Goal: Task Accomplishment & Management: Manage account settings

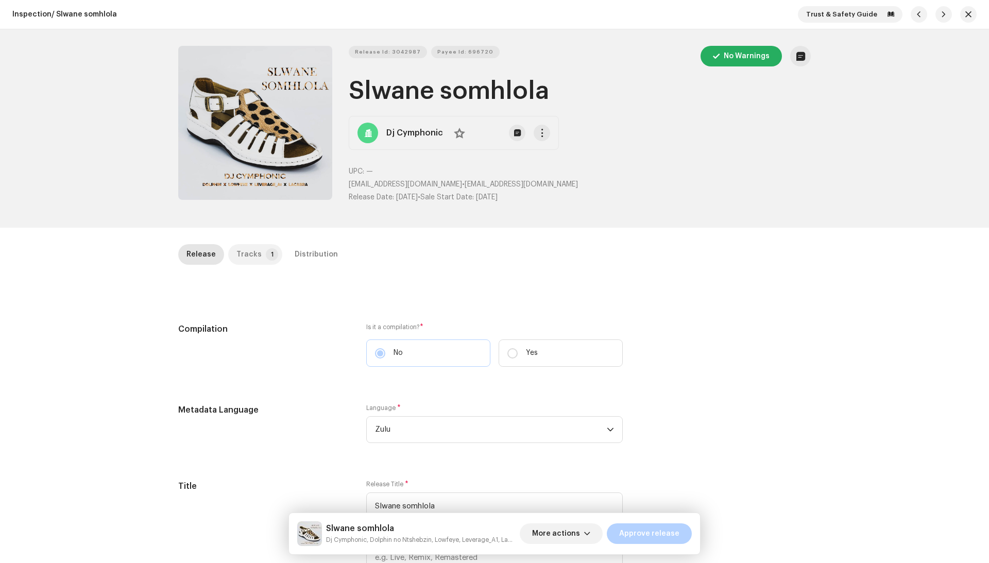
click at [254, 250] on div "Tracks" at bounding box center [249, 254] width 25 height 21
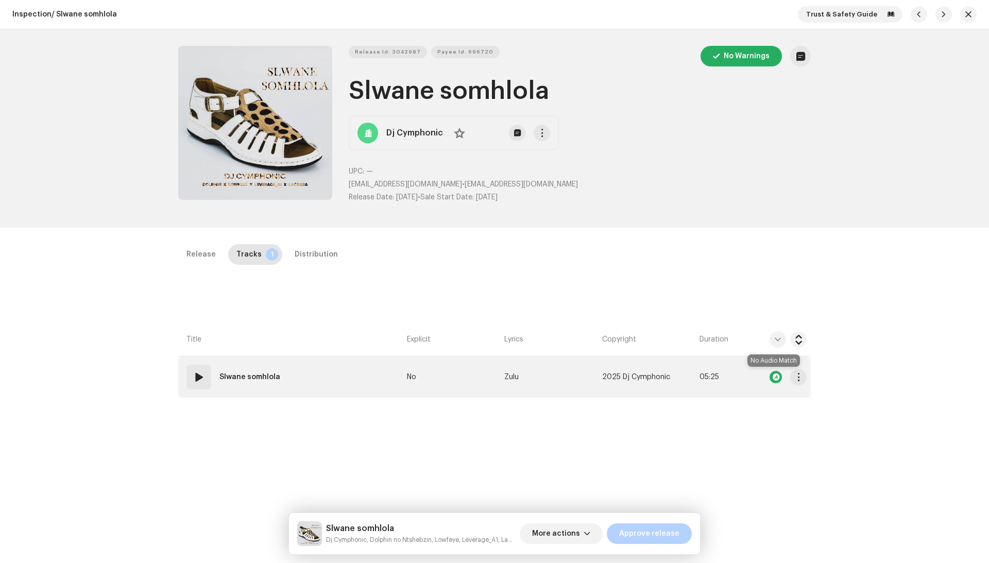
click at [776, 374] on div at bounding box center [776, 377] width 12 height 12
click at [365, 367] on td "01 Slwane somhlola" at bounding box center [290, 377] width 225 height 41
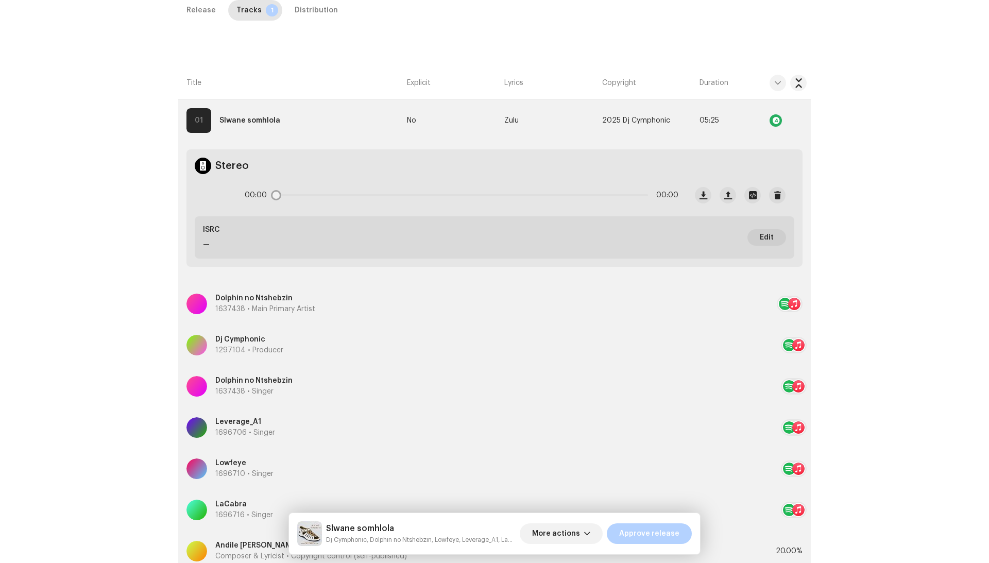
scroll to position [240, 0]
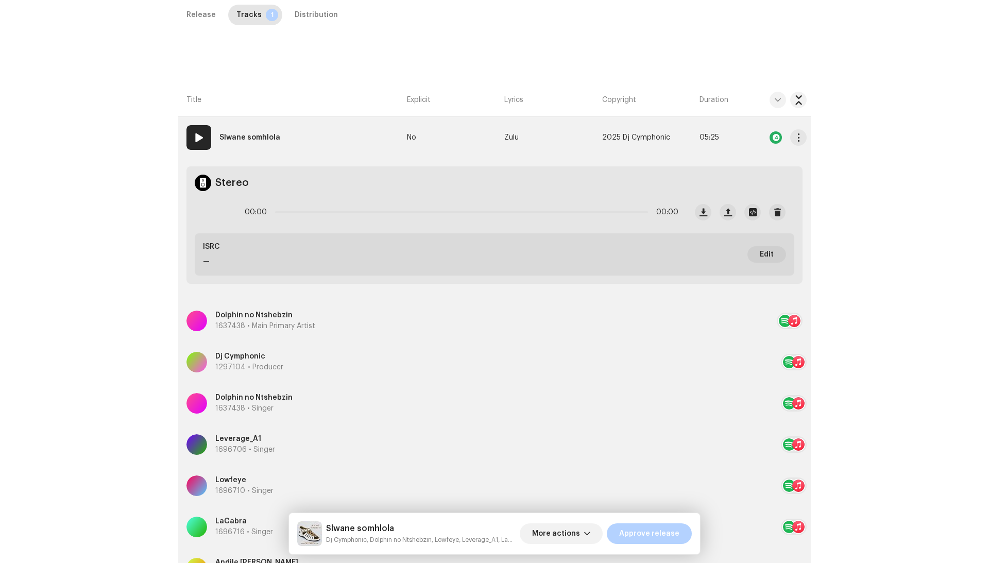
click at [343, 142] on td "01 Slwane somhlola" at bounding box center [290, 137] width 225 height 41
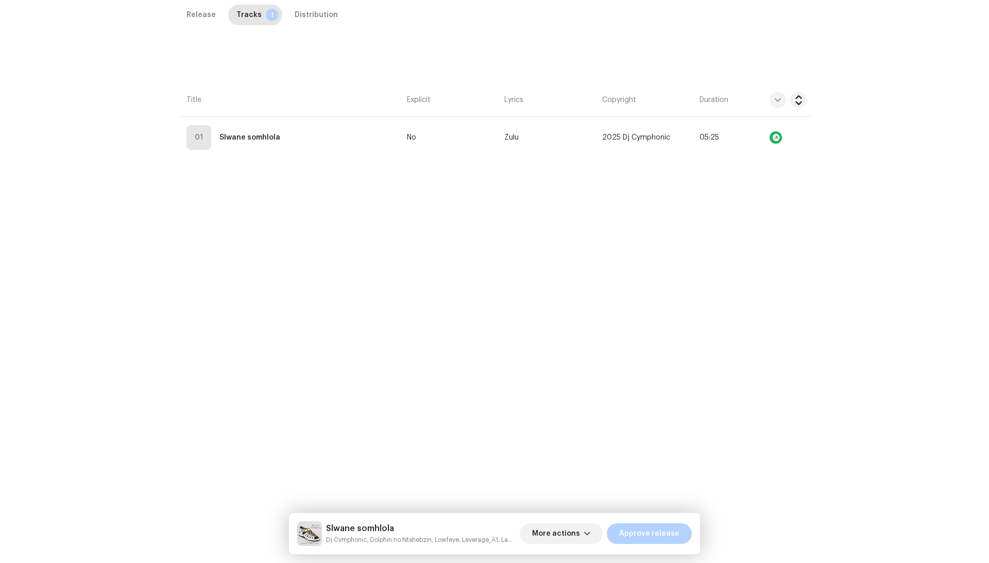
scroll to position [193, 0]
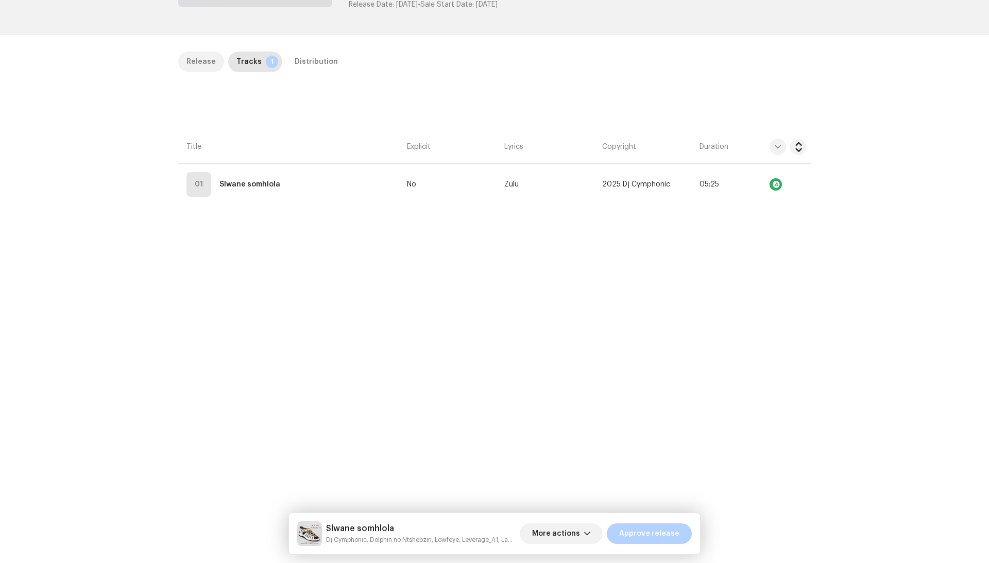
click at [213, 67] on p-tab "Release" at bounding box center [201, 62] width 46 height 21
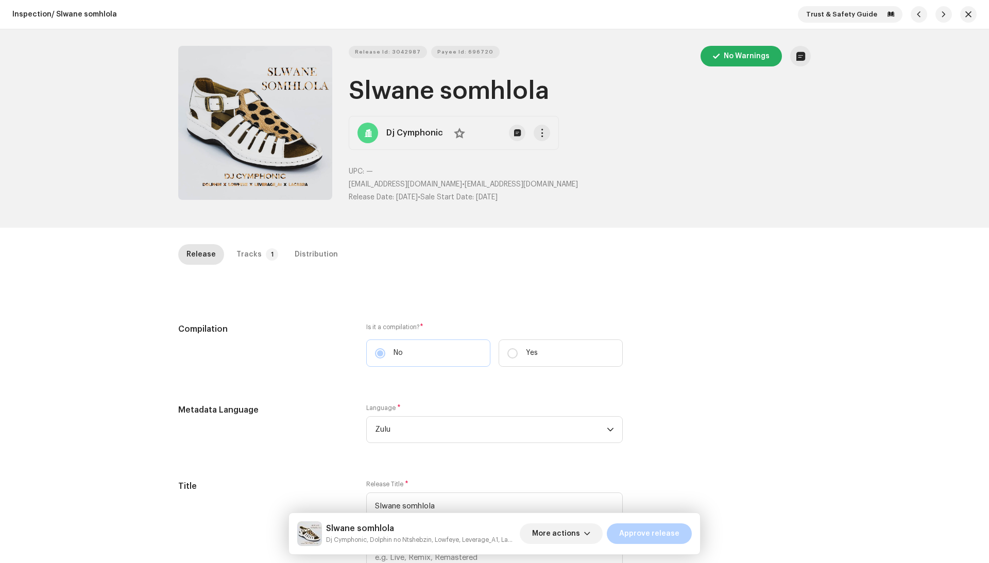
scroll to position [0, 0]
click at [244, 258] on div "Tracks" at bounding box center [249, 254] width 25 height 21
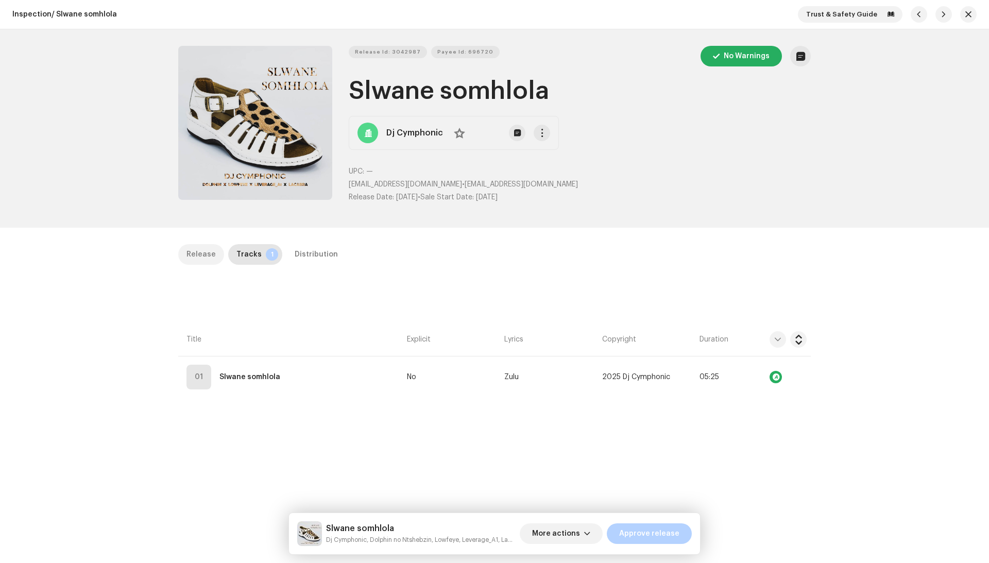
click at [216, 256] on p-tab "Release" at bounding box center [201, 254] width 46 height 21
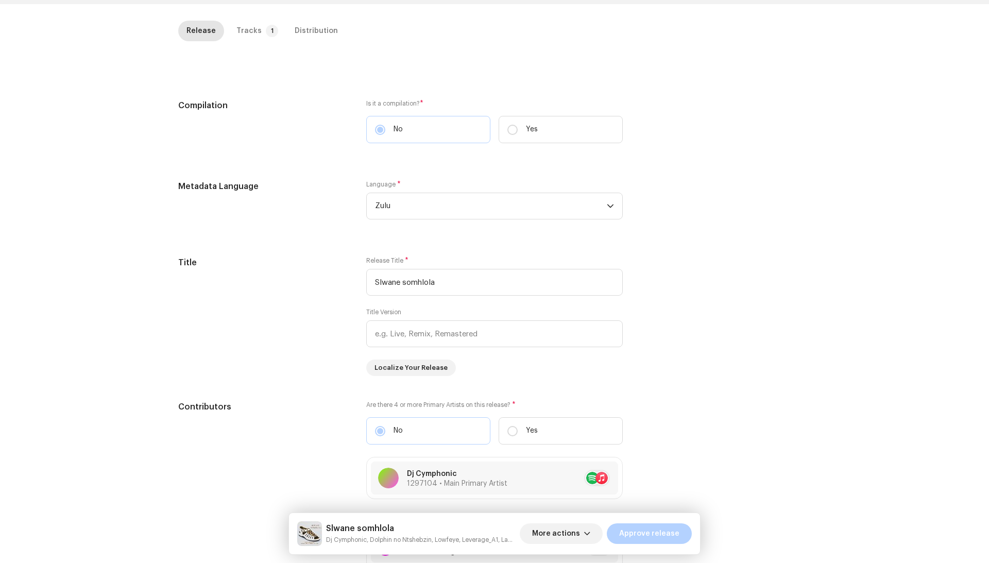
scroll to position [150, 0]
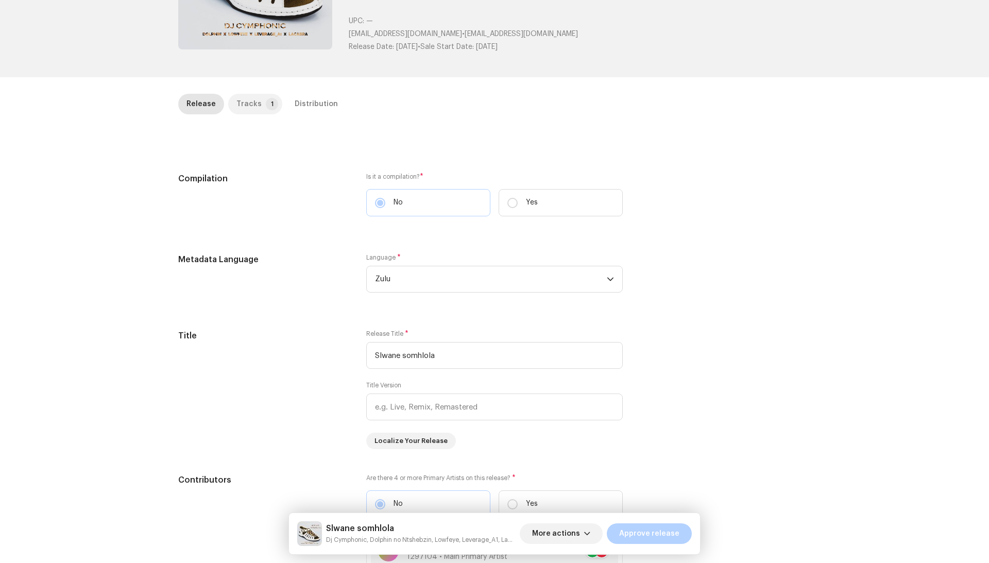
click at [240, 110] on div "Tracks" at bounding box center [249, 104] width 25 height 21
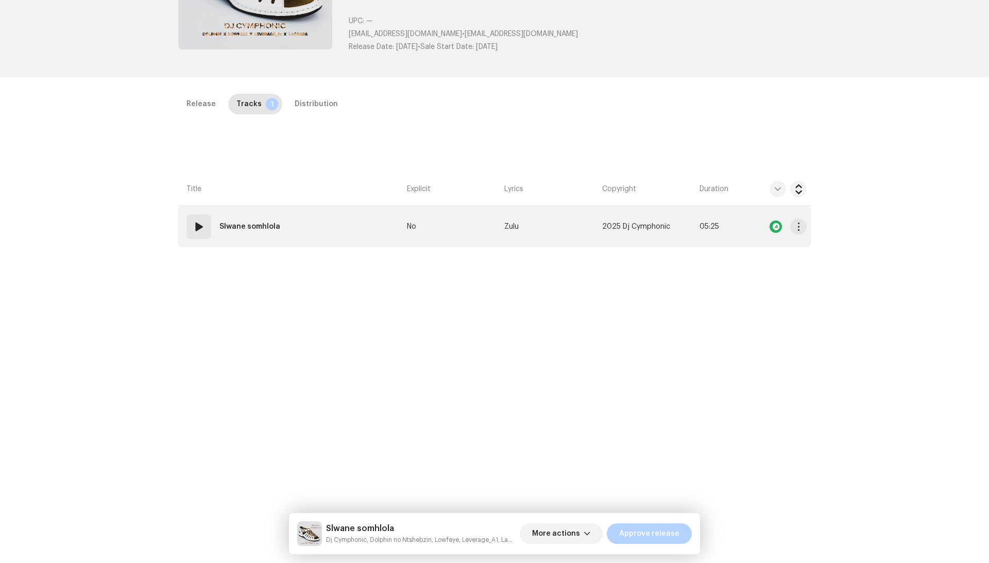
click at [351, 217] on td "01 Slwane somhlola" at bounding box center [290, 226] width 225 height 41
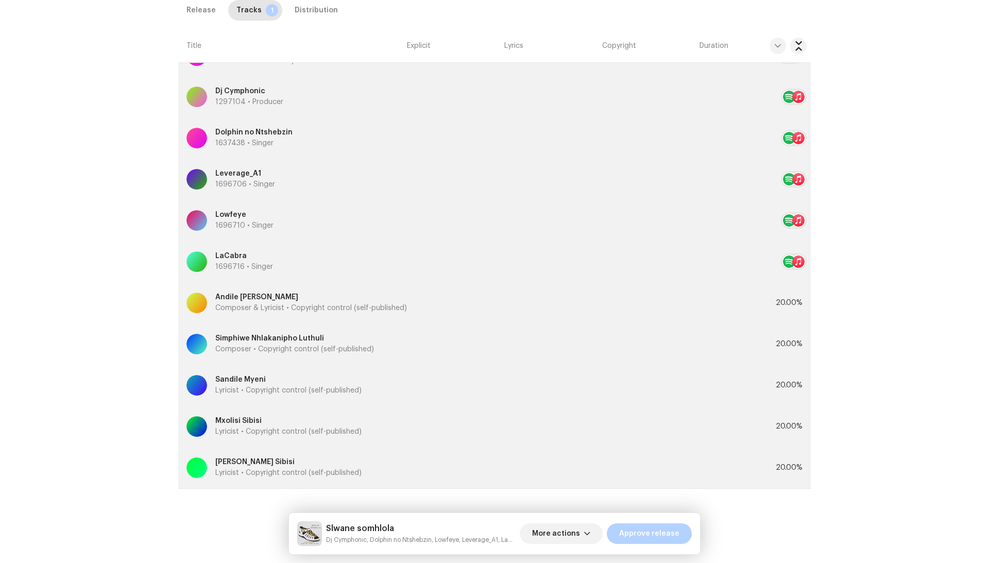
scroll to position [503, 0]
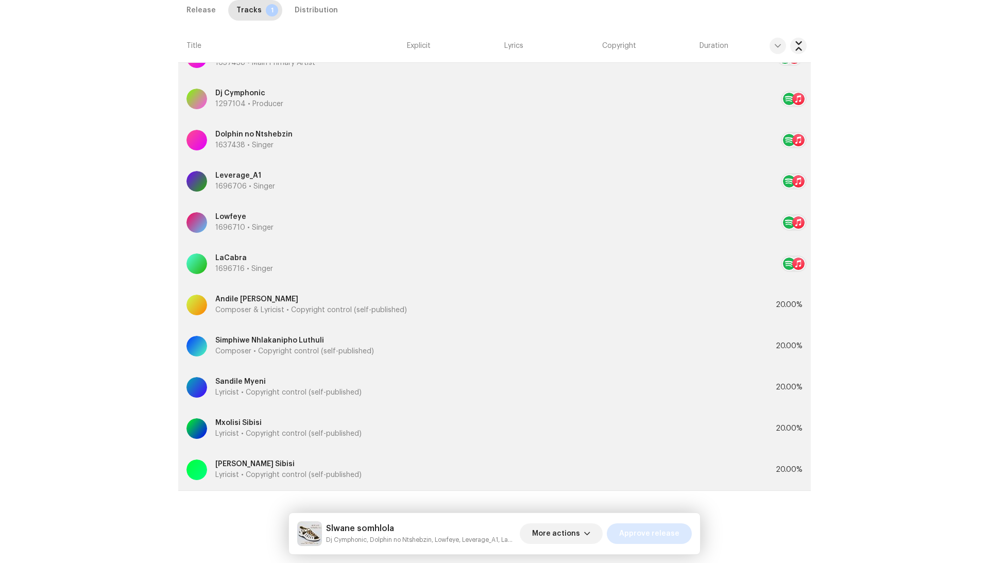
click at [650, 536] on span "Approve release" at bounding box center [649, 534] width 60 height 21
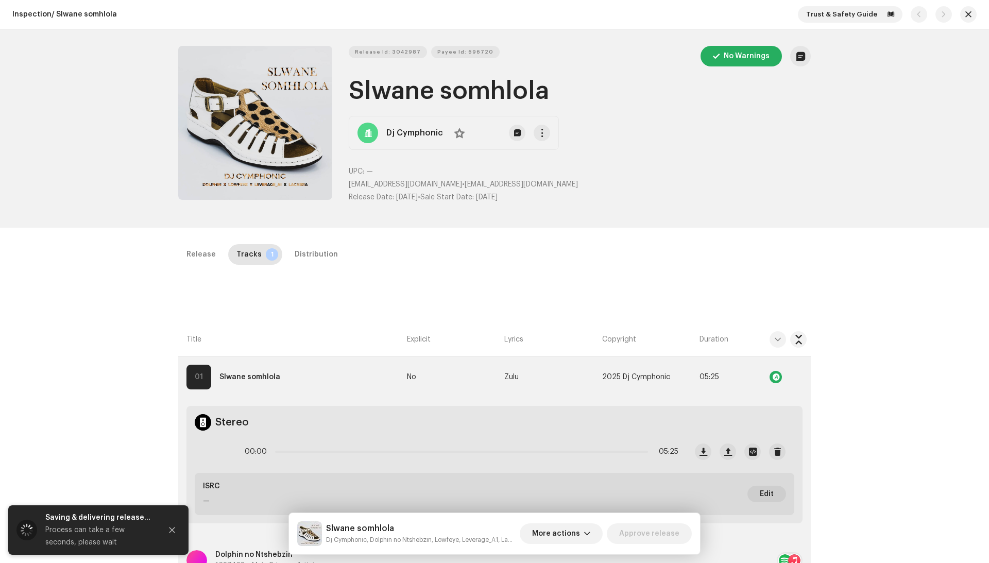
scroll to position [-11, 0]
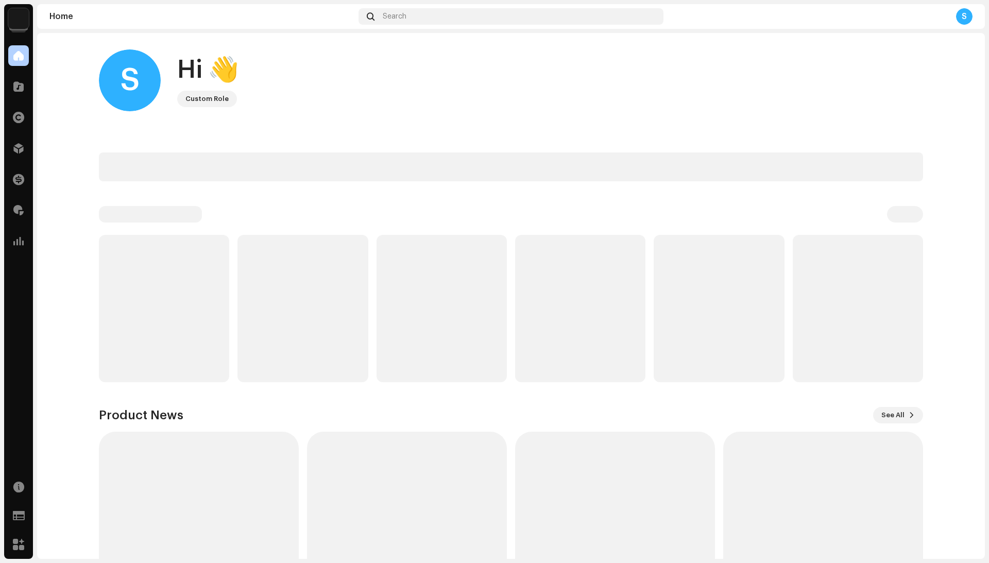
click at [326, 256] on p-skeleton at bounding box center [303, 308] width 130 height 147
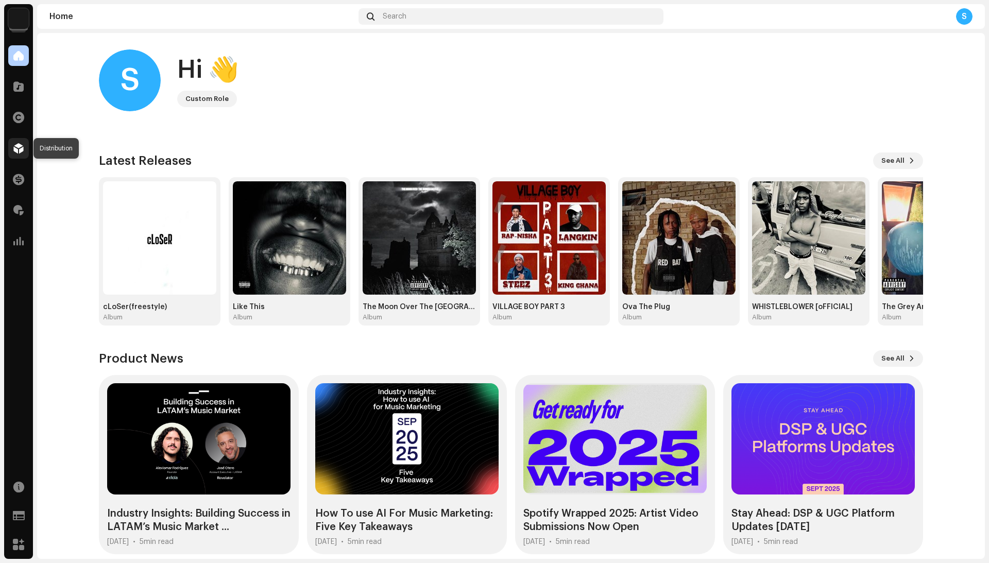
click at [25, 156] on div at bounding box center [18, 148] width 21 height 21
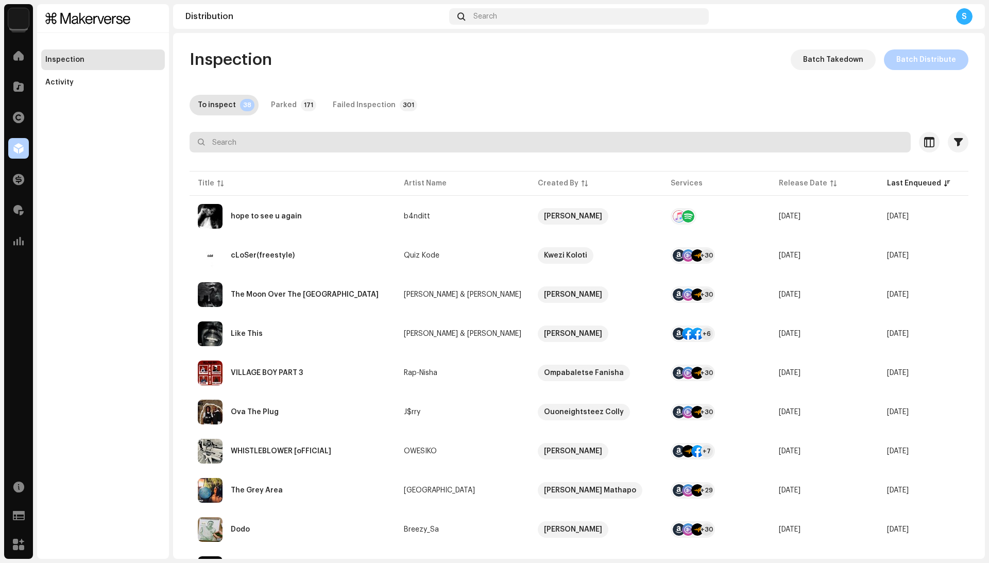
click at [301, 134] on input "text" at bounding box center [550, 142] width 721 height 21
type input "sol"
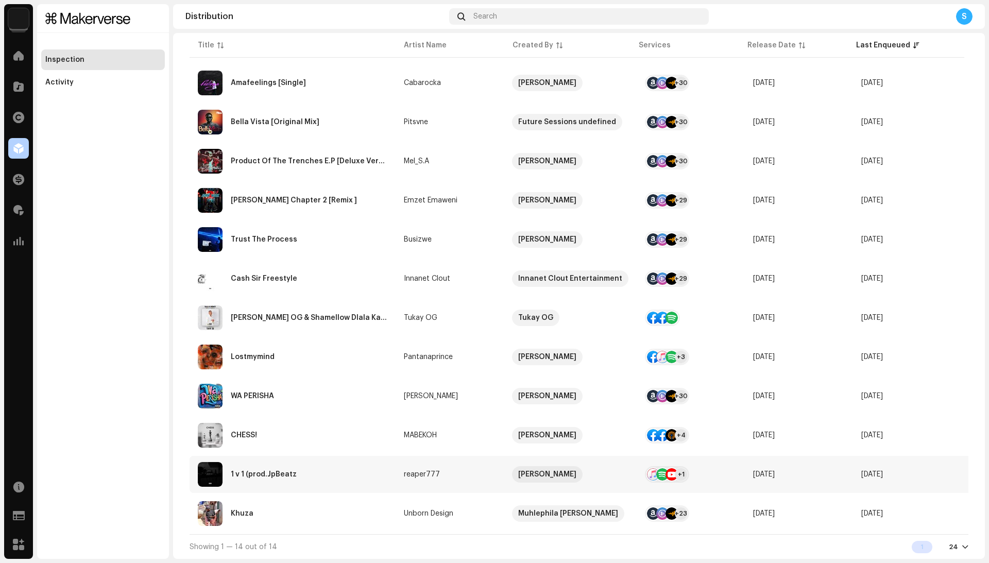
scroll to position [218, 0]
click at [477, 440] on td "MABEKOH" at bounding box center [450, 435] width 108 height 37
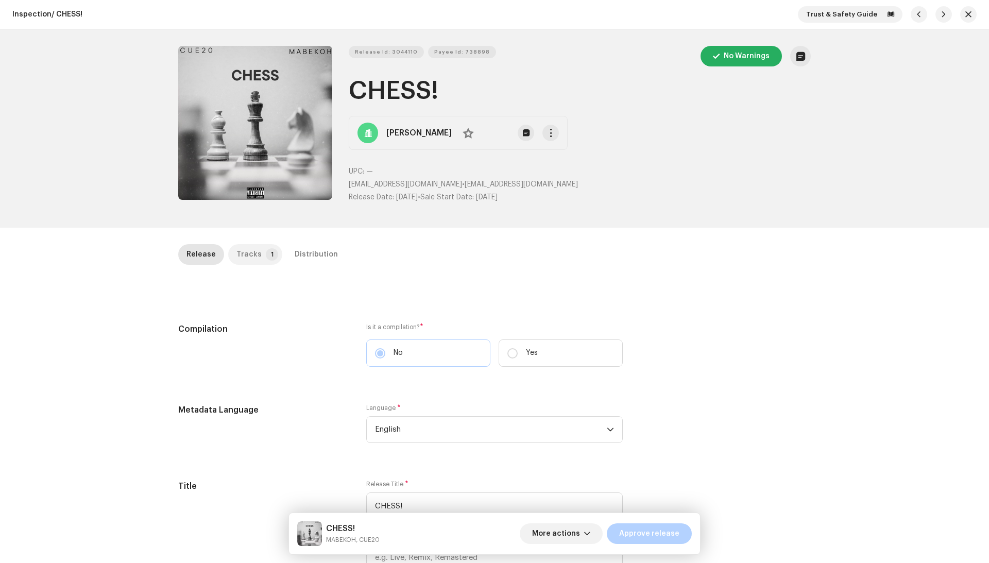
click at [240, 246] on div "Tracks" at bounding box center [249, 254] width 25 height 21
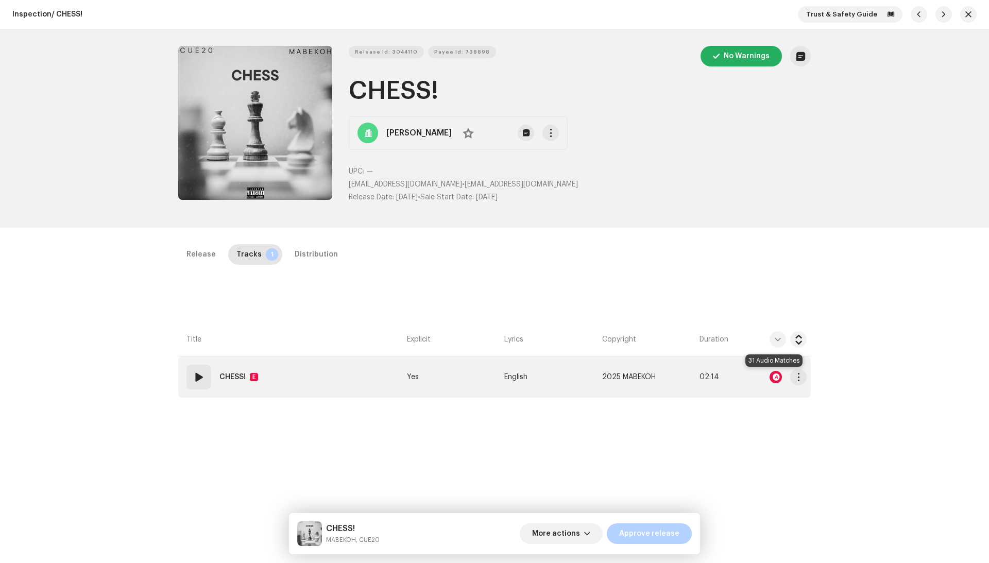
click at [773, 372] on div at bounding box center [776, 377] width 12 height 12
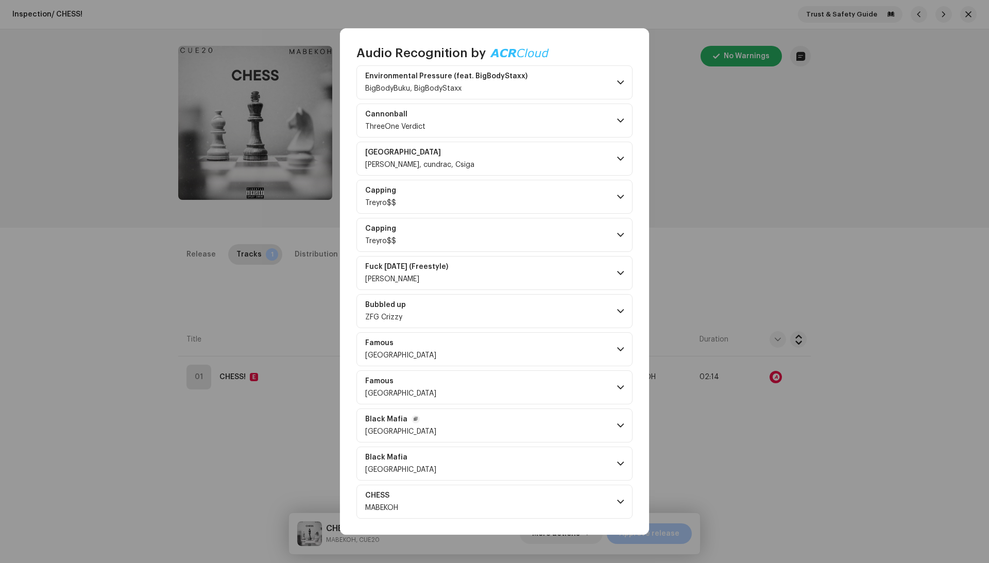
scroll to position [838, 0]
click at [444, 504] on p-accordion-header "CHESS MABEKOH" at bounding box center [495, 502] width 276 height 34
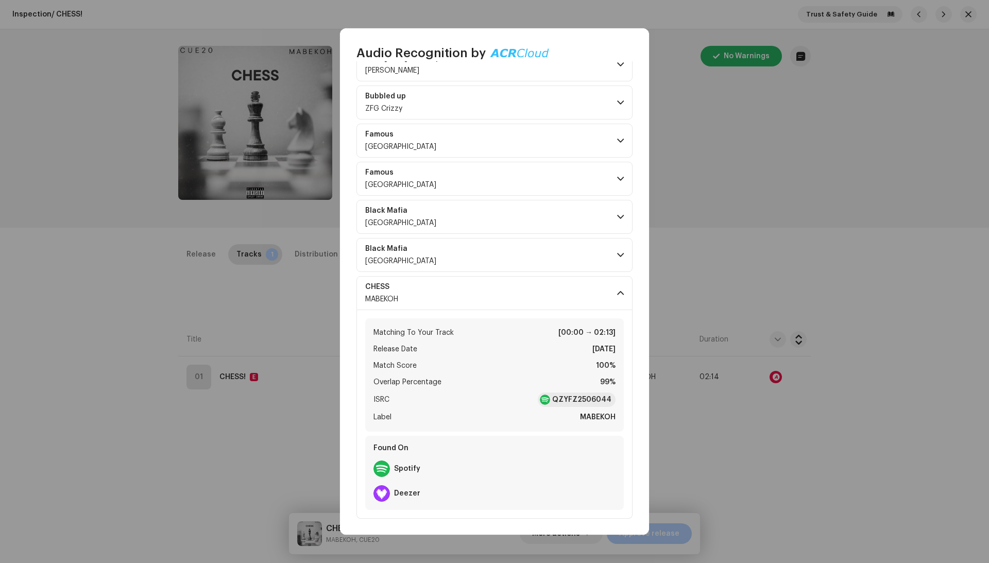
scroll to position [1047, 0]
drag, startPoint x: 615, startPoint y: 400, endPoint x: 550, endPoint y: 400, distance: 64.4
click at [550, 400] on div "Matching To Your Track [00:00 → 02:13] Release Date Sep 26, 2025 Match Score 10…" at bounding box center [494, 374] width 259 height 113
copy div "QZYFZ2506044"
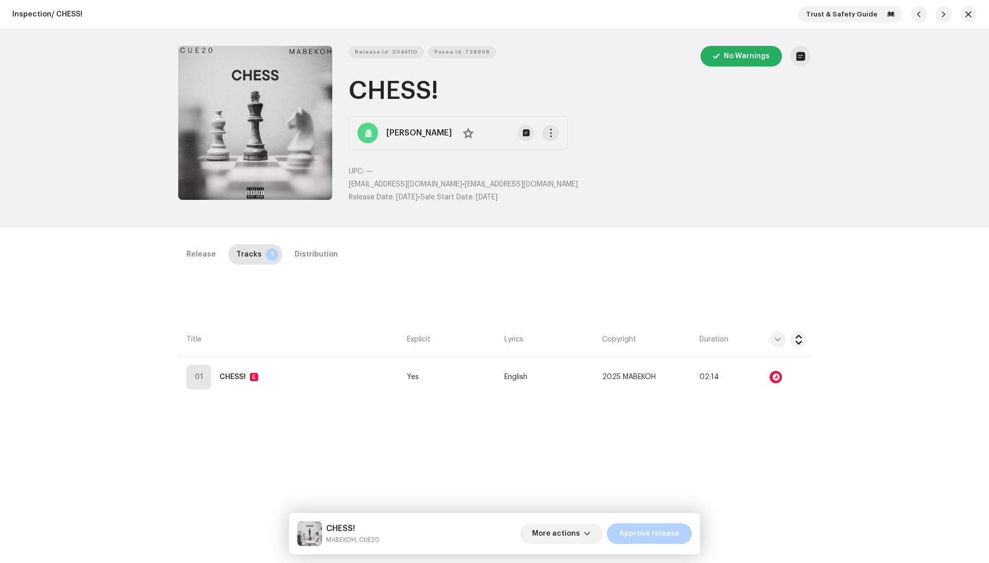
click at [675, 363] on div "Audio Recognition by Remix/Sample 31 All results require review/listening to av…" at bounding box center [494, 281] width 989 height 563
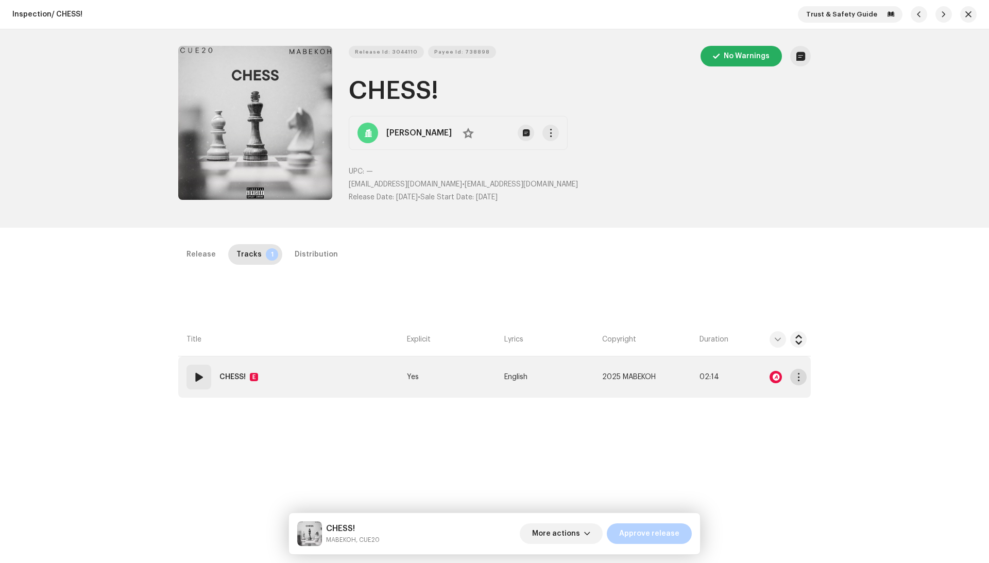
click at [802, 376] on button "button" at bounding box center [798, 377] width 16 height 16
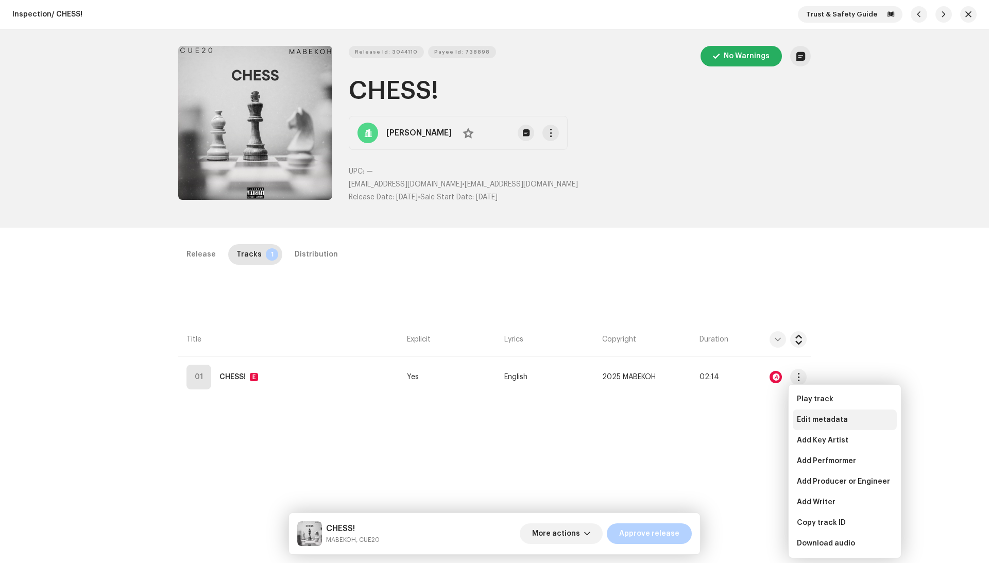
click at [817, 419] on span "Edit metadata" at bounding box center [822, 420] width 51 height 8
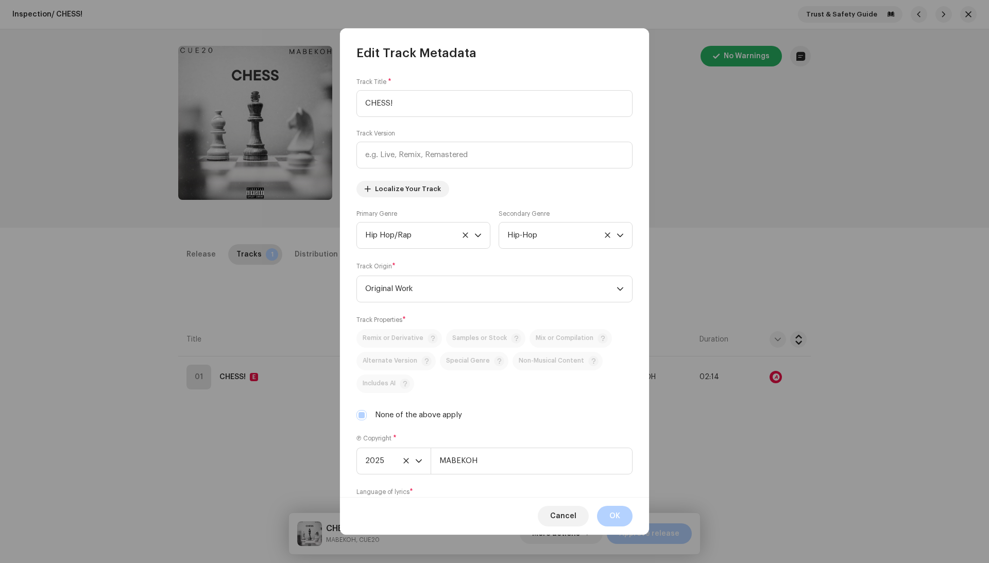
scroll to position [0, 0]
click at [576, 519] on span "Cancel" at bounding box center [563, 516] width 26 height 21
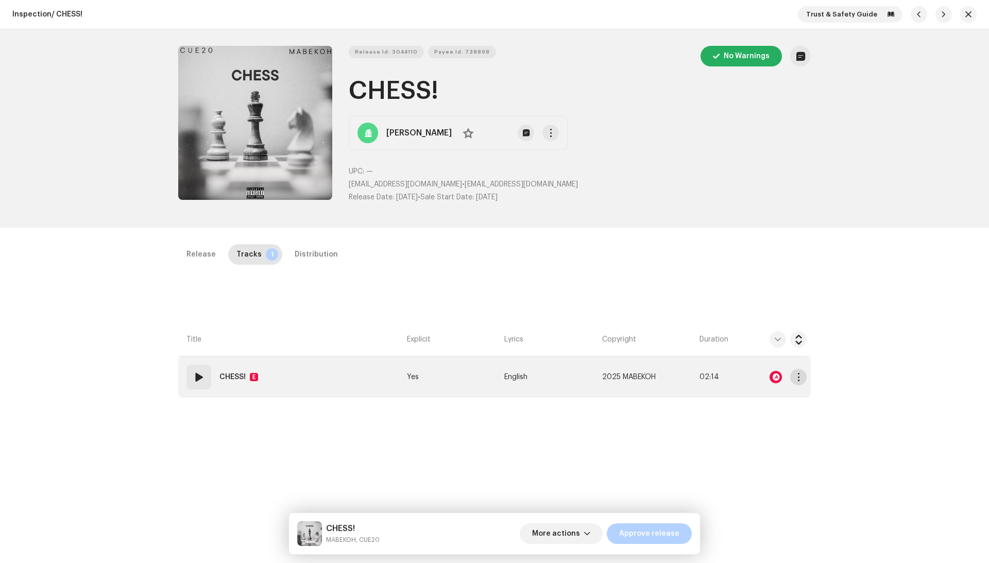
click at [799, 380] on span "button" at bounding box center [799, 377] width 8 height 8
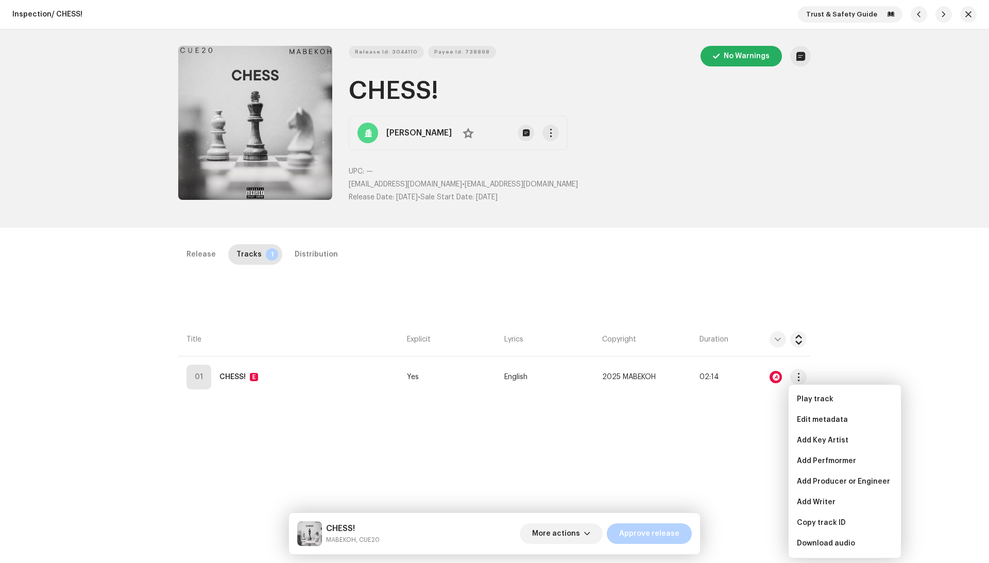
click at [732, 428] on div "Release Tracks 1 Distribution Compilation Is it a compilation? * No Yes Metadat…" at bounding box center [495, 501] width 666 height 514
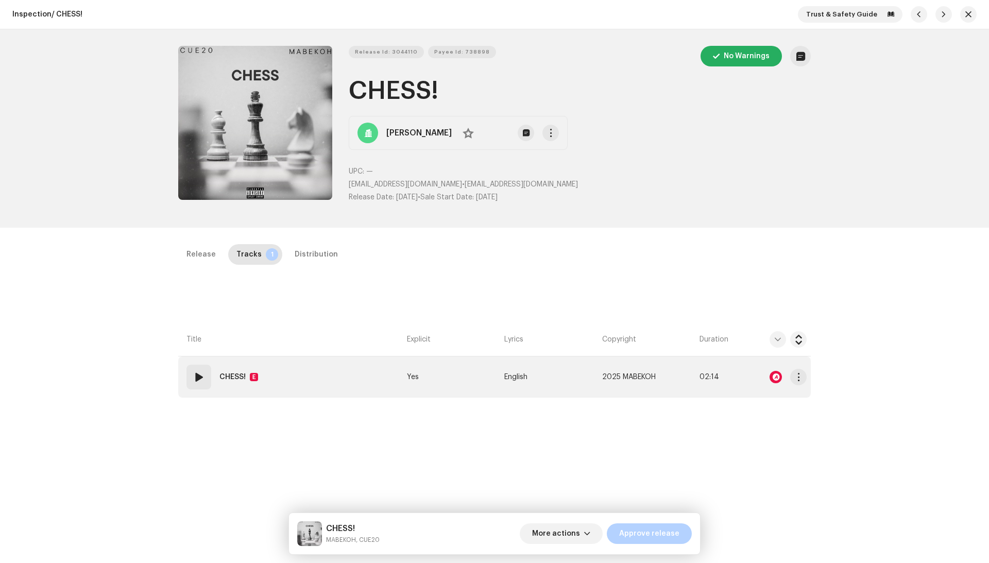
click at [677, 376] on td "2025 MABEKOH" at bounding box center [646, 377] width 97 height 41
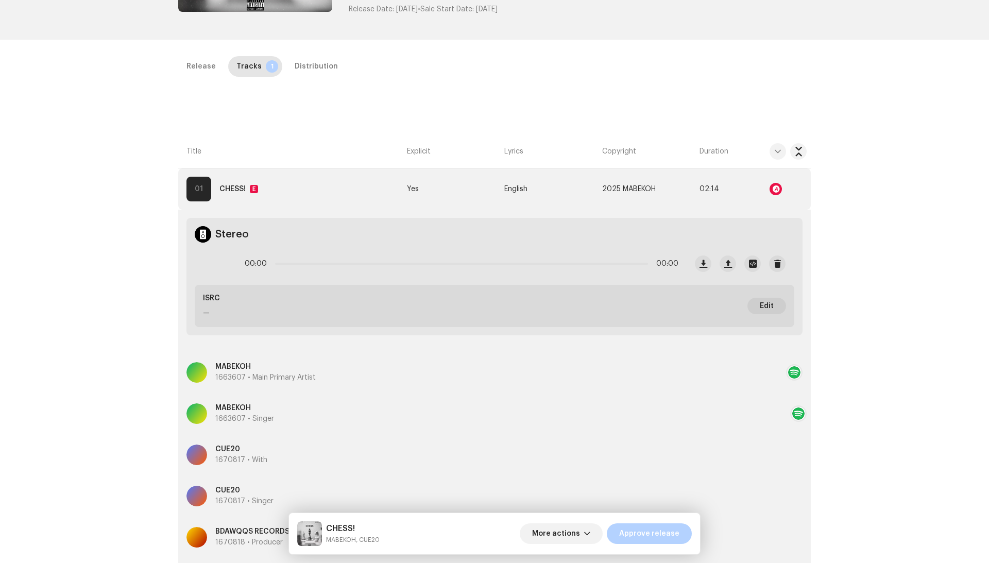
scroll to position [227, 0]
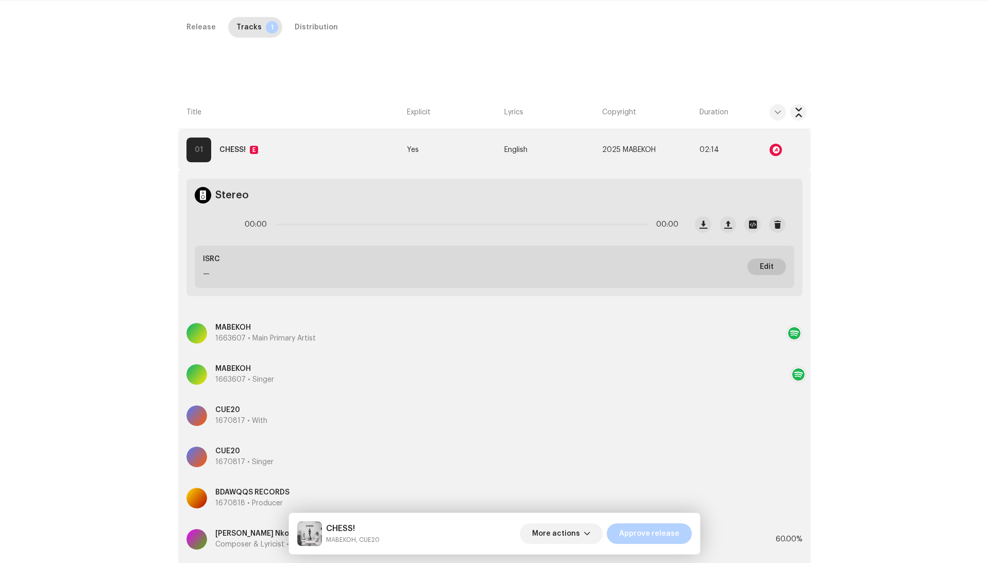
click at [773, 264] on button "Edit" at bounding box center [767, 267] width 39 height 16
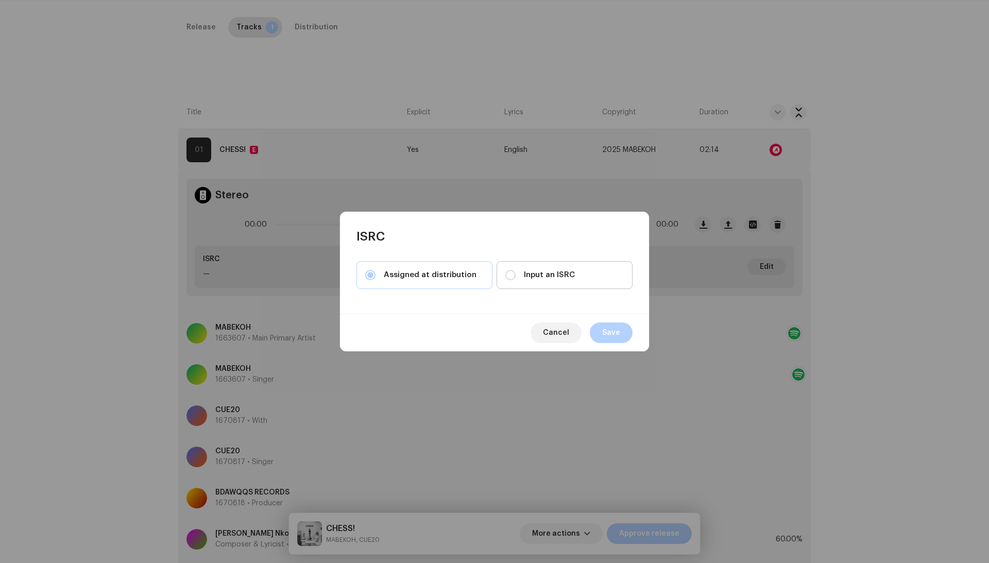
click at [536, 282] on label "Input an ISRC" at bounding box center [565, 275] width 136 height 28
click at [516, 280] on input "Input an ISRC" at bounding box center [510, 275] width 10 height 10
radio input "true"
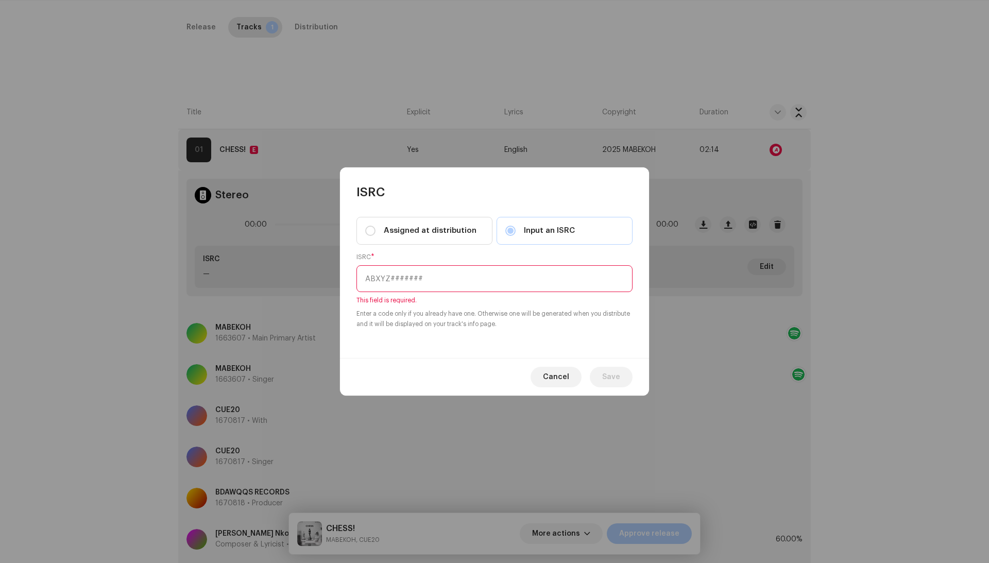
click at [433, 273] on input "text" at bounding box center [495, 278] width 276 height 27
paste input "QZYFZ2506044"
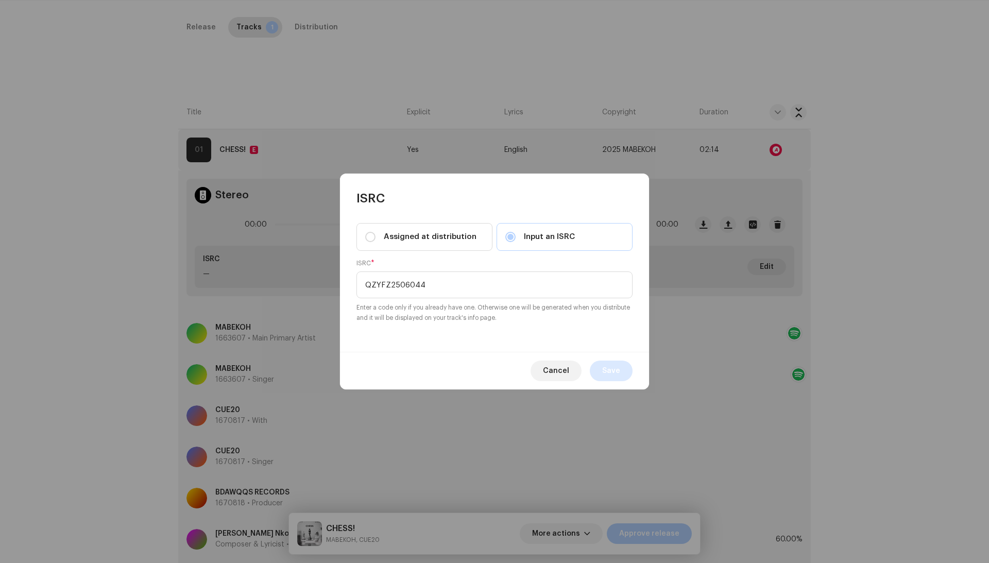
type input "QZYFZ2506044"
click at [615, 381] on span "Save" at bounding box center [611, 371] width 18 height 21
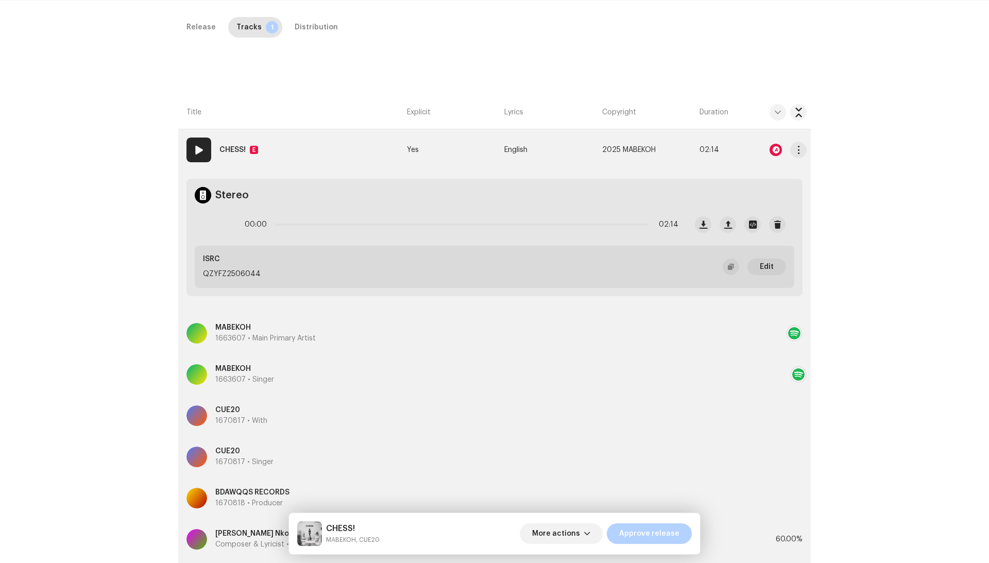
click at [669, 149] on td "2025 MABEKOH" at bounding box center [646, 149] width 97 height 41
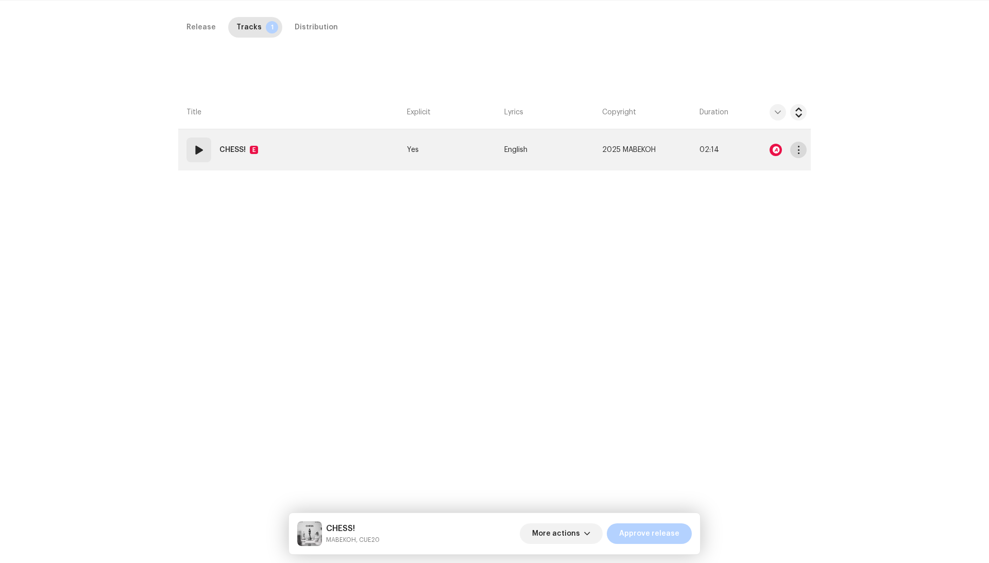
click at [799, 149] on span "button" at bounding box center [799, 150] width 8 height 8
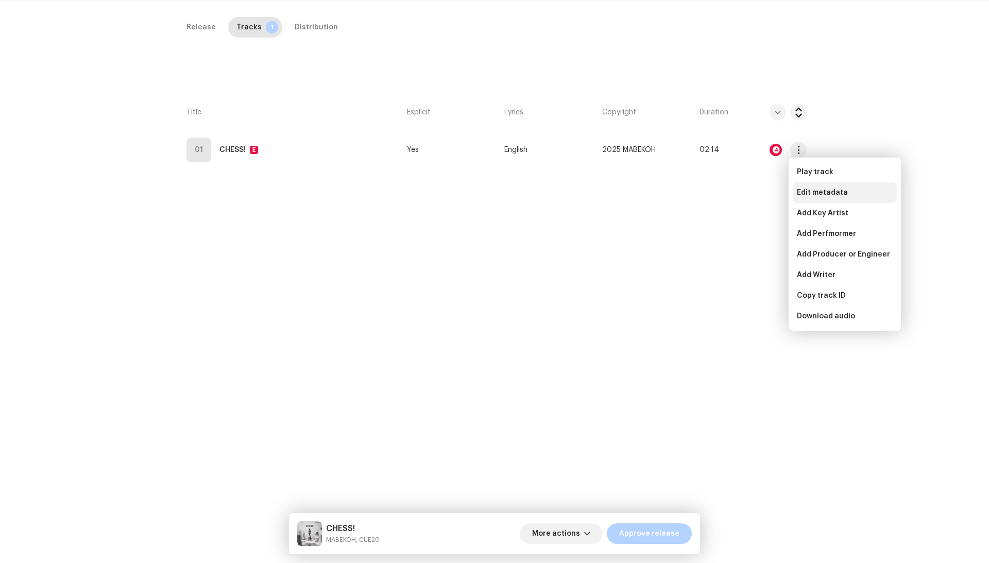
click at [804, 188] on div "Edit metadata" at bounding box center [845, 192] width 104 height 21
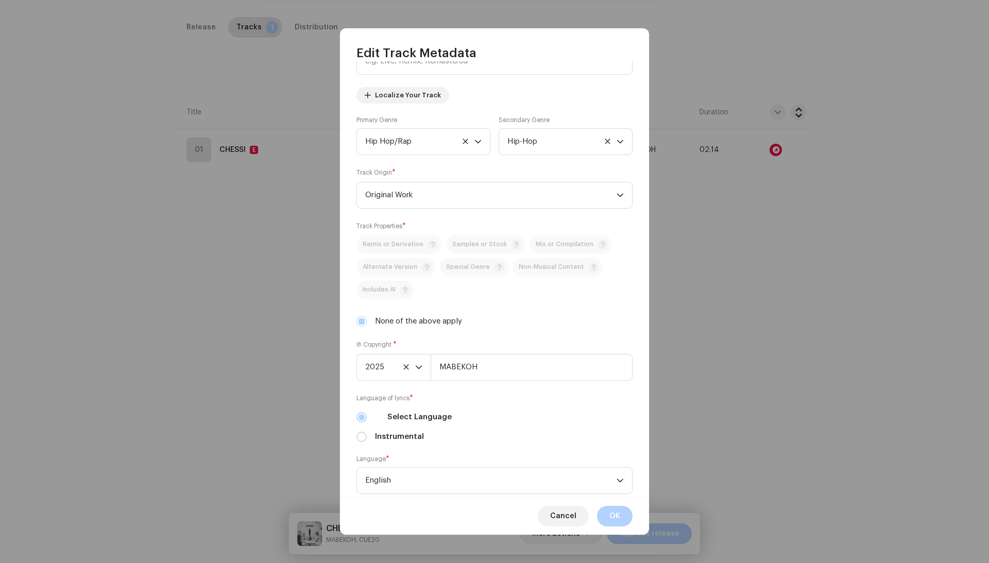
scroll to position [95, 0]
click at [359, 316] on div "Remix or Derivative Samples or Stock Mix or Compilation Alternate Version Speci…" at bounding box center [495, 280] width 276 height 92
click at [359, 318] on input "None of the above apply" at bounding box center [362, 320] width 10 height 10
checkbox input "false"
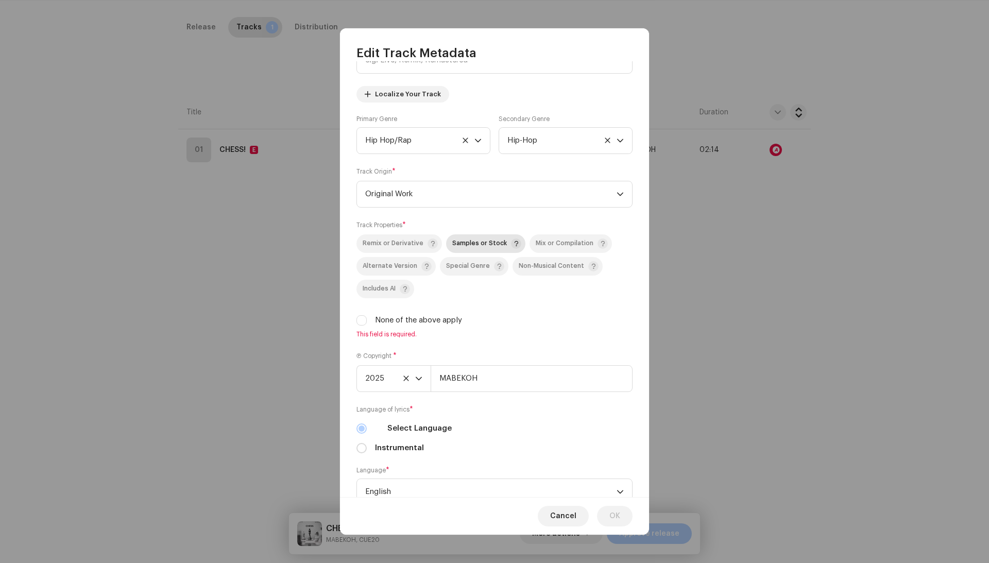
click at [466, 240] on span "Samples or Stock" at bounding box center [486, 244] width 69 height 12
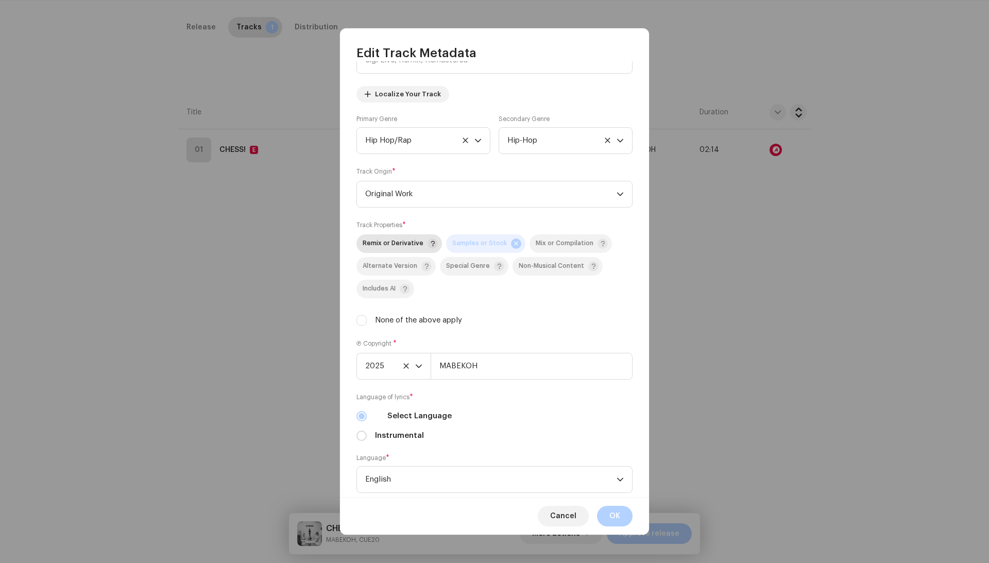
click at [386, 242] on span "Remix or Derivative" at bounding box center [393, 243] width 61 height 7
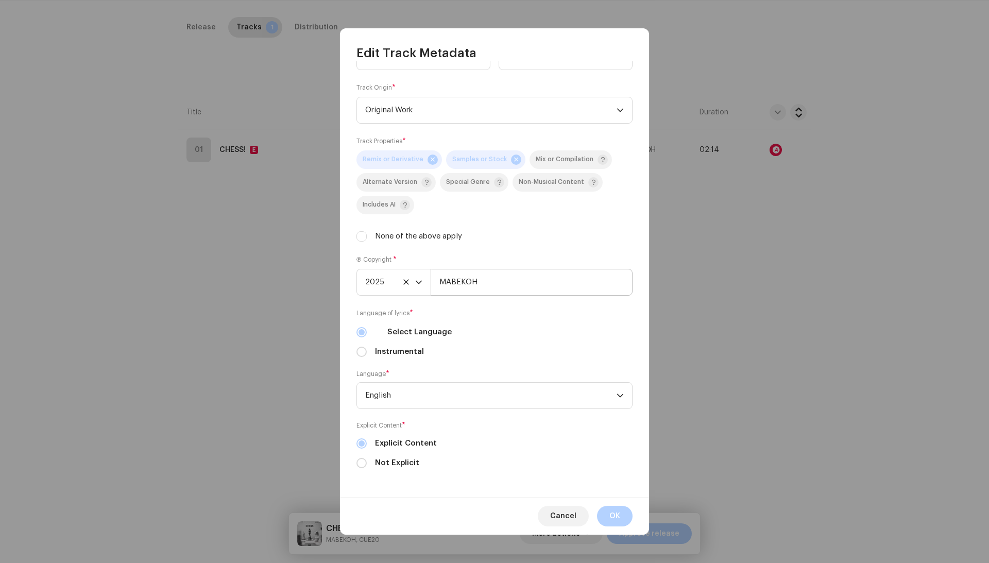
scroll to position [180, 0]
click at [617, 517] on span "OK" at bounding box center [615, 516] width 11 height 21
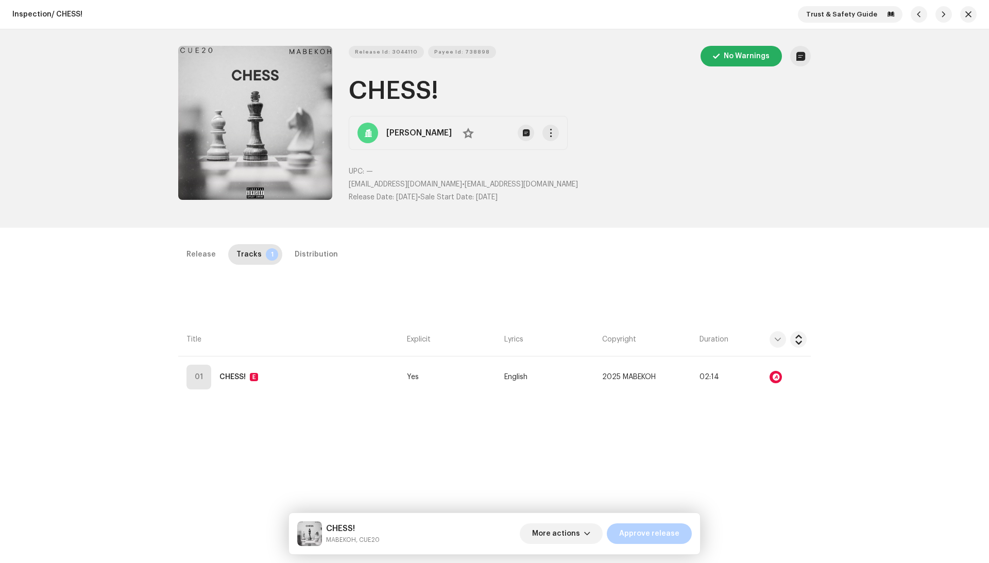
scroll to position [0, 0]
click at [269, 249] on p-badge "1" at bounding box center [272, 254] width 12 height 12
click at [295, 249] on div "Distribution" at bounding box center [316, 254] width 43 height 21
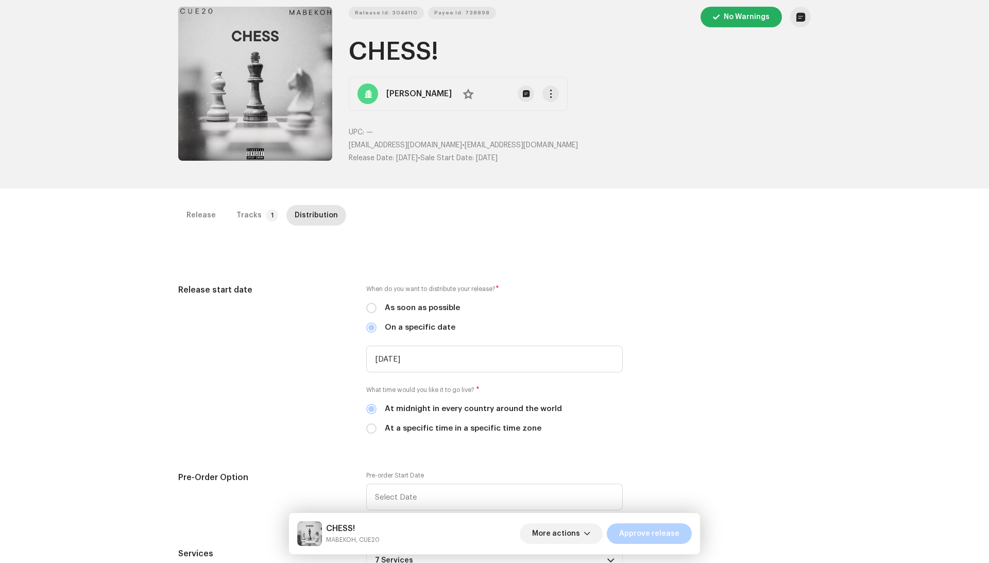
scroll to position [32, 0]
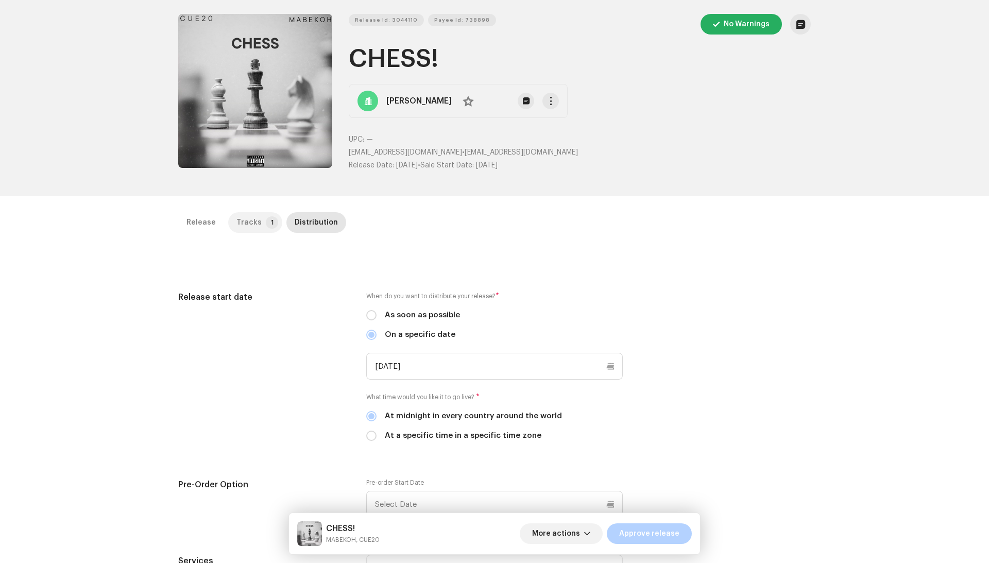
click at [266, 225] on p-badge "1" at bounding box center [272, 222] width 12 height 12
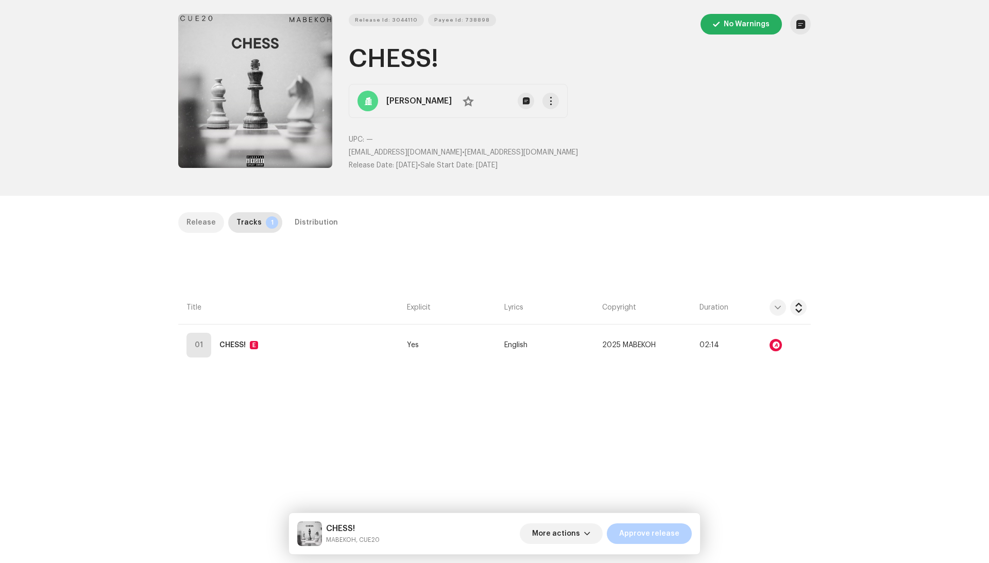
click at [205, 224] on div "Release" at bounding box center [201, 222] width 29 height 21
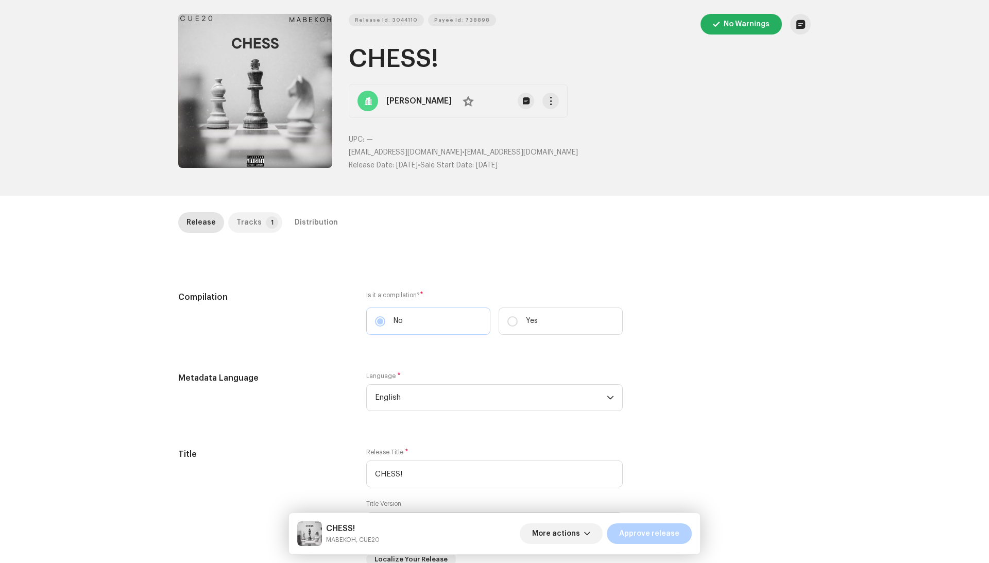
click at [266, 223] on p-badge "1" at bounding box center [272, 222] width 12 height 12
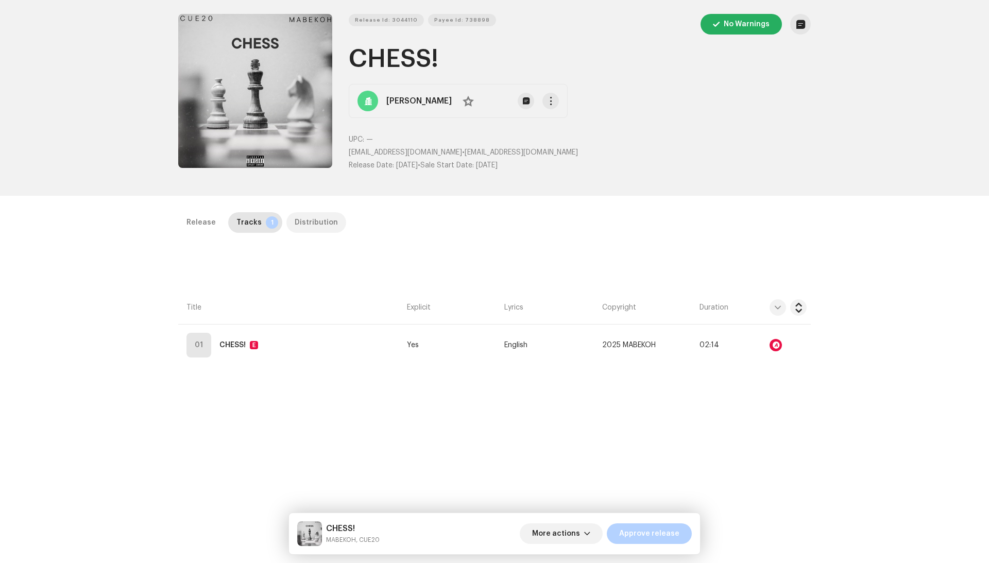
click at [321, 220] on div "Distribution" at bounding box center [316, 222] width 43 height 21
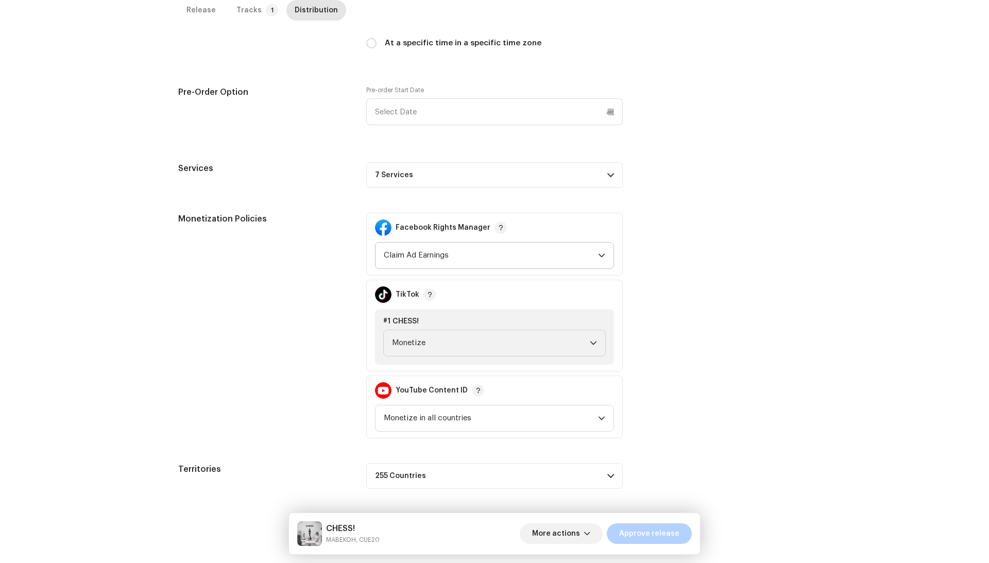
scroll to position [425, 0]
click at [478, 181] on p-accordion-header "7 Services" at bounding box center [494, 175] width 257 height 26
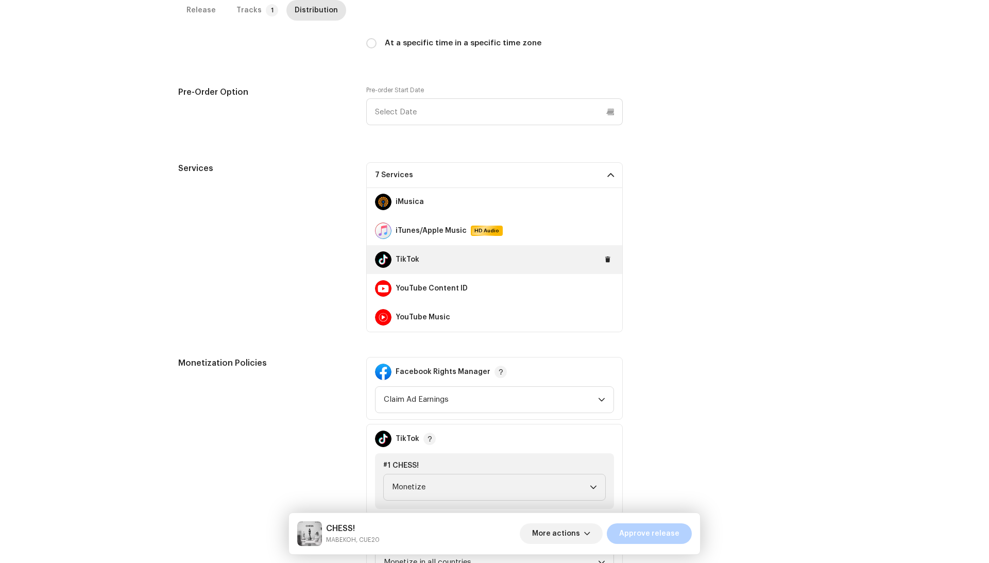
scroll to position [58, 0]
click at [605, 257] on span at bounding box center [608, 260] width 6 height 8
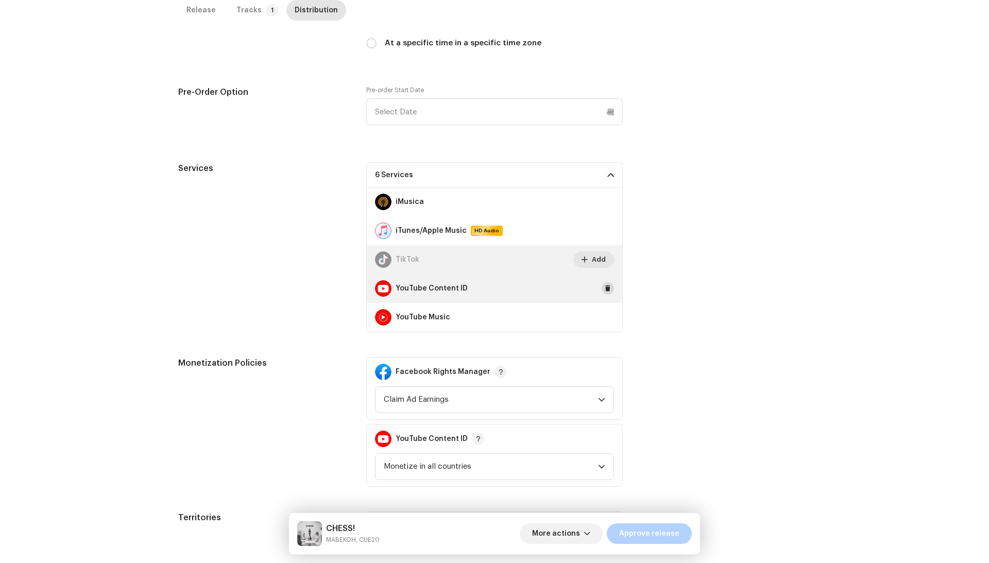
click at [602, 282] on button at bounding box center [608, 288] width 12 height 12
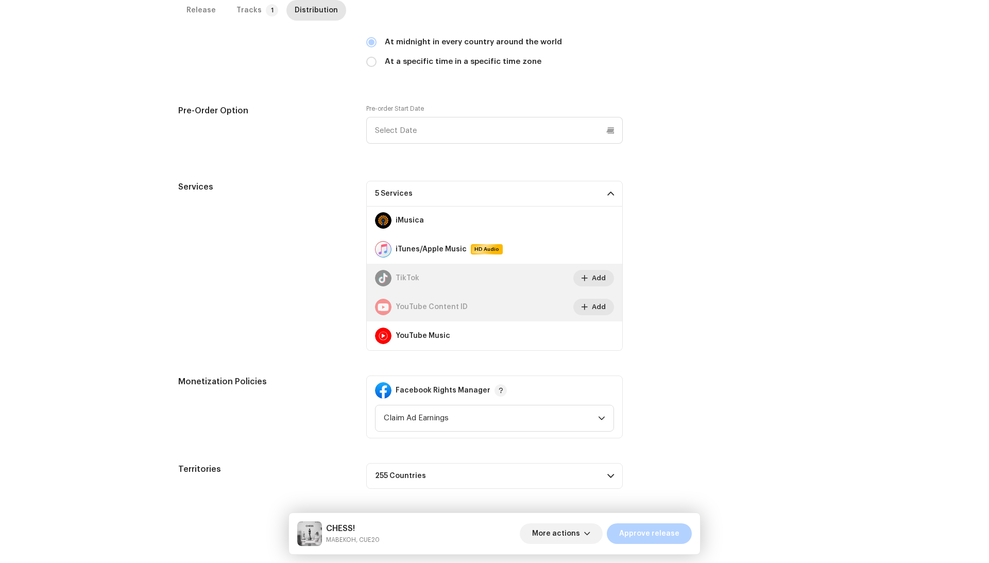
scroll to position [405, 0]
click at [605, 333] on span at bounding box center [608, 337] width 6 height 8
click at [583, 330] on button "Add" at bounding box center [594, 337] width 41 height 16
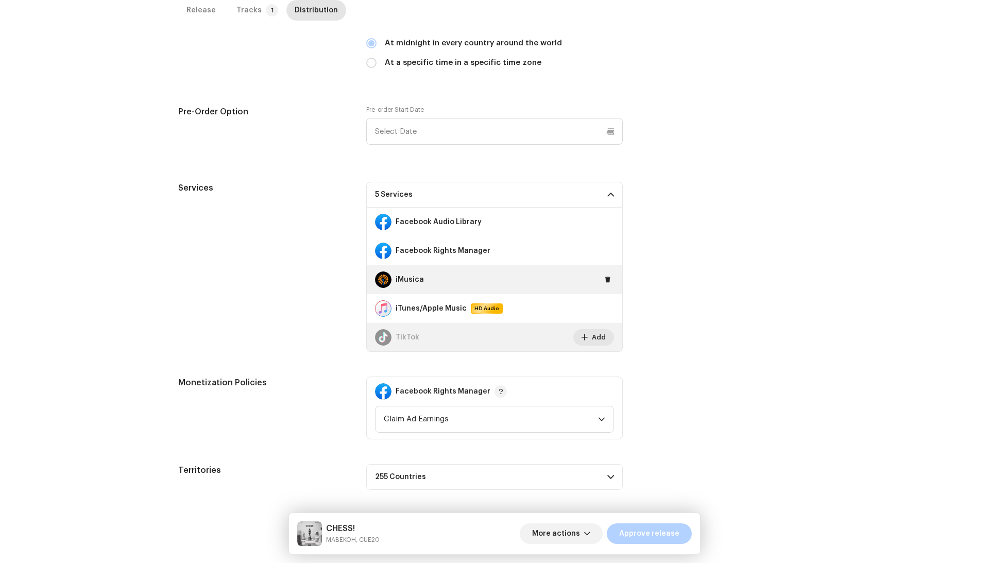
scroll to position [0, 0]
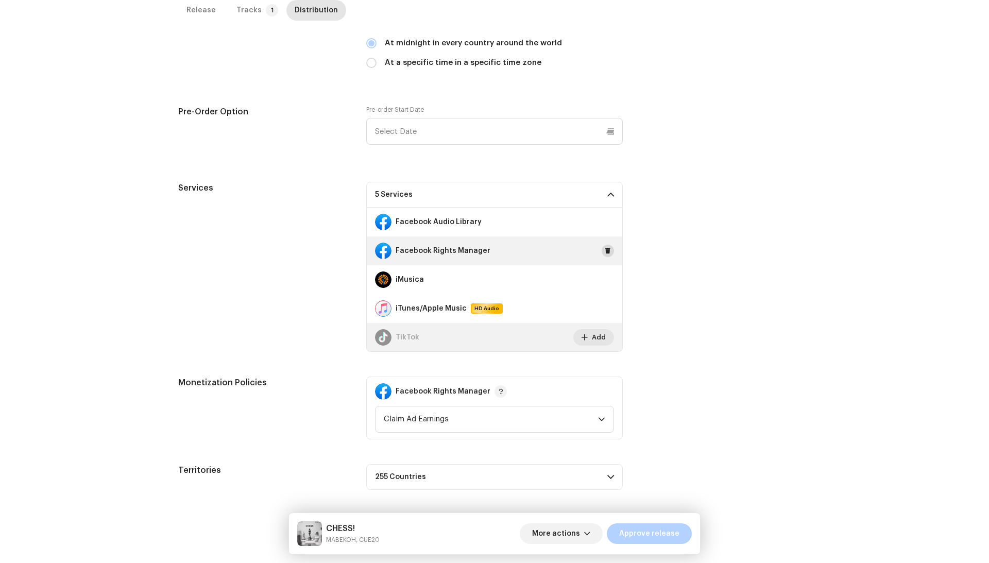
click at [605, 247] on span at bounding box center [608, 251] width 6 height 8
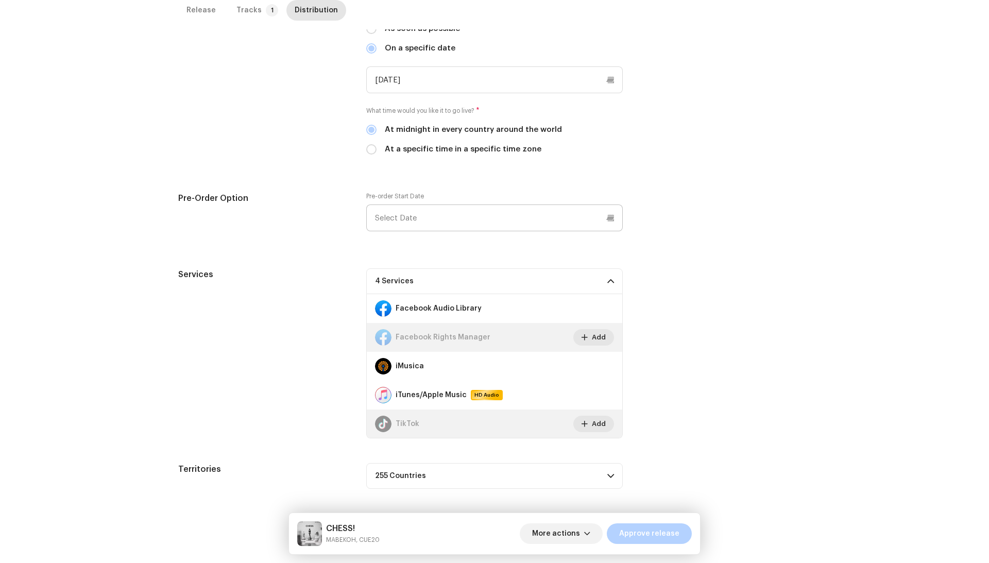
scroll to position [317, 0]
click at [605, 306] on span at bounding box center [608, 310] width 6 height 8
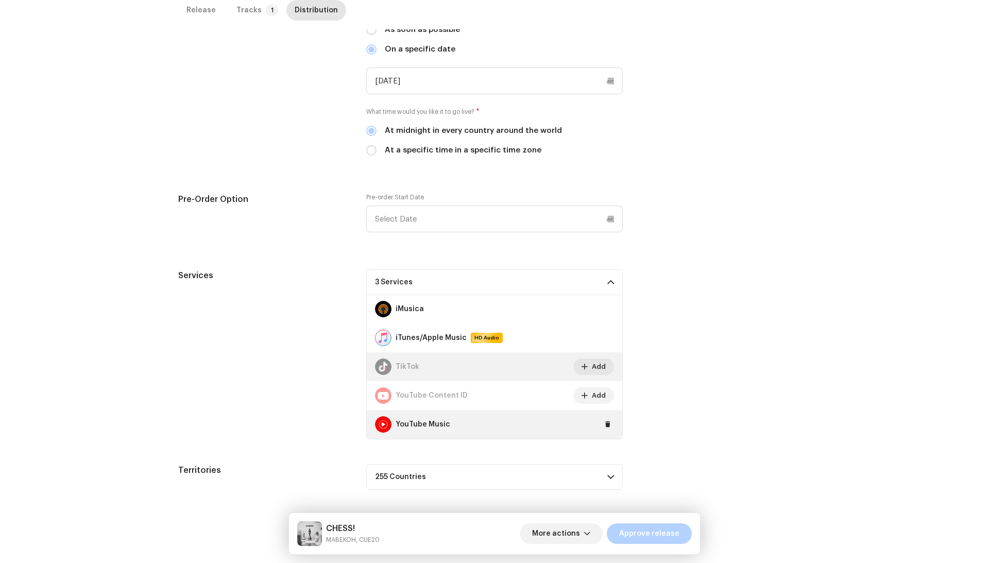
click at [655, 378] on div "Services 3 Services Facebook Audio Library Add Facebook Rights Manager Add iMus…" at bounding box center [494, 354] width 633 height 170
click at [639, 532] on span "Approve release" at bounding box center [649, 534] width 60 height 21
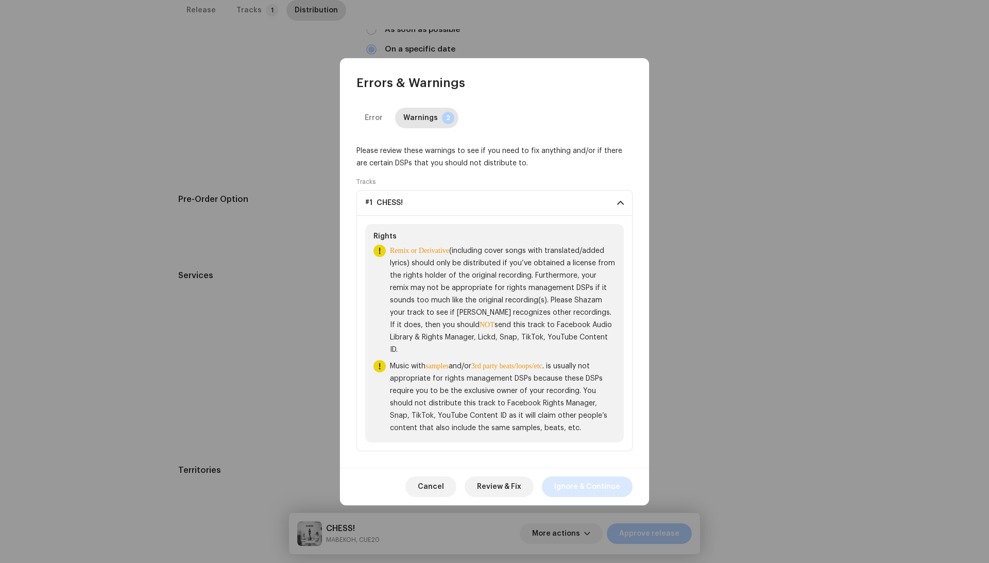
click at [576, 477] on span "Ignore & Continue" at bounding box center [587, 487] width 66 height 21
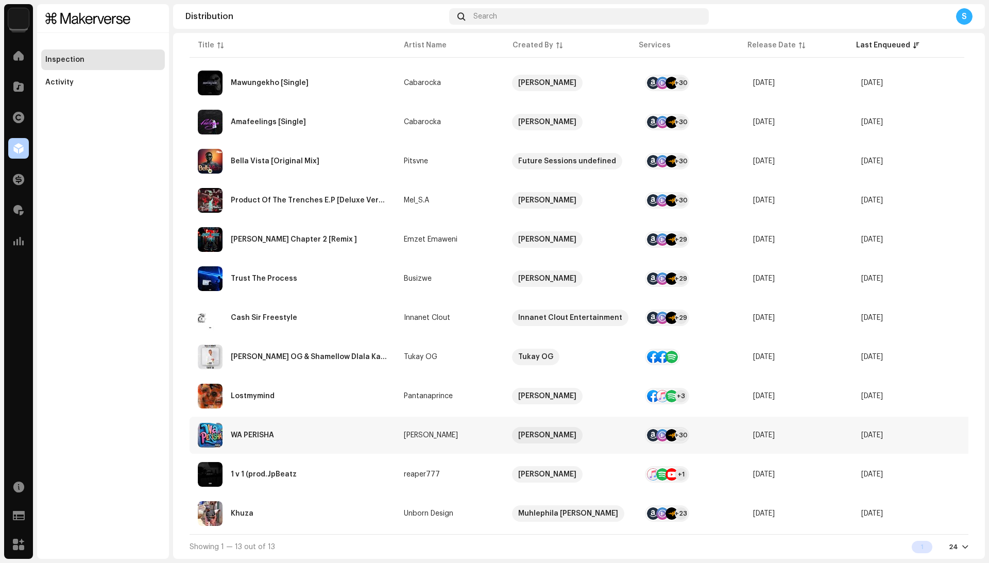
scroll to position [179, 0]
click at [380, 434] on div "WA PERISHA" at bounding box center [293, 435] width 190 height 25
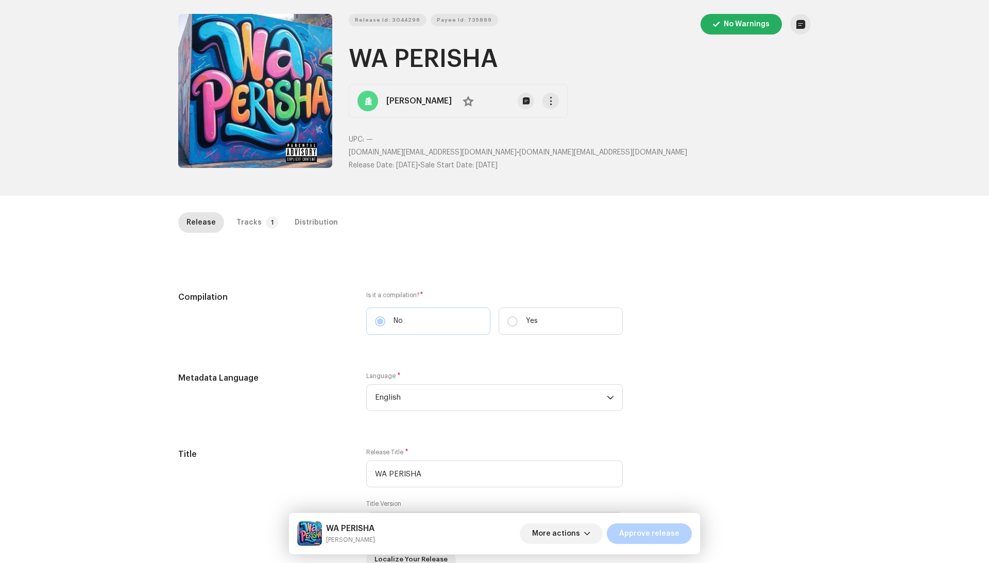
scroll to position [58, 0]
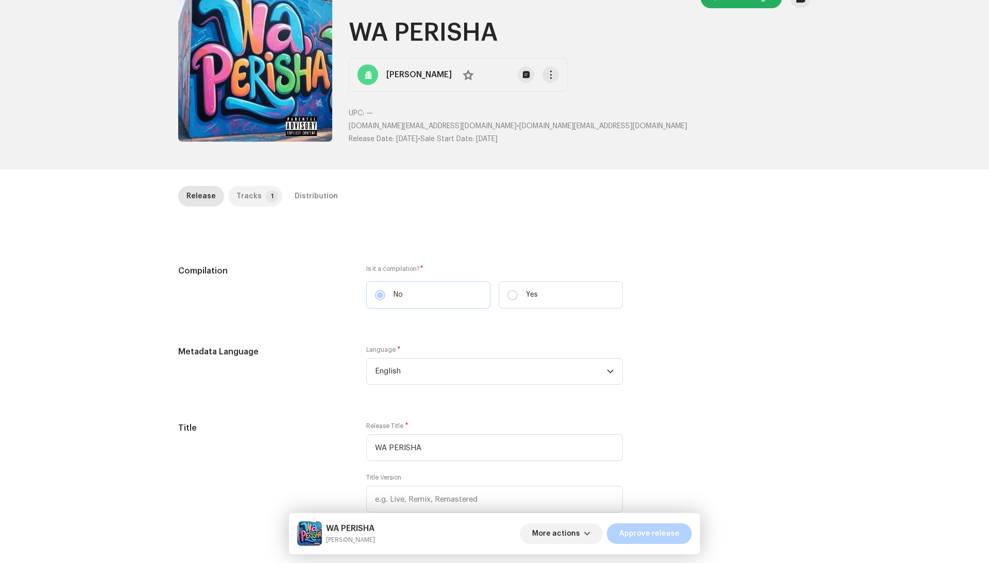
click at [230, 193] on p-tab "Tracks 1" at bounding box center [255, 196] width 54 height 21
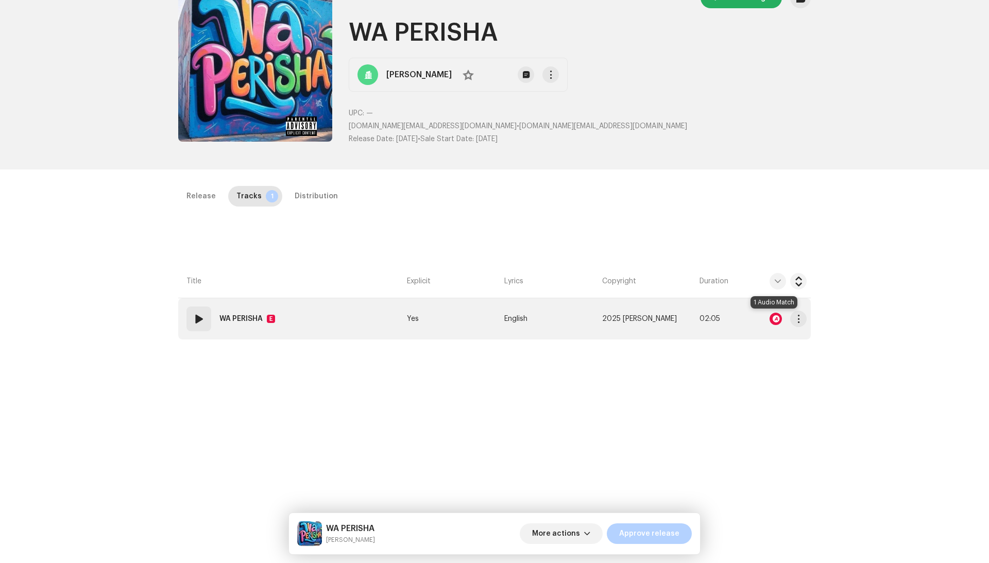
click at [774, 316] on div at bounding box center [776, 319] width 12 height 12
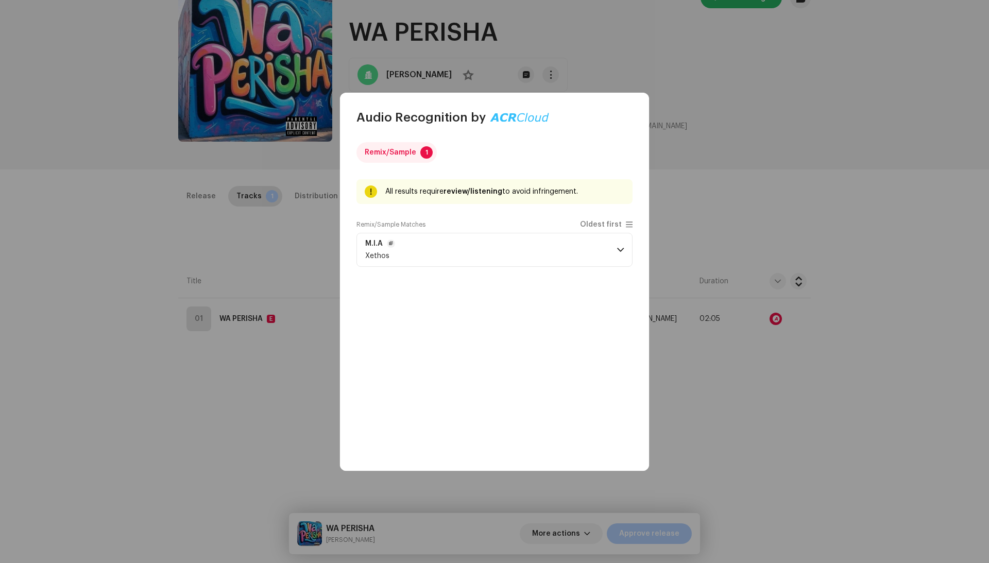
click at [532, 245] on p-accordion-header "M.I.A Xethos" at bounding box center [495, 250] width 276 height 34
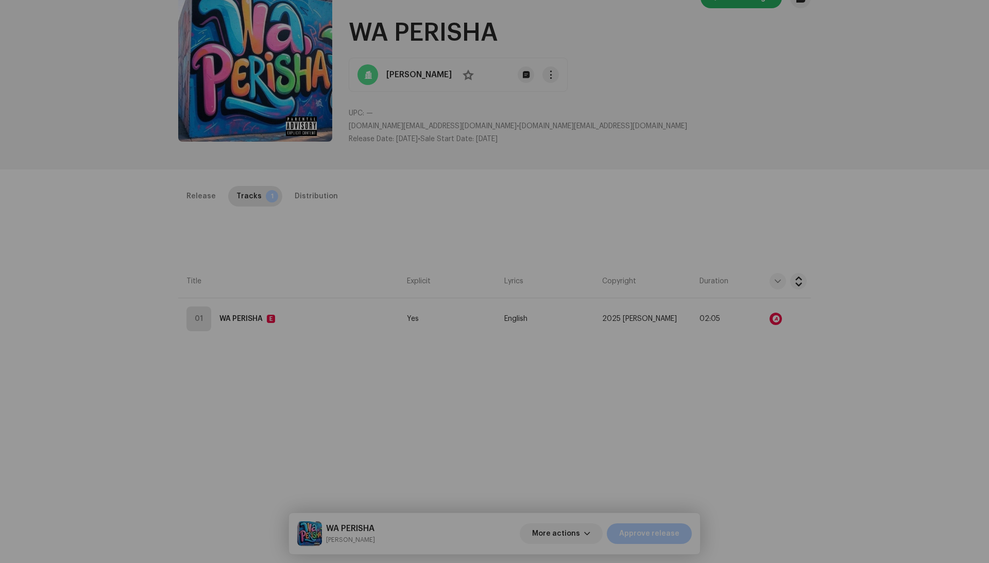
click at [699, 376] on div "Audio Recognition by Remix/Sample 1 All results require review/listening to avo…" at bounding box center [494, 281] width 989 height 563
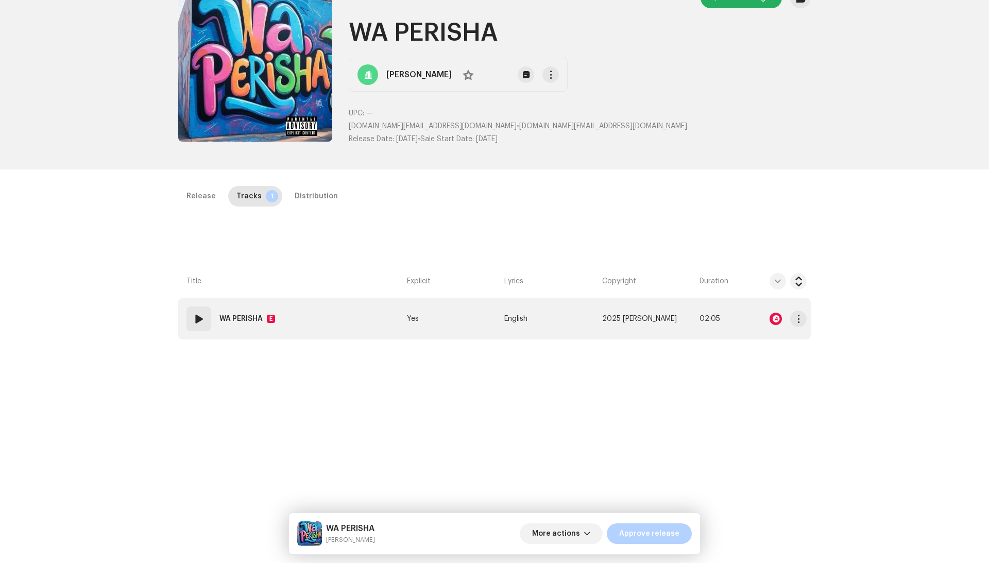
click at [198, 316] on span at bounding box center [199, 319] width 12 height 12
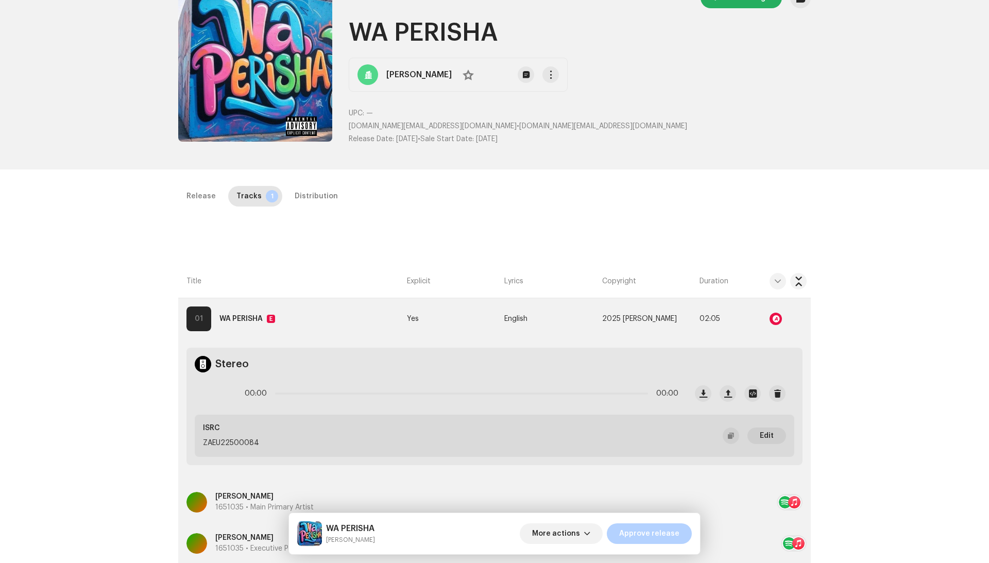
scroll to position [4, 0]
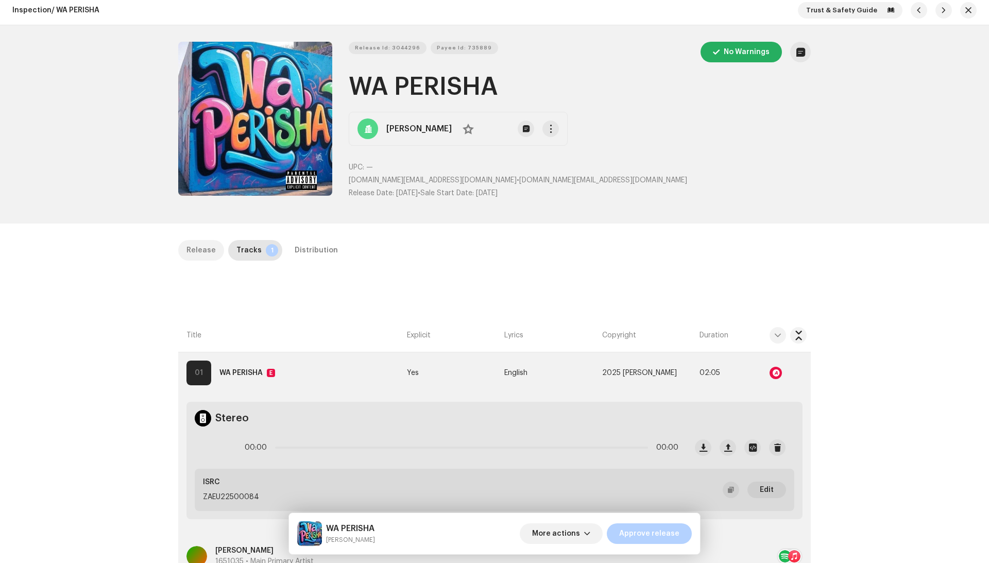
click at [203, 250] on div "Release" at bounding box center [201, 250] width 29 height 21
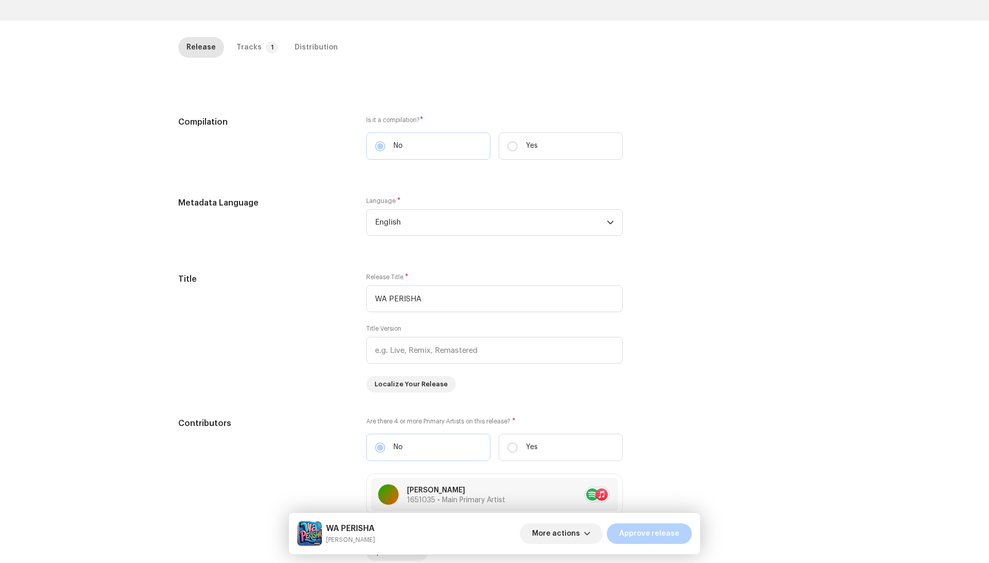
scroll to position [104, 0]
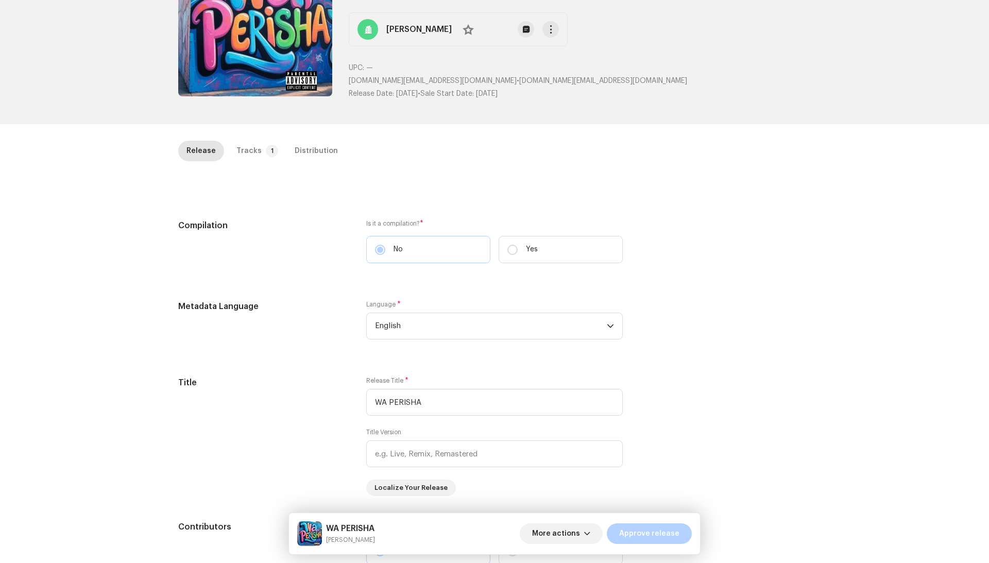
click at [244, 161] on div "Release Tracks 1 Distribution" at bounding box center [494, 155] width 633 height 29
click at [244, 153] on div "Tracks" at bounding box center [249, 151] width 25 height 21
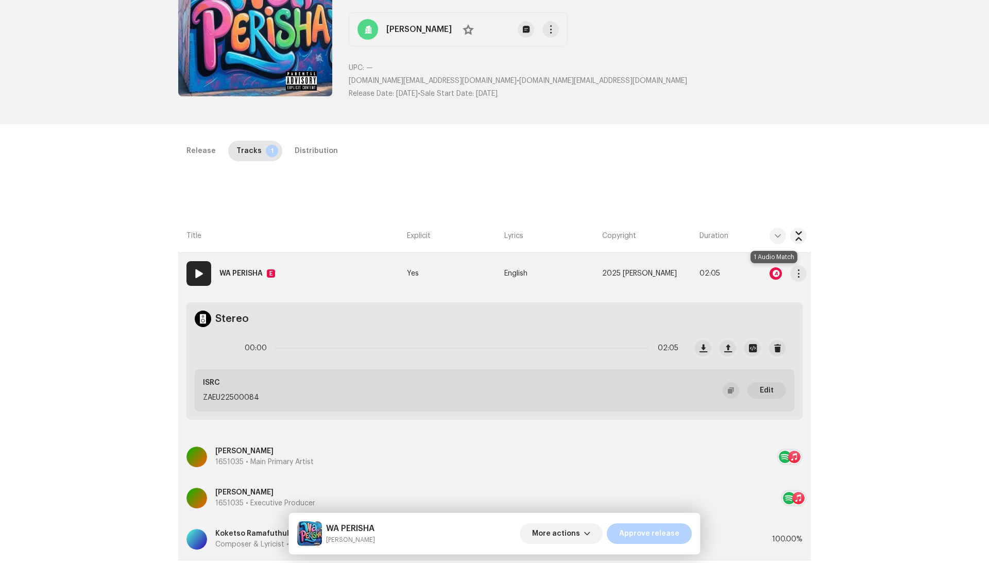
click at [776, 271] on div at bounding box center [776, 273] width 12 height 12
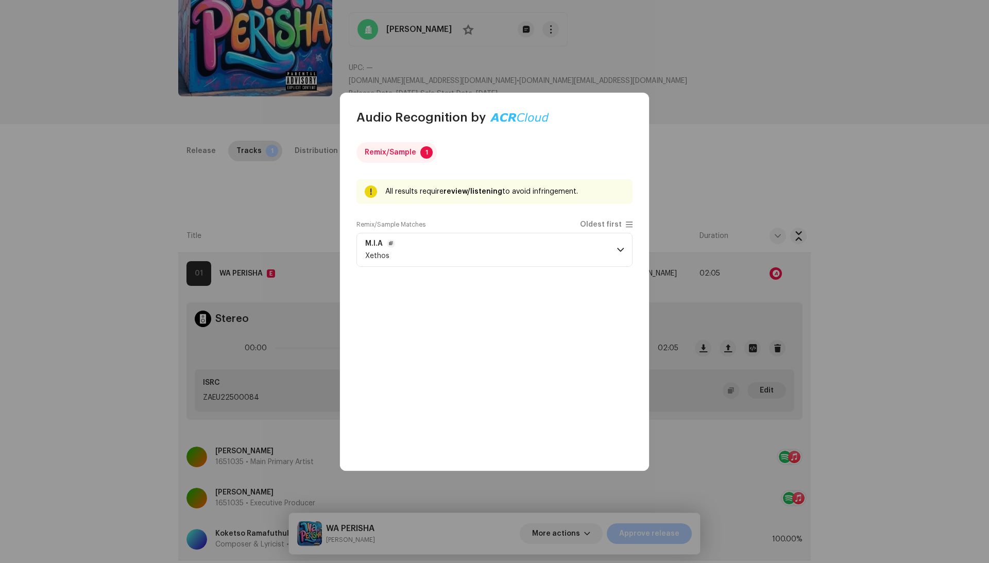
click at [568, 242] on p-accordion-header "M.I.A Xethos" at bounding box center [495, 250] width 276 height 34
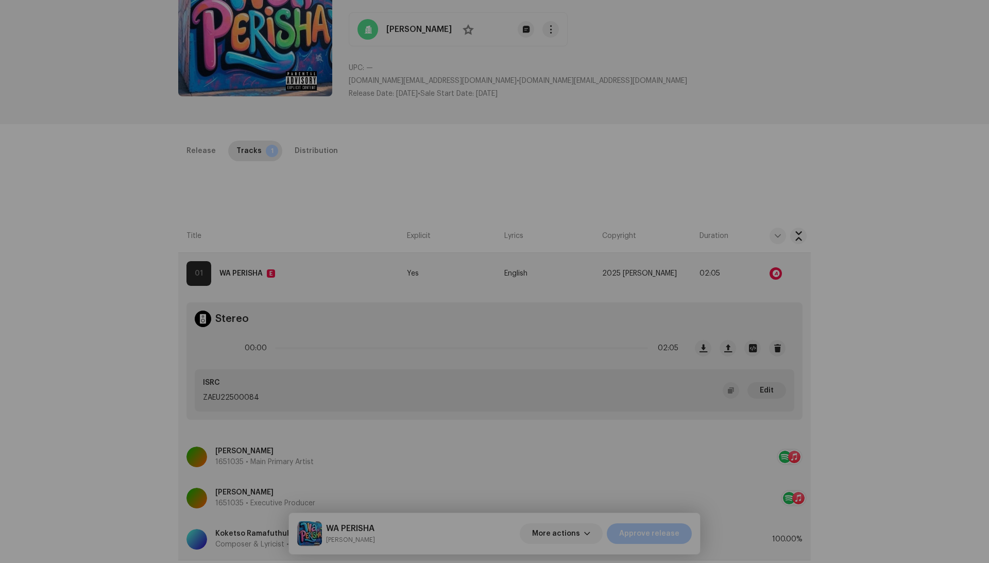
click at [747, 352] on div "Audio Recognition by Remix/Sample 1 All results require review/listening to avo…" at bounding box center [494, 281] width 989 height 563
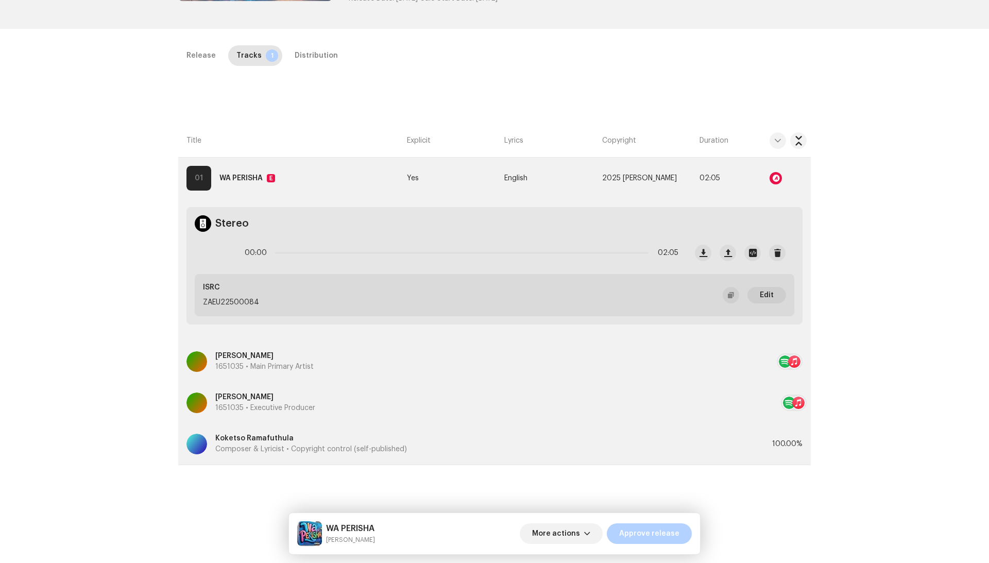
scroll to position [196, 0]
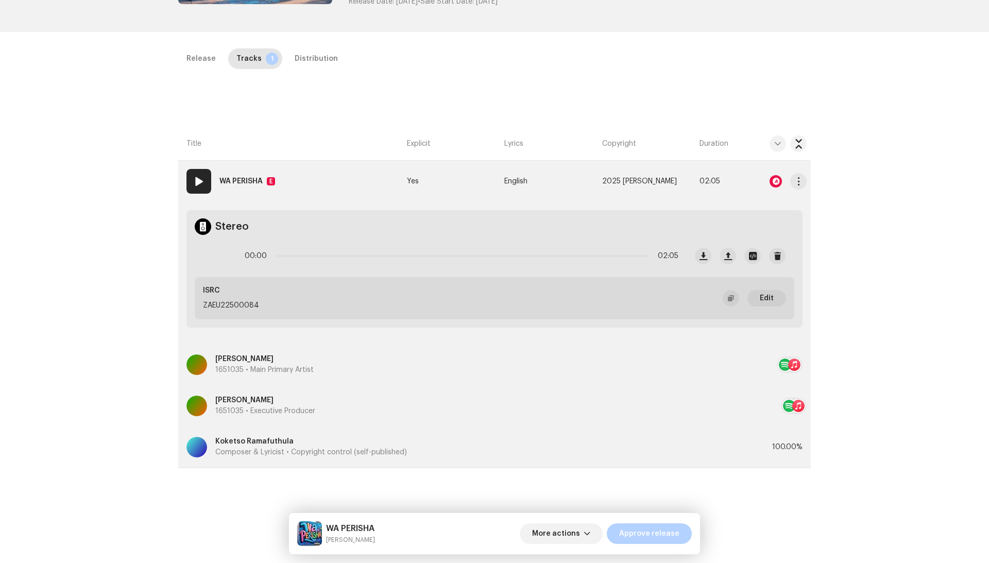
click at [563, 170] on td "English" at bounding box center [548, 181] width 97 height 41
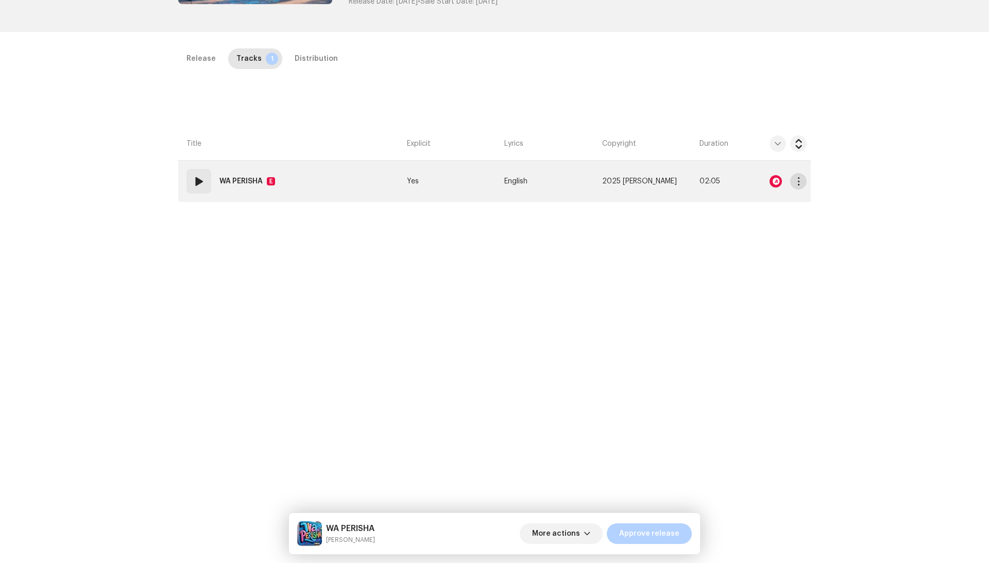
click at [800, 179] on span "button" at bounding box center [799, 181] width 8 height 8
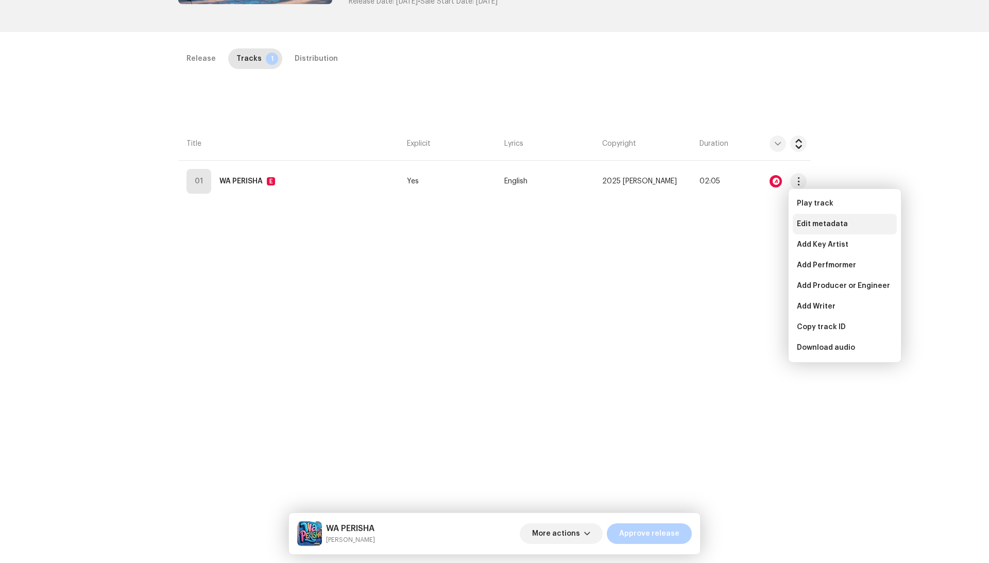
click at [798, 223] on span "Edit metadata" at bounding box center [822, 224] width 51 height 8
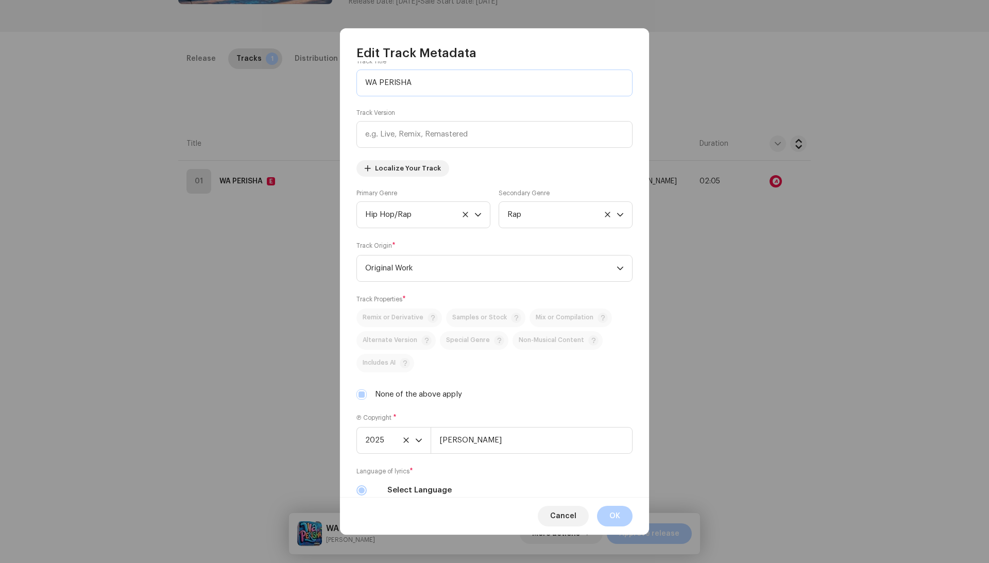
scroll to position [48, 0]
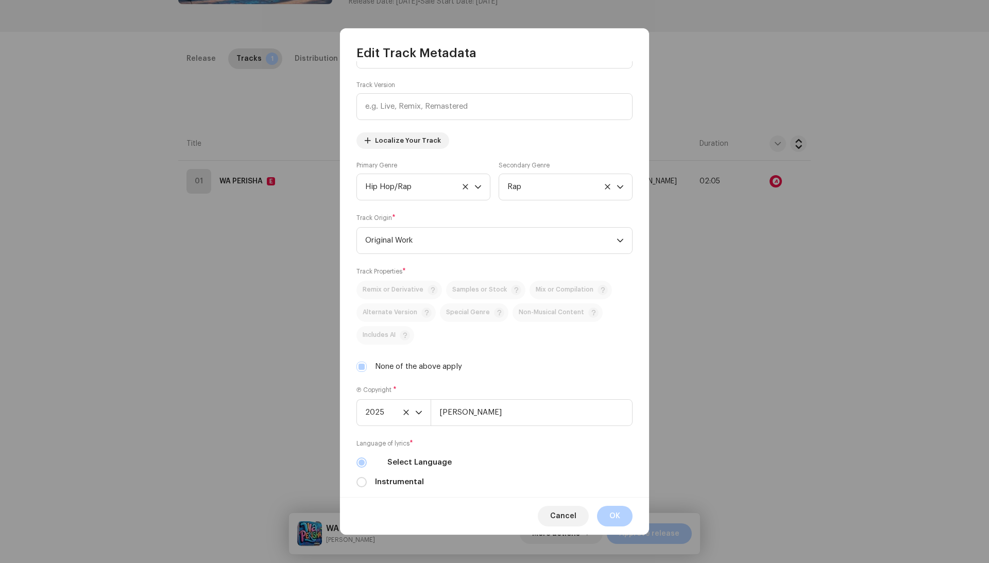
click at [378, 373] on label "None of the above apply" at bounding box center [418, 366] width 87 height 11
click at [367, 372] on input "None of the above apply" at bounding box center [362, 367] width 10 height 10
checkbox input "false"
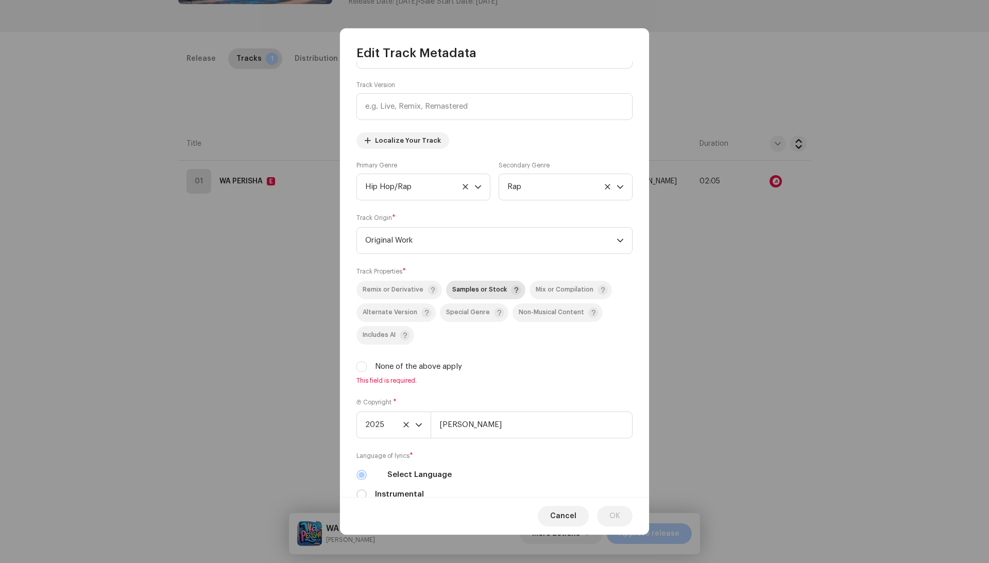
click at [486, 293] on span "Samples or Stock" at bounding box center [479, 290] width 55 height 7
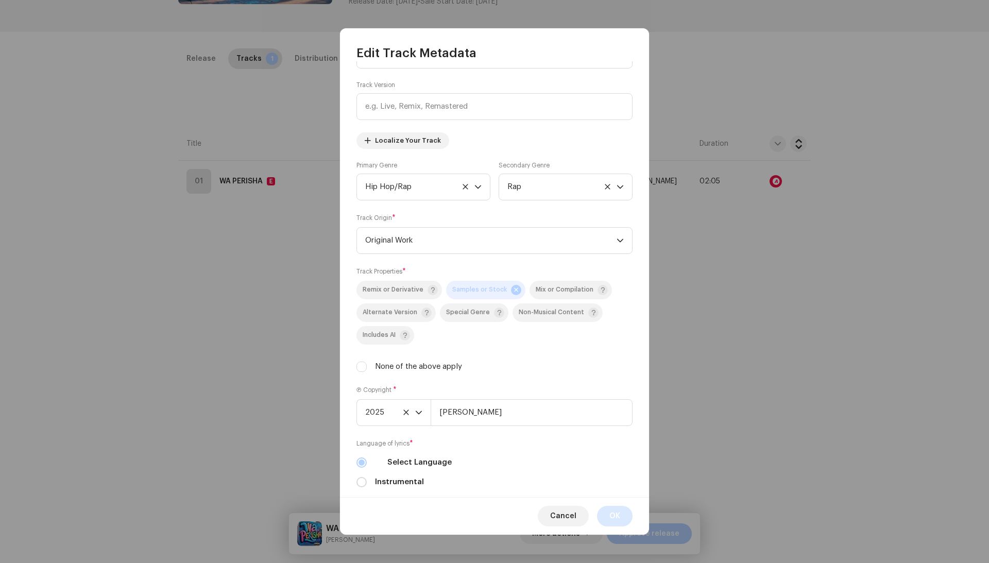
click at [610, 514] on span "OK" at bounding box center [615, 516] width 11 height 21
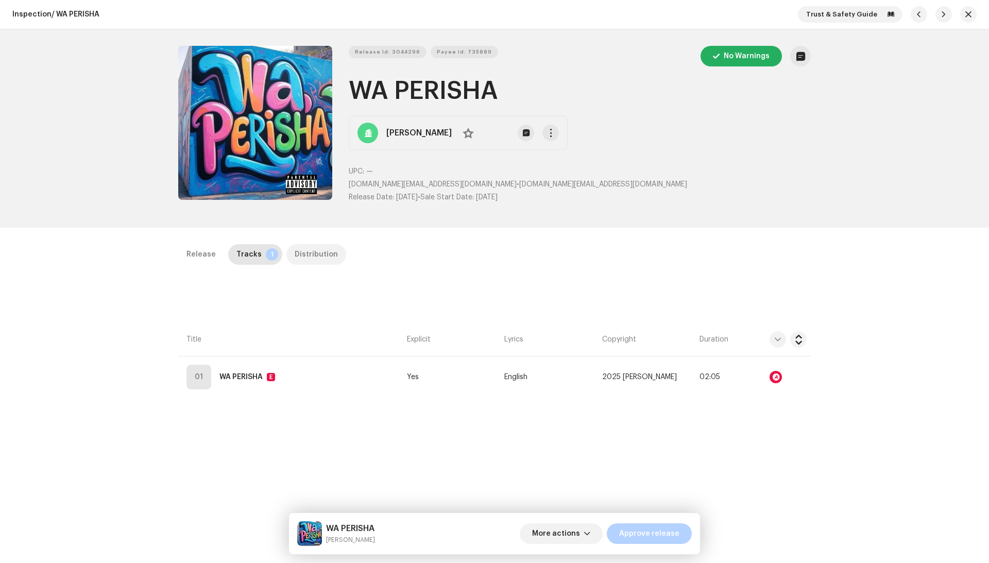
click at [295, 260] on div "Distribution" at bounding box center [316, 254] width 43 height 21
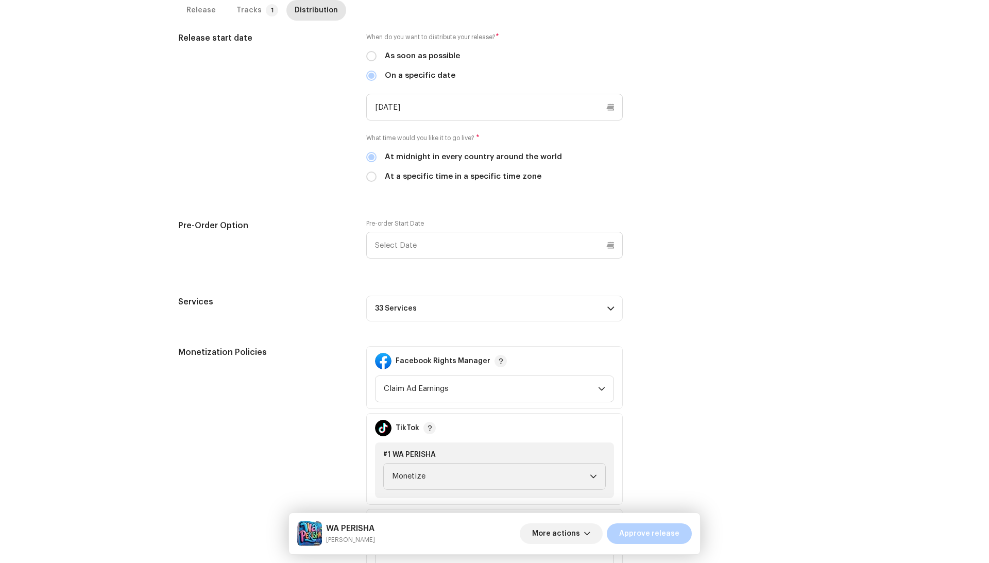
scroll to position [292, 0]
click at [495, 305] on p-accordion-header "33 Services" at bounding box center [494, 308] width 257 height 26
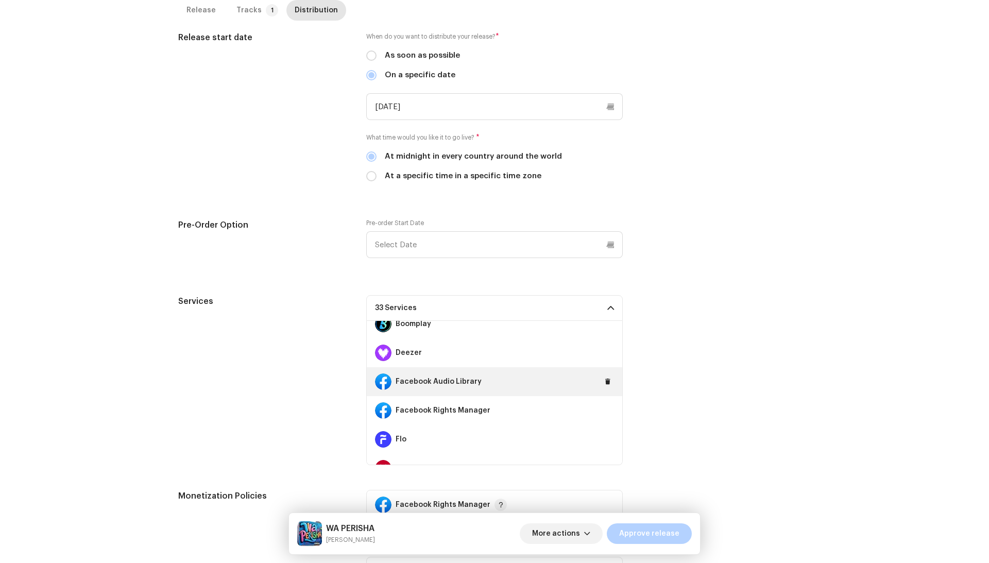
scroll to position [160, 0]
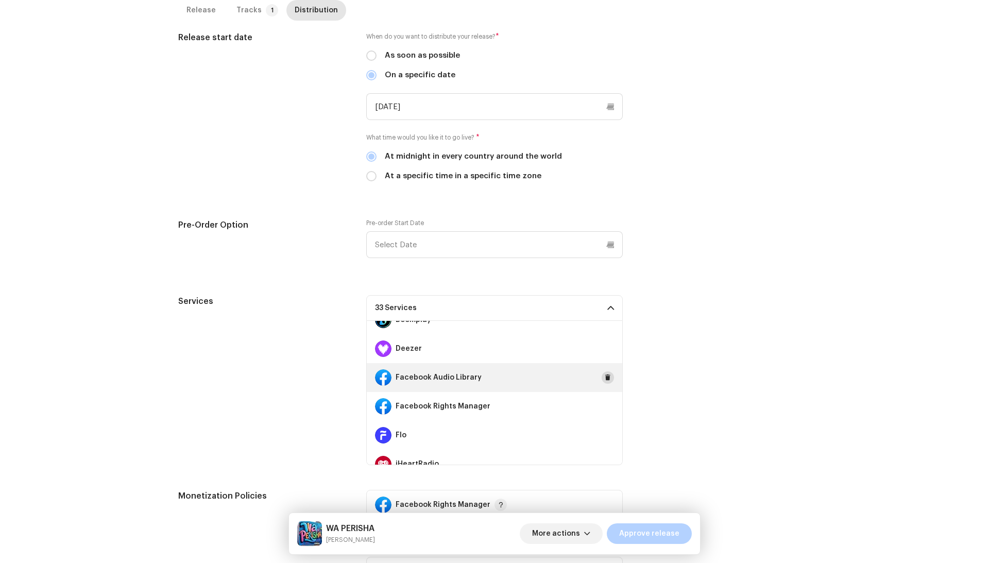
click at [605, 377] on span at bounding box center [608, 378] width 6 height 8
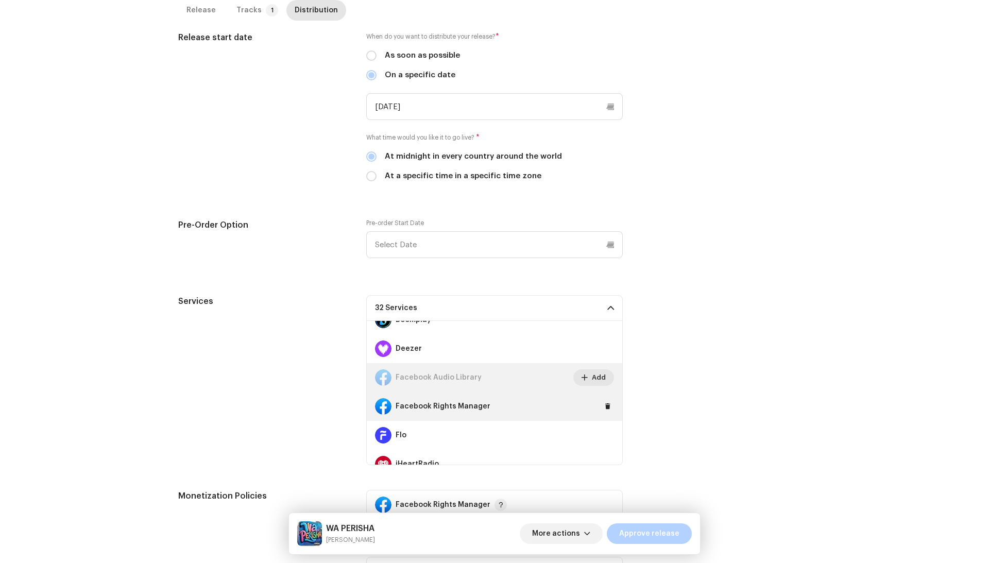
click at [604, 397] on div "Facebook Rights Manager" at bounding box center [495, 406] width 256 height 29
click at [605, 402] on span at bounding box center [608, 406] width 6 height 8
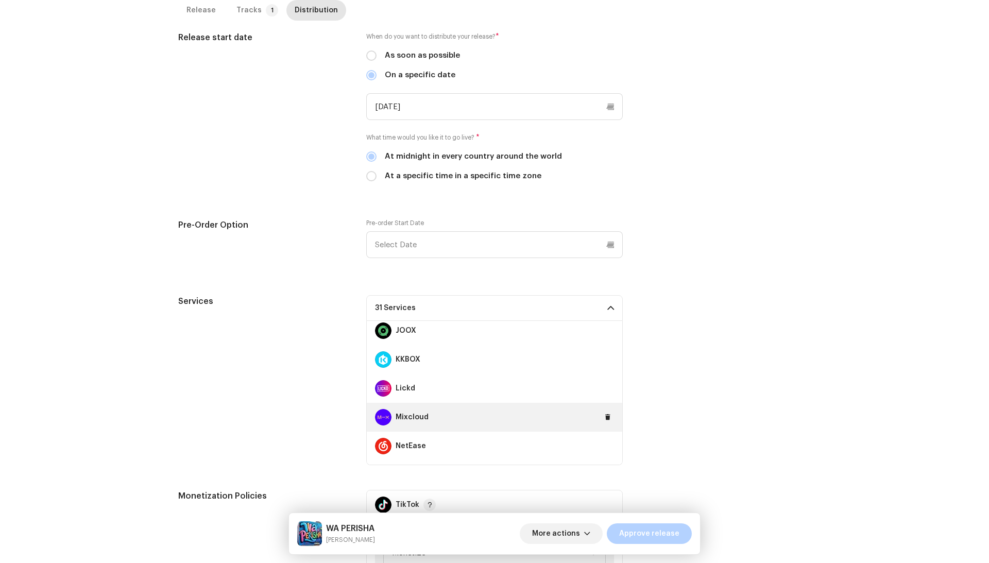
scroll to position [463, 0]
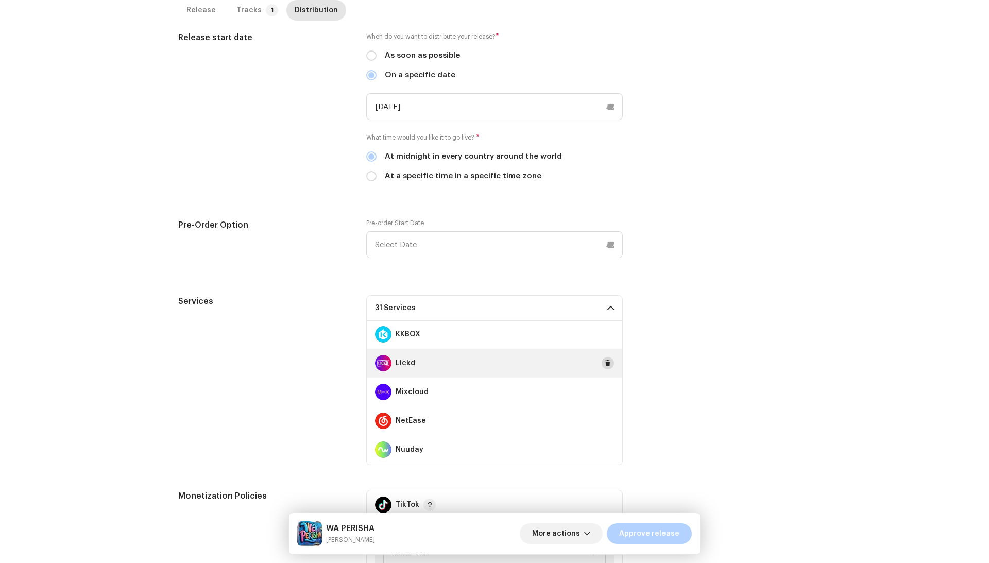
click at [605, 359] on span at bounding box center [608, 363] width 6 height 8
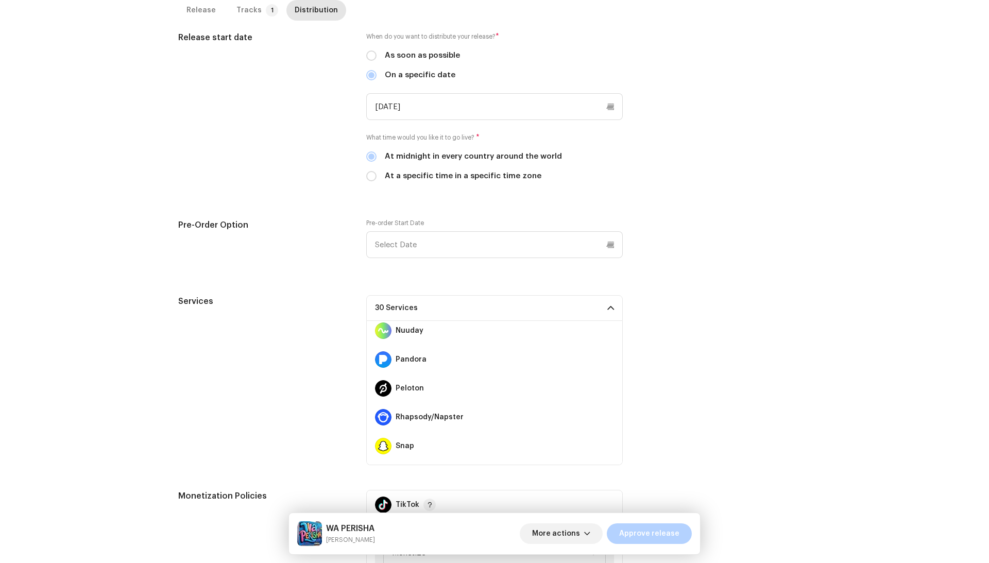
scroll to position [582, 0]
click at [605, 442] on span at bounding box center [608, 446] width 6 height 8
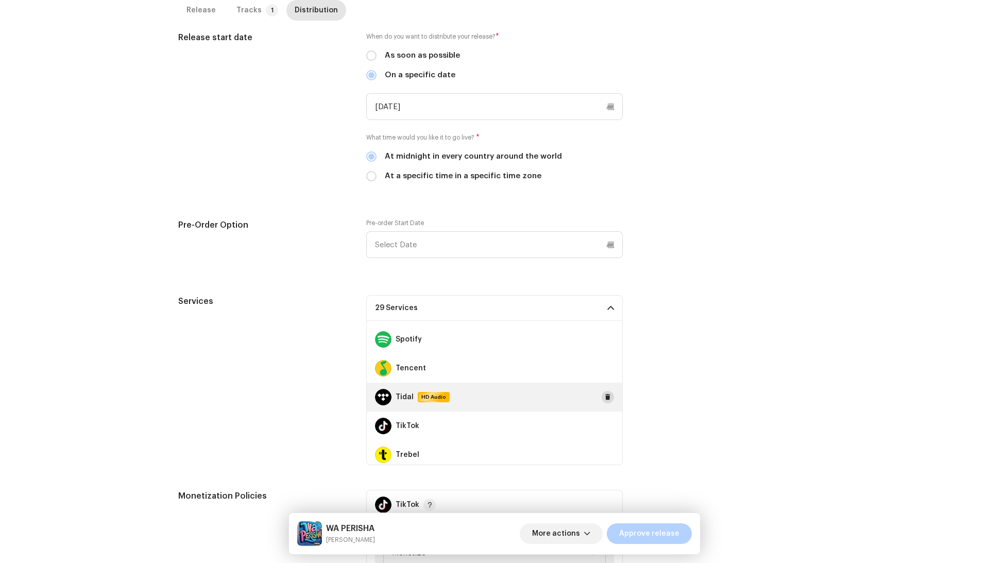
scroll to position [752, 0]
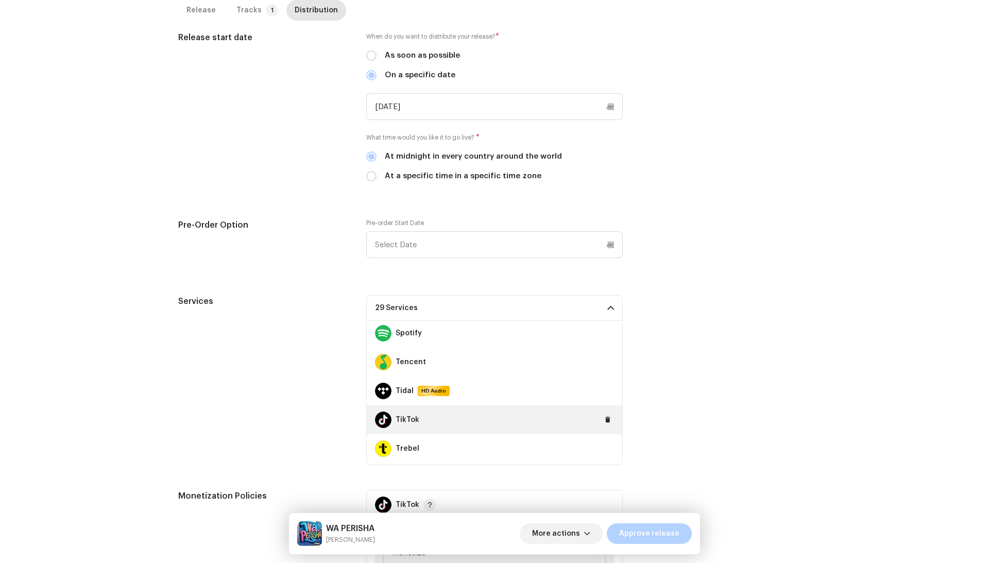
click at [600, 424] on div "TikTok" at bounding box center [495, 420] width 256 height 29
click at [605, 420] on span at bounding box center [608, 420] width 6 height 8
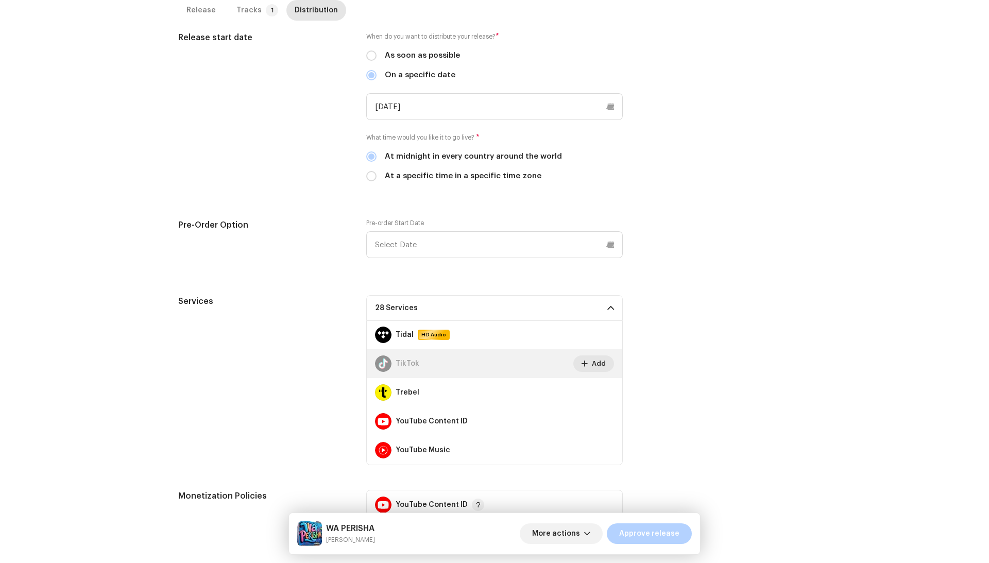
scroll to position [808, 0]
click at [605, 418] on span at bounding box center [608, 421] width 6 height 8
click at [668, 415] on div "Services 27 Services Amazon HD Audio Anghami Audiomack Audius AWA Boomplay Deez…" at bounding box center [494, 380] width 633 height 170
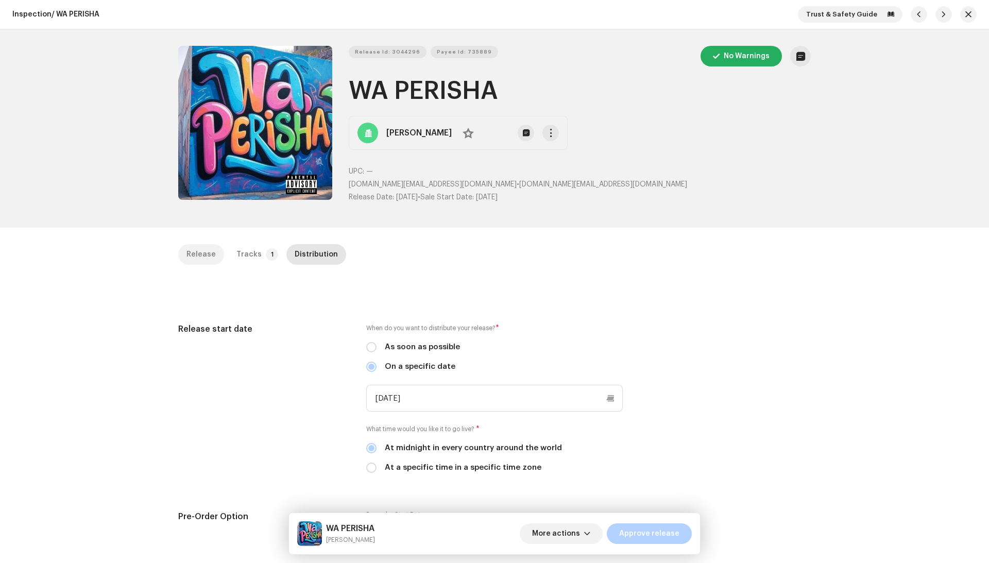
scroll to position [-1, 0]
click at [192, 259] on div "Release" at bounding box center [201, 254] width 29 height 21
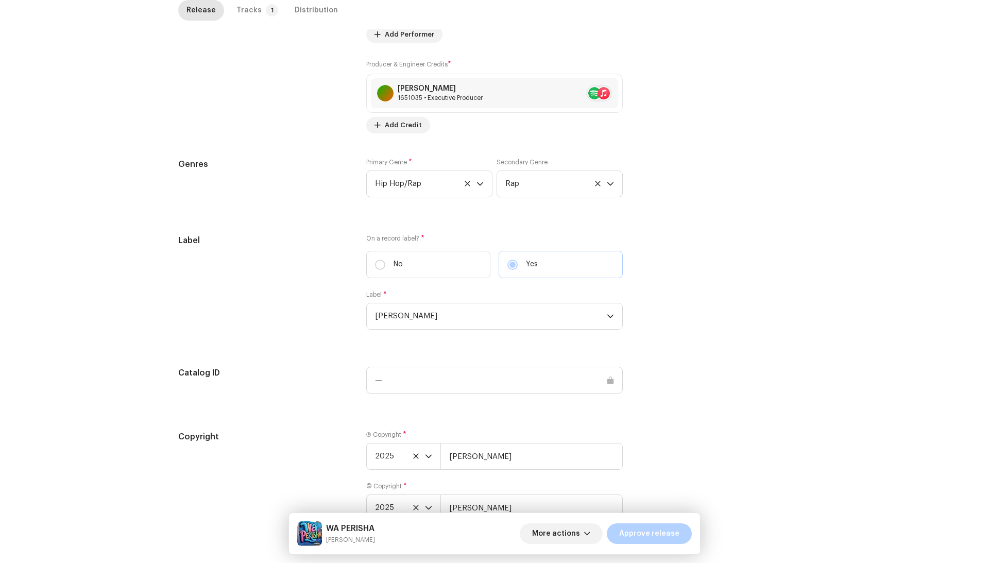
scroll to position [3, 0]
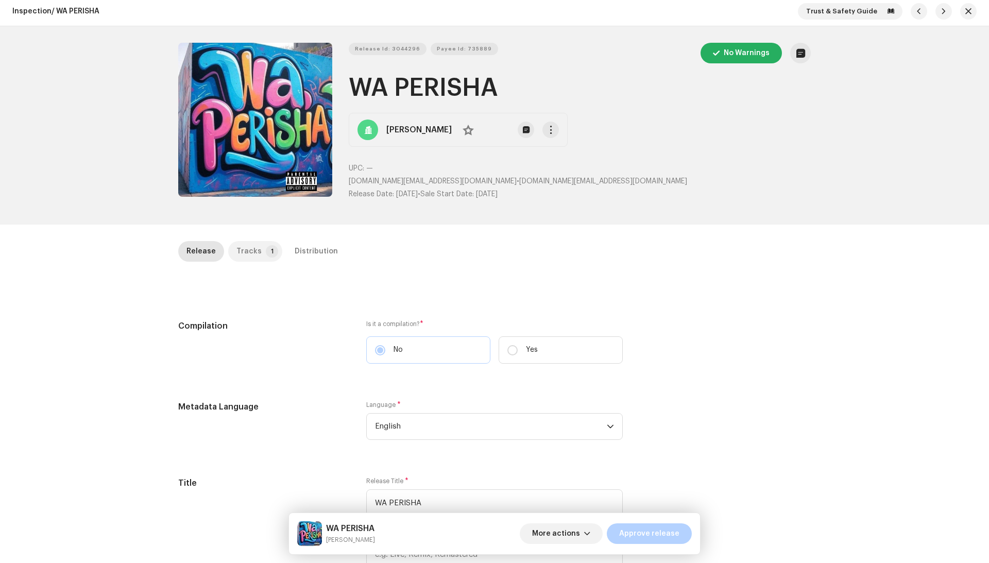
click at [255, 260] on p-tab "Tracks 1" at bounding box center [255, 251] width 54 height 21
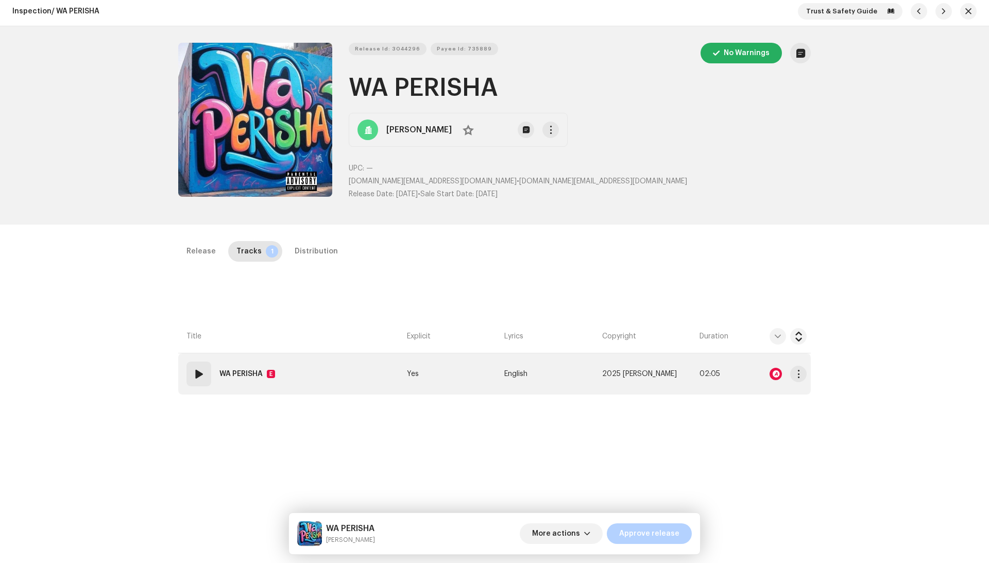
click at [772, 372] on div at bounding box center [776, 374] width 12 height 12
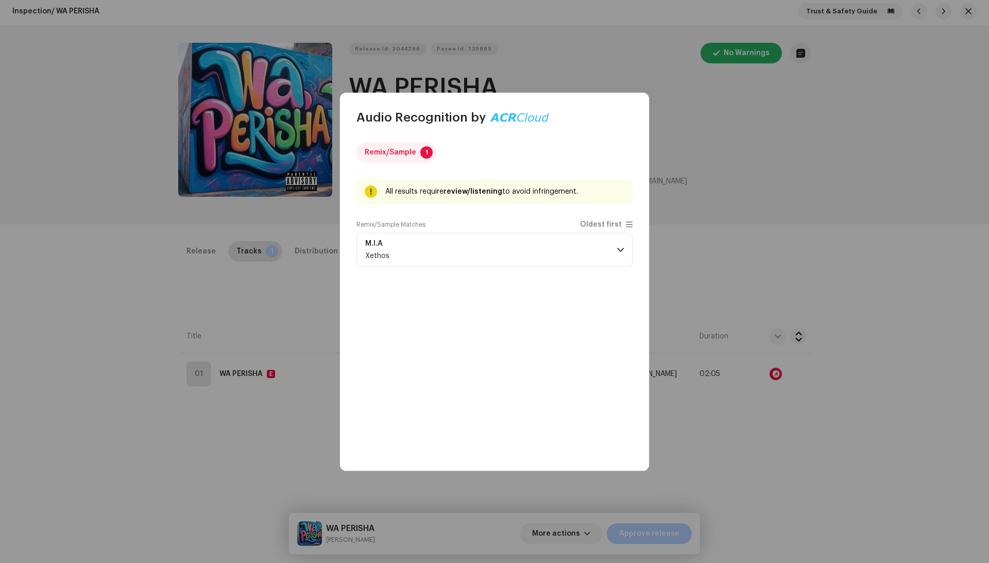
click at [432, 230] on div "Remix/Sample Matches Oldest first" at bounding box center [495, 227] width 276 height 12
click at [427, 241] on p-accordion-header "M.I.A Xethos" at bounding box center [495, 250] width 276 height 34
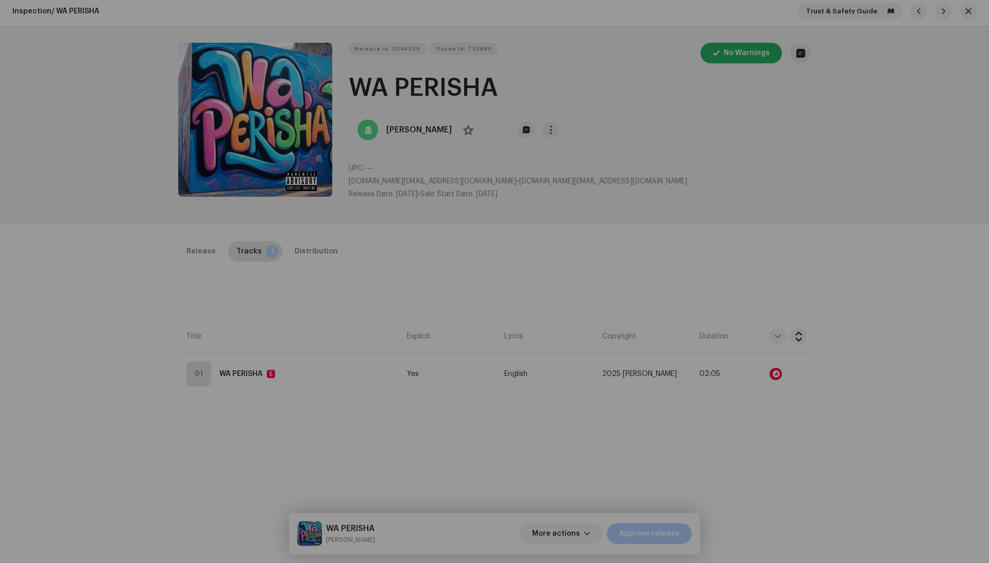
click at [310, 303] on div "Audio Recognition by Remix/Sample 1 All results require review/listening to avo…" at bounding box center [494, 281] width 989 height 563
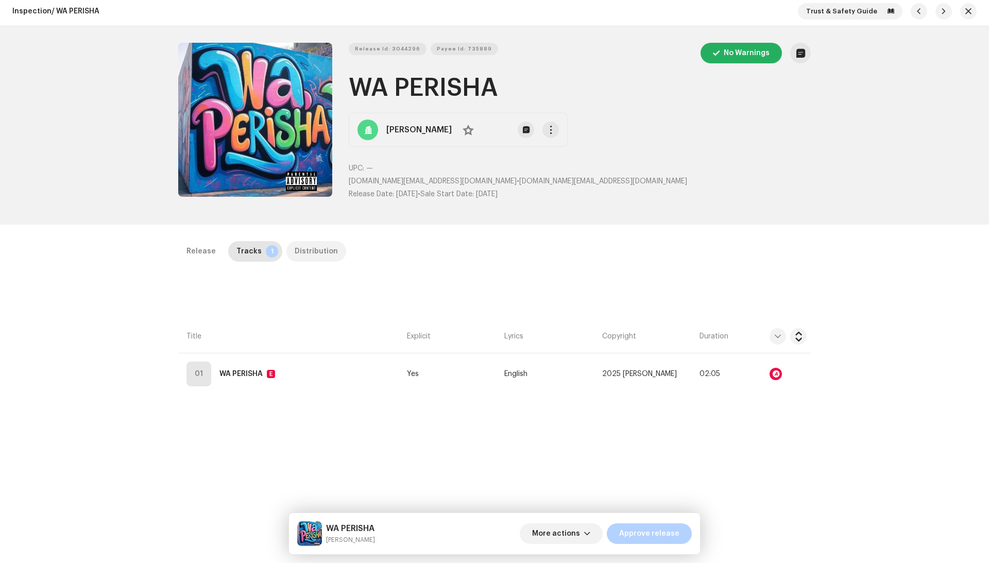
click at [295, 248] on div "Distribution" at bounding box center [316, 251] width 43 height 21
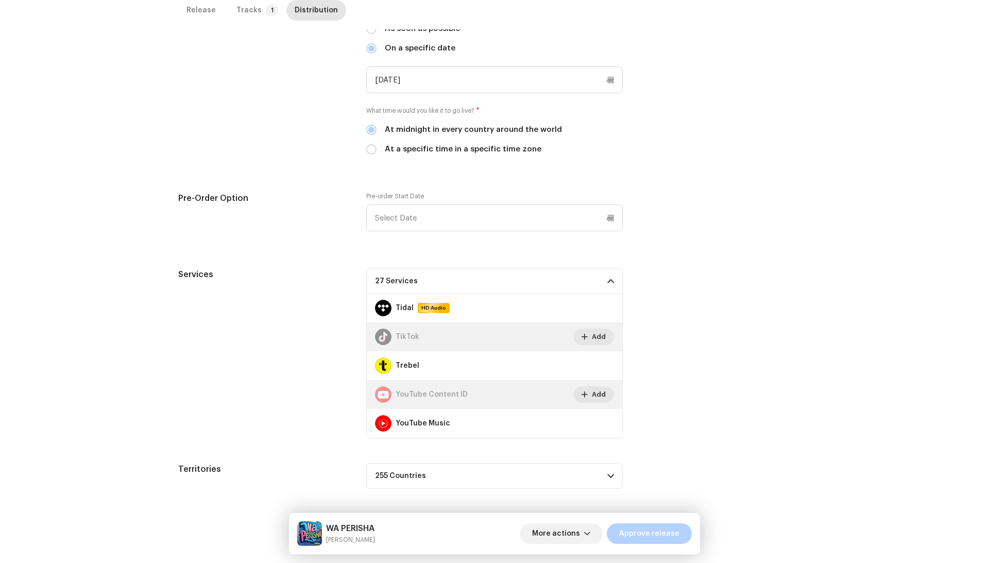
scroll to position [317, 0]
click at [663, 536] on span "Approve release" at bounding box center [649, 534] width 60 height 21
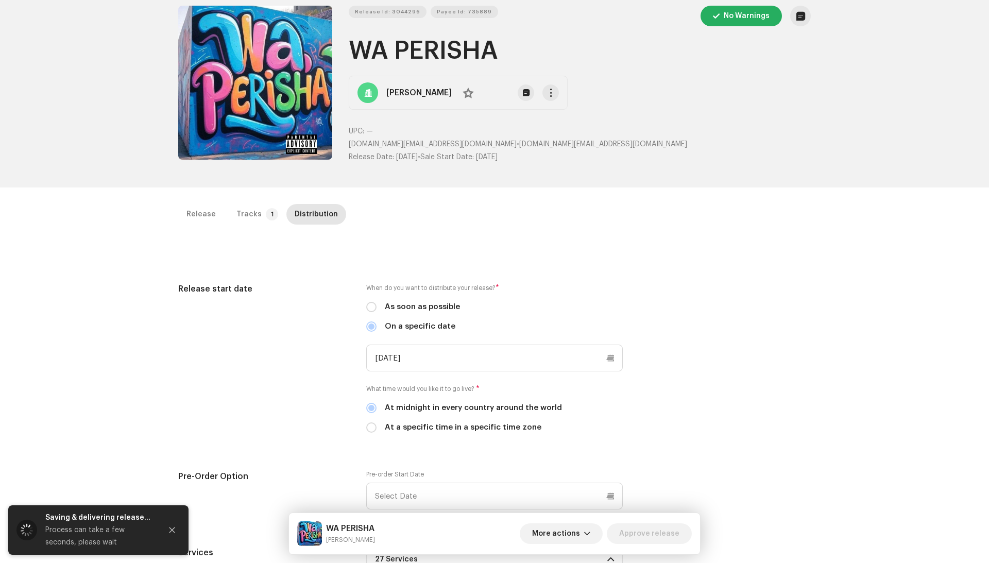
scroll to position [39, 0]
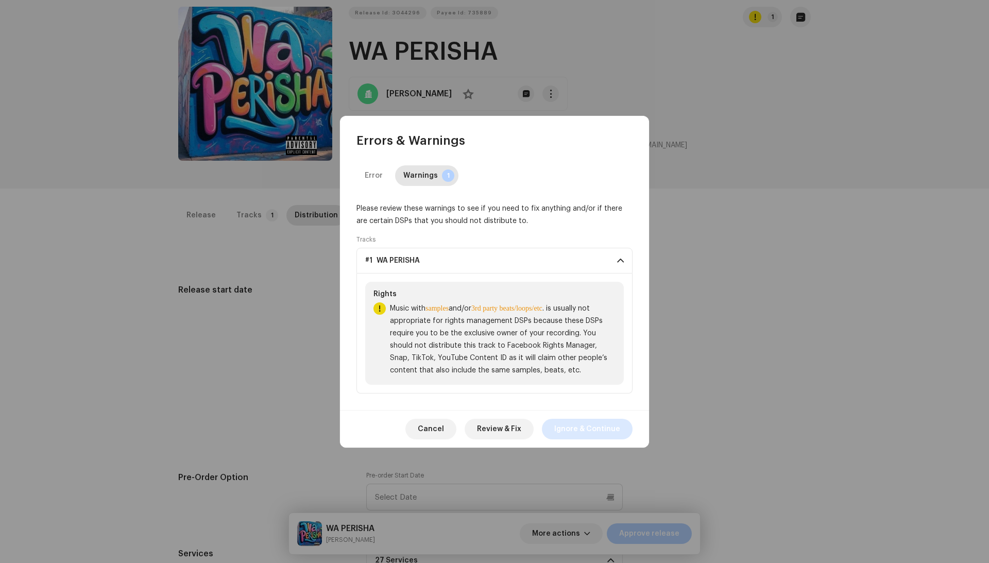
click at [614, 423] on span "Ignore & Continue" at bounding box center [587, 429] width 66 height 21
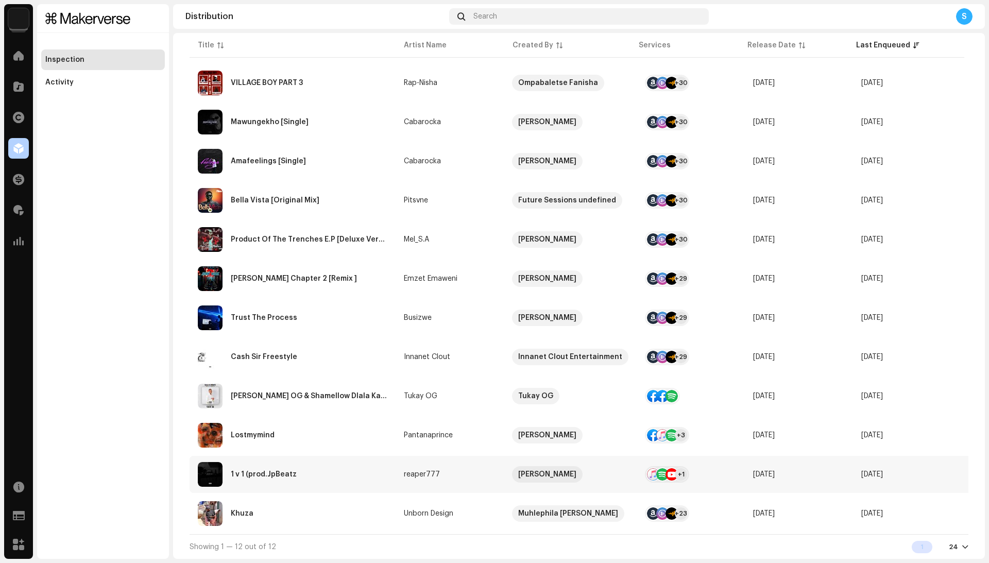
scroll to position [140, 0]
click at [367, 462] on div "1 v 1 (prod.JpBeatz" at bounding box center [293, 474] width 190 height 25
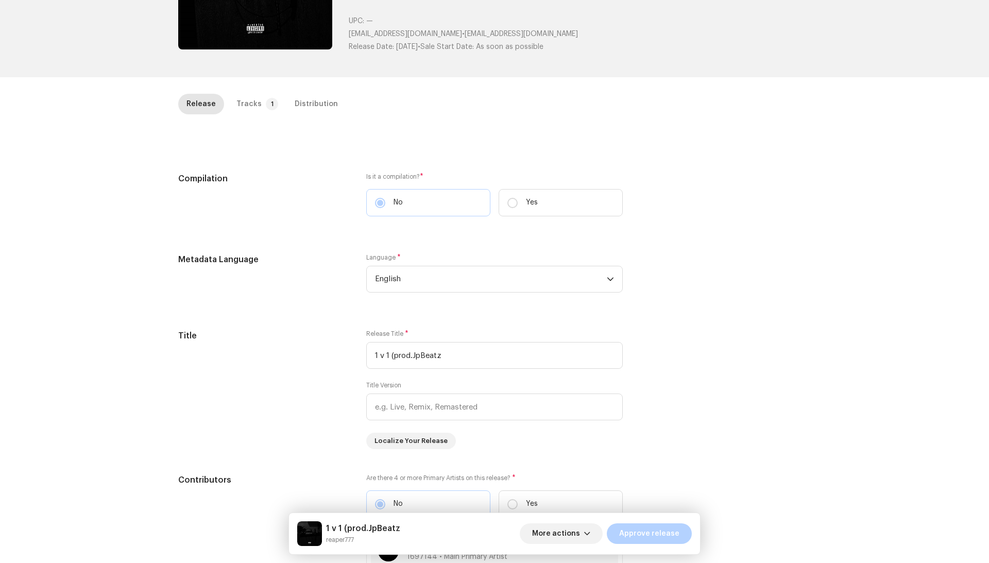
scroll to position [168, 0]
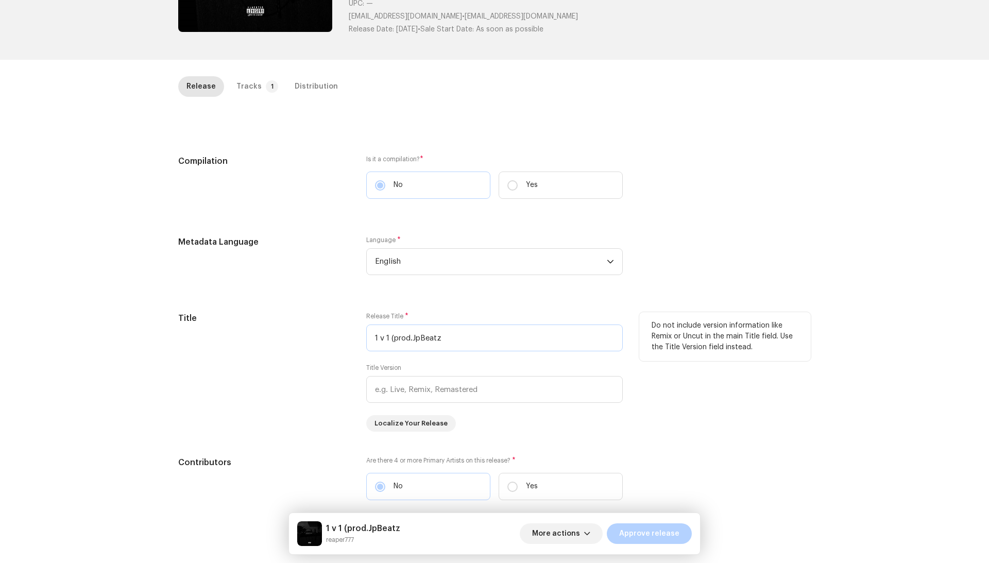
drag, startPoint x: 390, startPoint y: 339, endPoint x: 520, endPoint y: 340, distance: 130.9
click at [520, 340] on input "1 v 1 (prod.JpBeatz" at bounding box center [494, 338] width 257 height 27
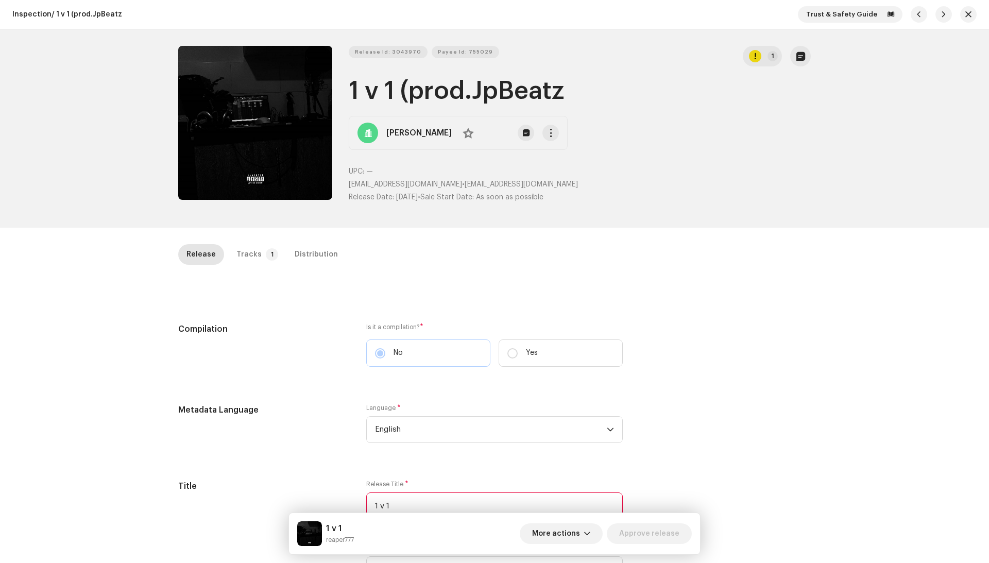
scroll to position [192, 0]
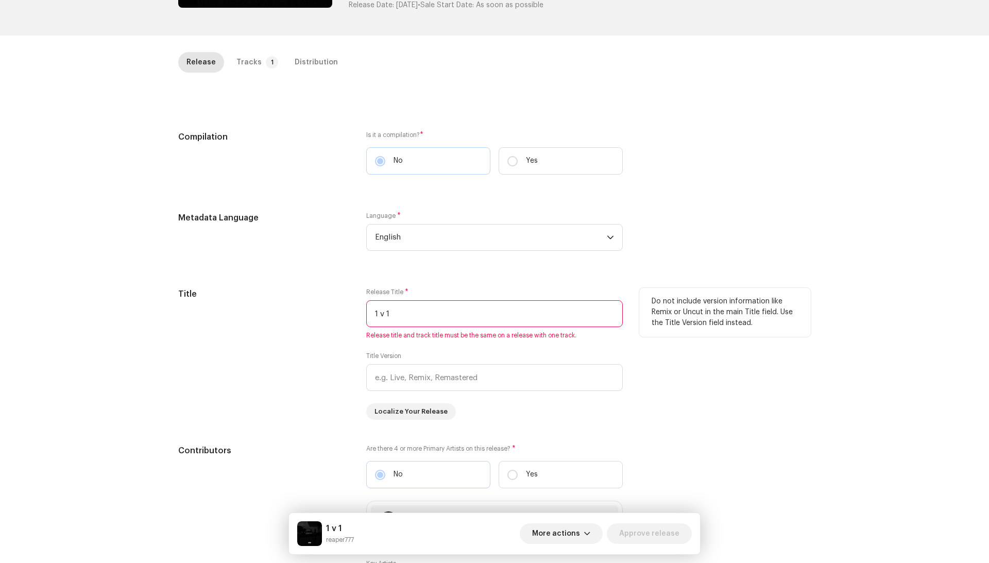
drag, startPoint x: 396, startPoint y: 311, endPoint x: 353, endPoint y: 311, distance: 43.3
click at [353, 311] on div "Title Release Title * 1 v 1 Release title and track title must be the same on a…" at bounding box center [494, 354] width 633 height 132
type input "1 v 1"
click at [252, 79] on div "Release Tracks 1 Distribution" at bounding box center [494, 66] width 633 height 29
click at [256, 68] on p-tab "Tracks 1" at bounding box center [255, 62] width 54 height 21
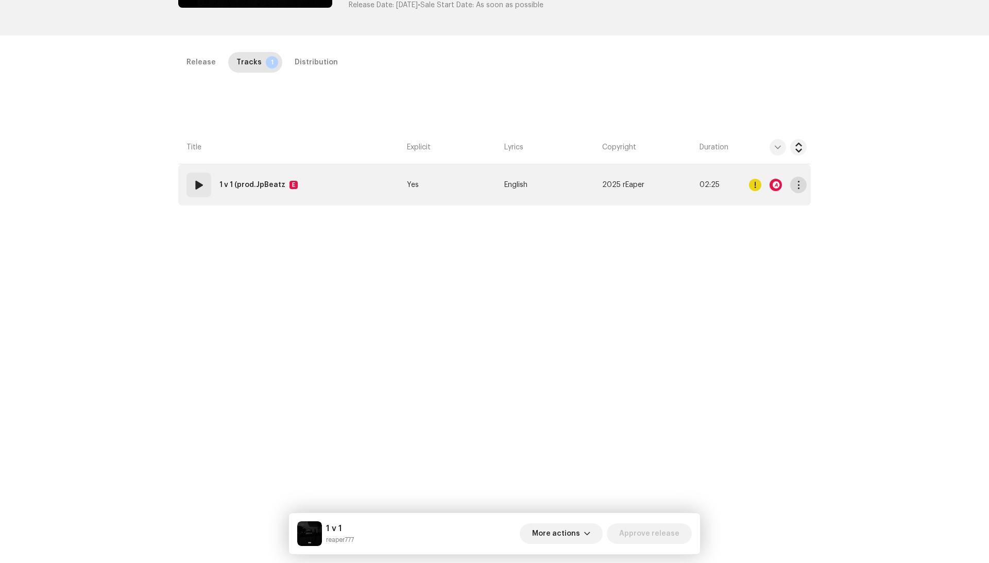
click at [800, 188] on span "button" at bounding box center [799, 185] width 8 height 8
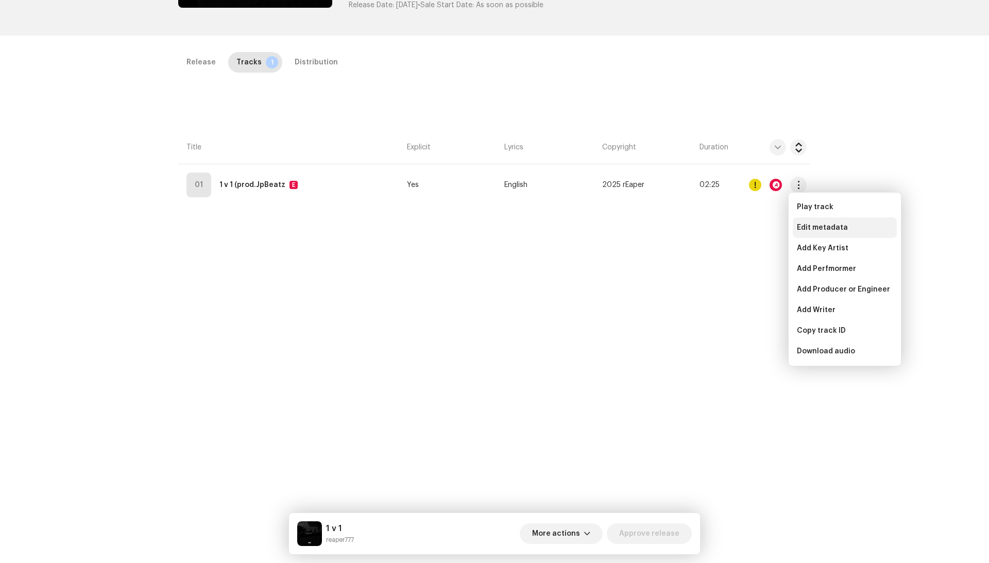
click at [813, 223] on div "Edit metadata" at bounding box center [845, 227] width 104 height 21
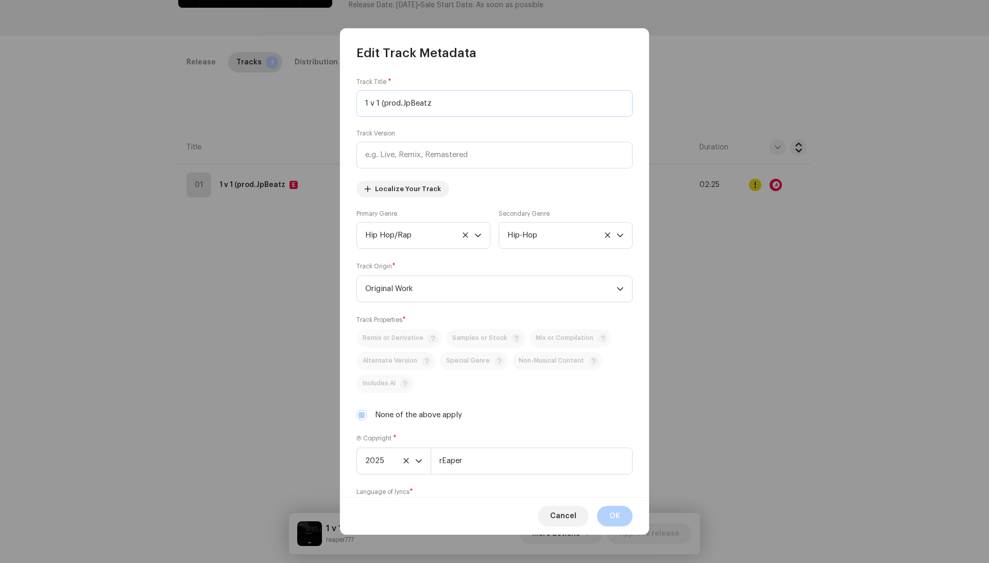
drag, startPoint x: 450, startPoint y: 104, endPoint x: 382, endPoint y: 100, distance: 67.6
click at [381, 100] on input "1 v 1 (prod.JpBeatz" at bounding box center [495, 103] width 276 height 27
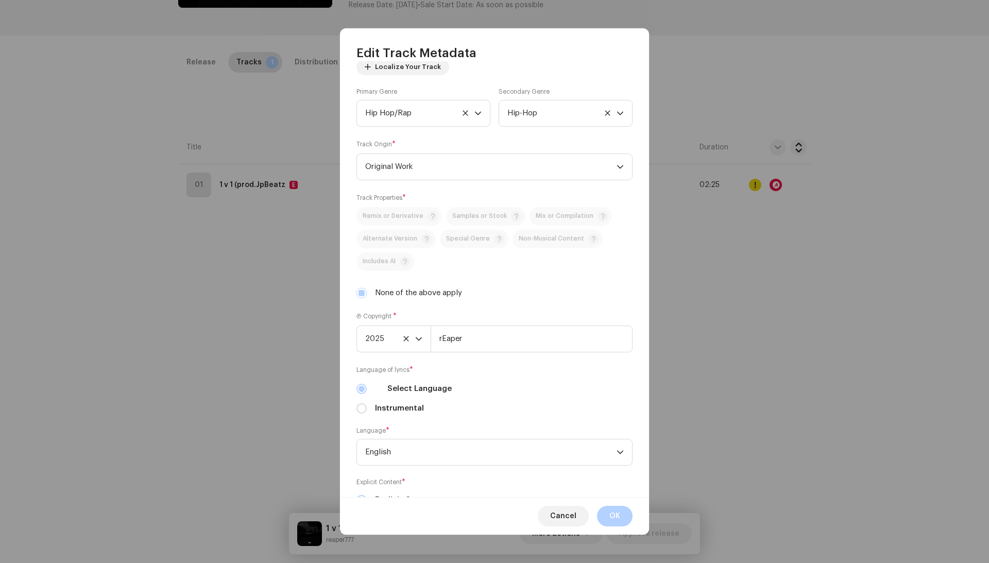
type input "1 v 1"
click at [405, 283] on div "Remix or Derivative Samples or Stock Mix or Compilation Alternate Version Speci…" at bounding box center [495, 253] width 276 height 92
click at [405, 291] on label "None of the above apply" at bounding box center [418, 293] width 87 height 11
click at [367, 291] on input "None of the above apply" at bounding box center [362, 293] width 10 height 10
checkbox input "false"
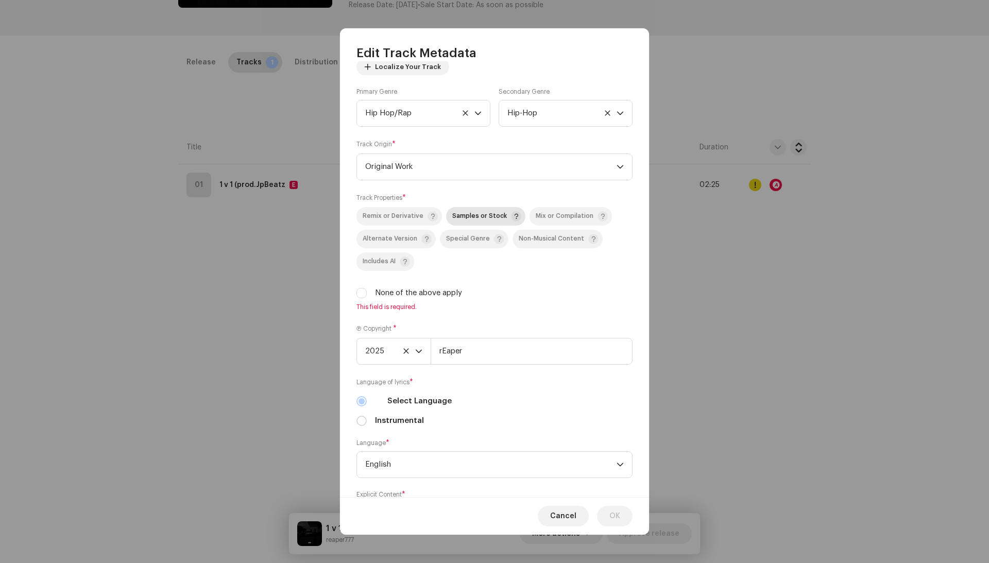
click at [476, 220] on span "Samples or Stock" at bounding box center [479, 216] width 55 height 7
drag, startPoint x: 611, startPoint y: 518, endPoint x: 617, endPoint y: 512, distance: 9.1
click at [611, 518] on span "OK" at bounding box center [615, 516] width 11 height 21
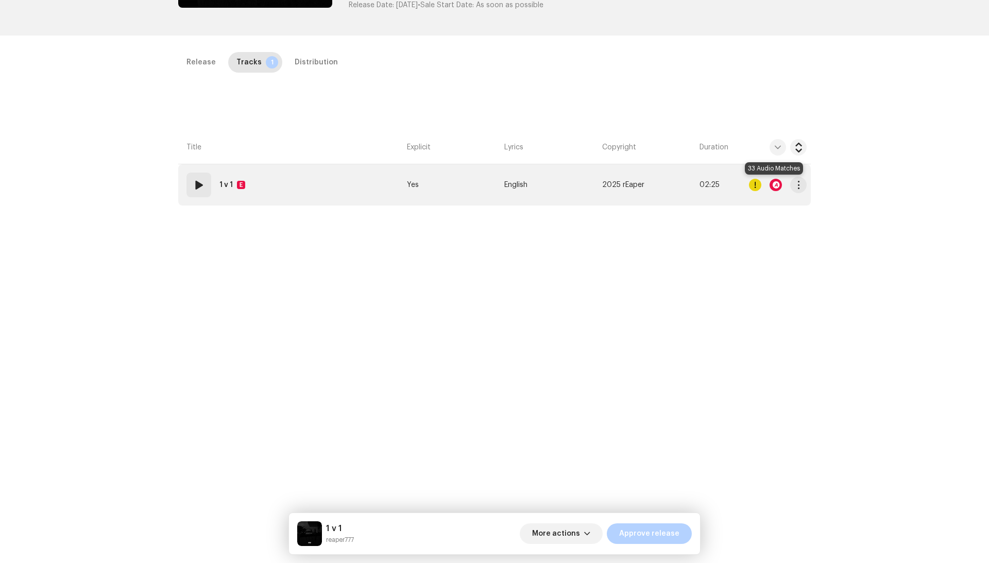
click at [774, 184] on div at bounding box center [776, 185] width 12 height 12
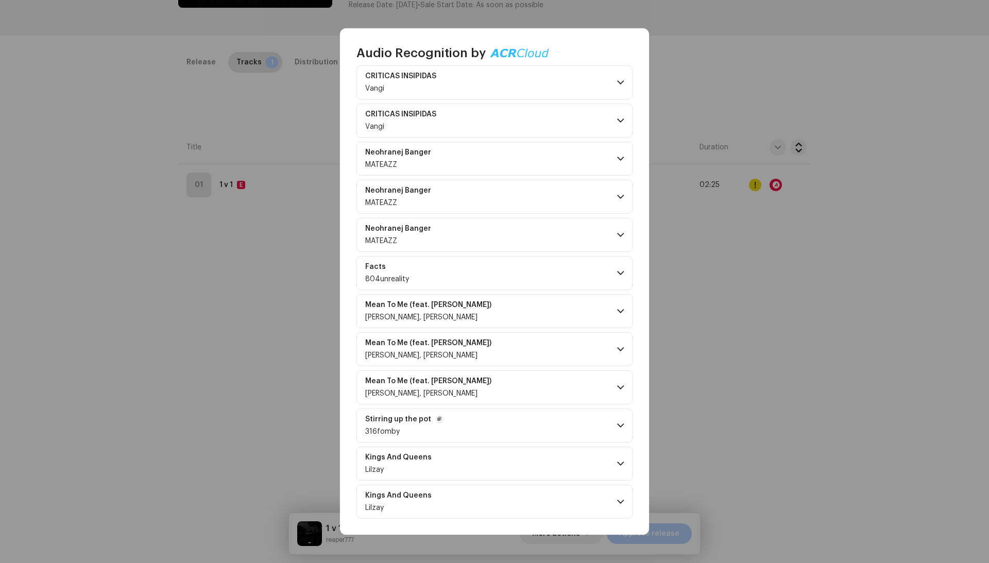
scroll to position [877, 0]
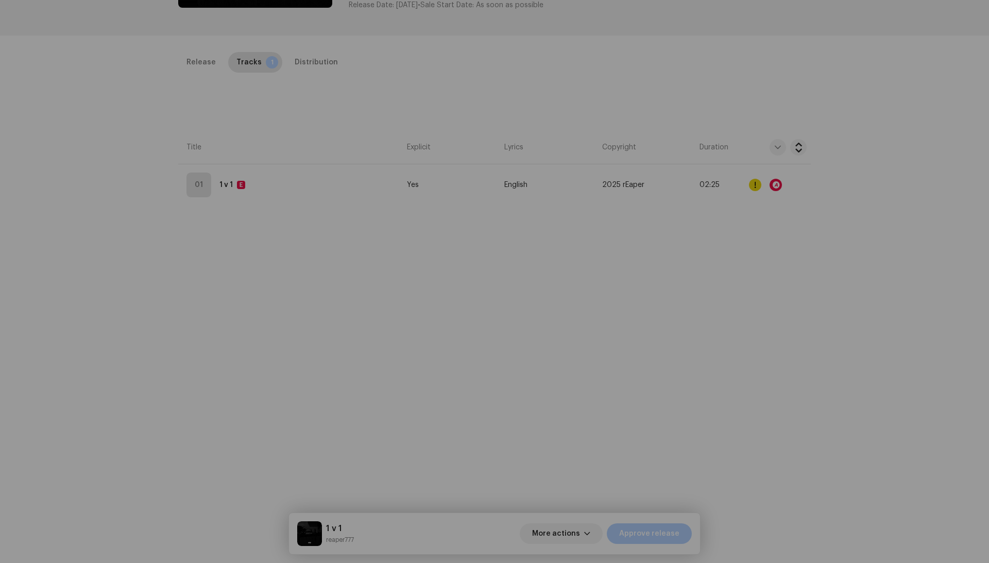
click at [689, 360] on div "Audio Recognition by Remix/Sample 32 Cover Song 1 All results require review/li…" at bounding box center [494, 281] width 989 height 563
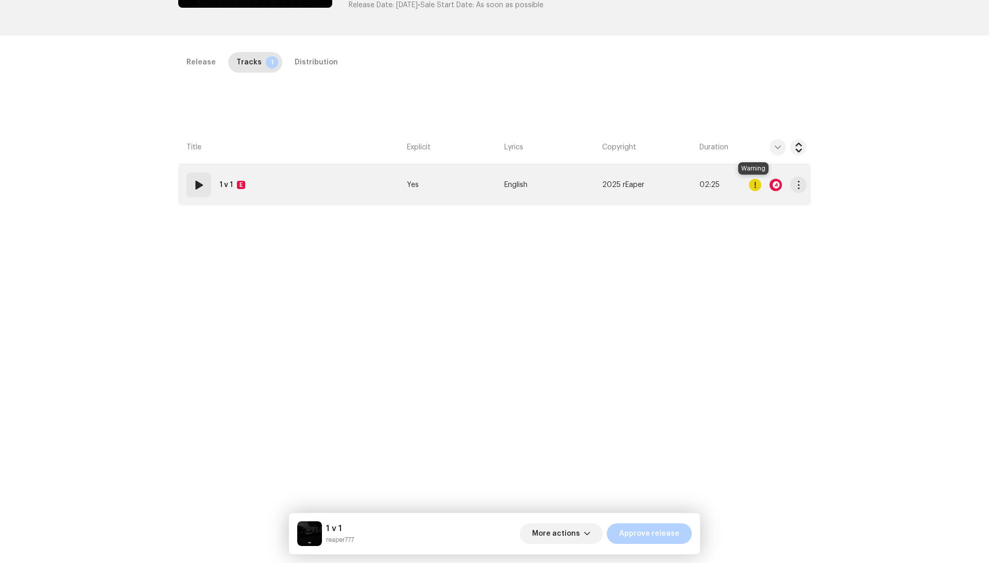
click at [752, 180] on div at bounding box center [755, 185] width 12 height 12
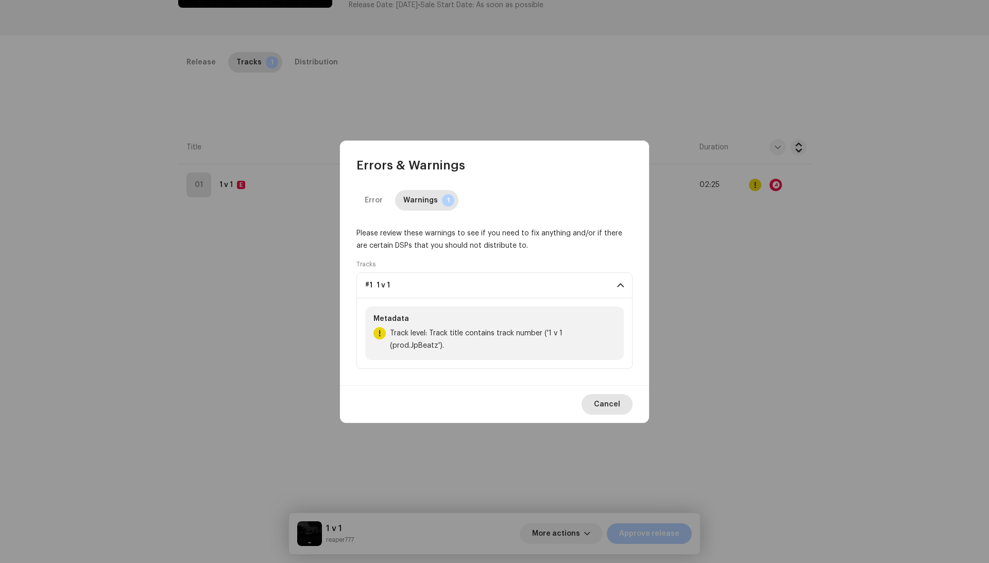
click at [606, 398] on span "Cancel" at bounding box center [607, 404] width 26 height 21
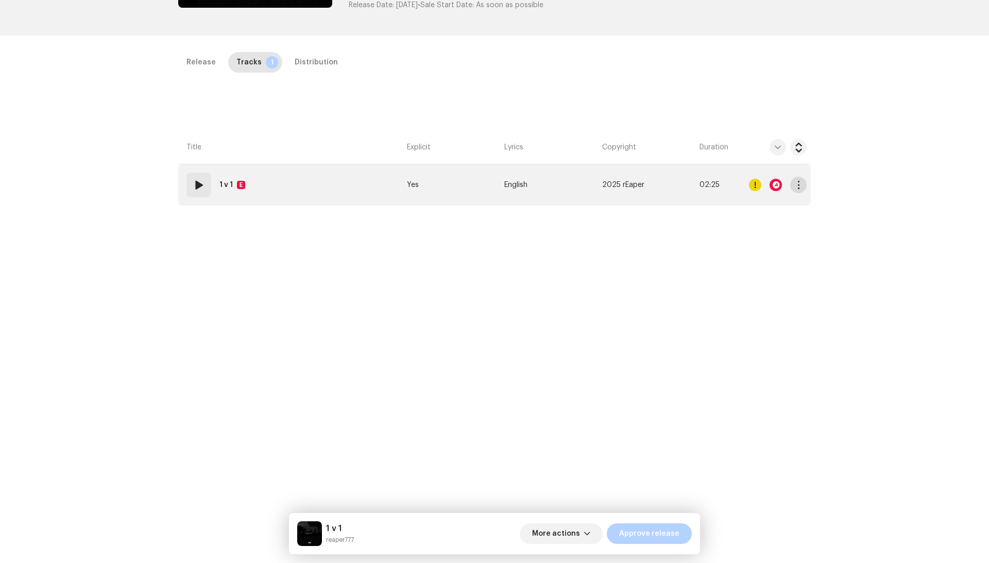
click at [795, 181] on span "button" at bounding box center [799, 185] width 8 height 8
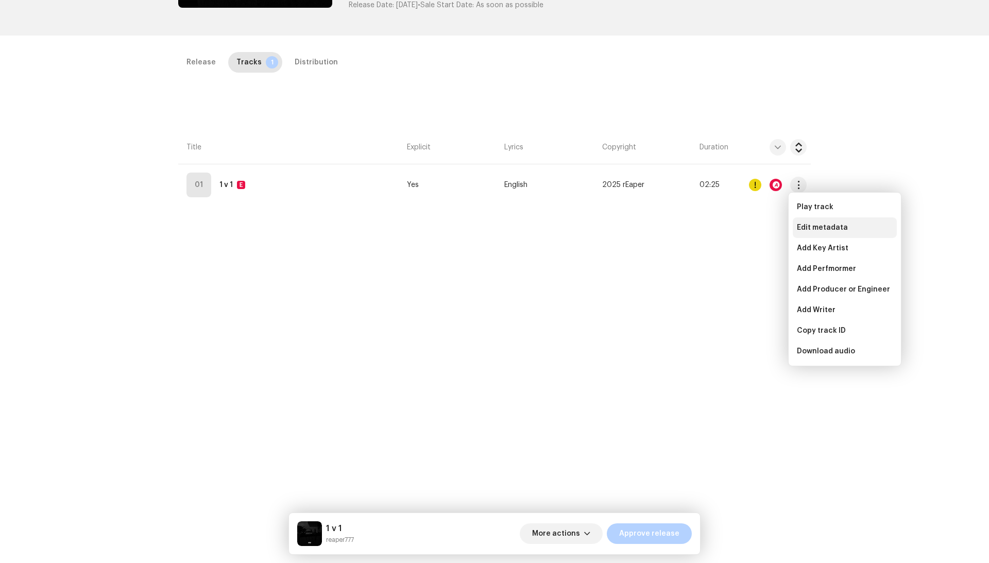
click at [827, 233] on div "Edit metadata" at bounding box center [845, 227] width 104 height 21
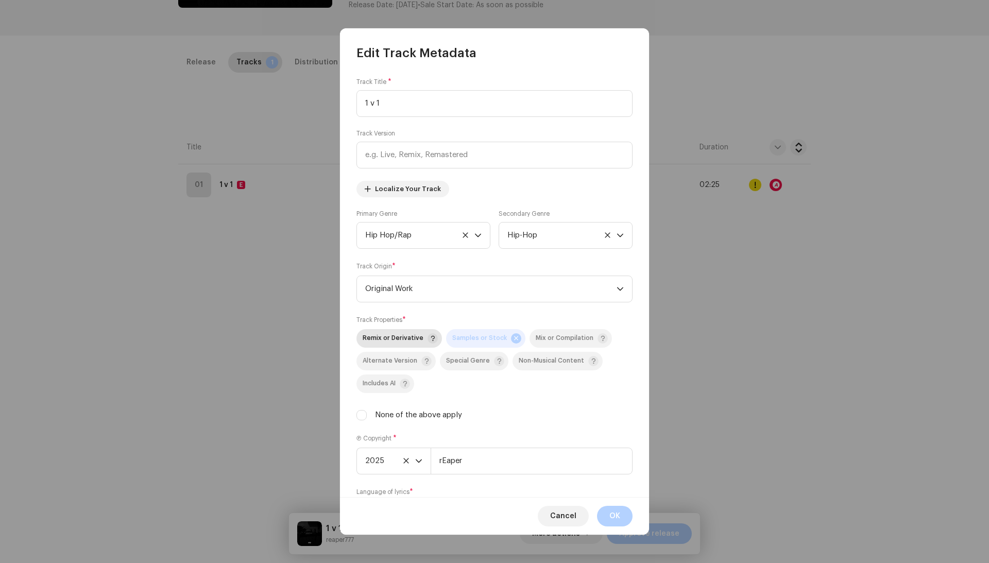
click at [378, 344] on div "Remix or Derivative" at bounding box center [400, 338] width 75 height 10
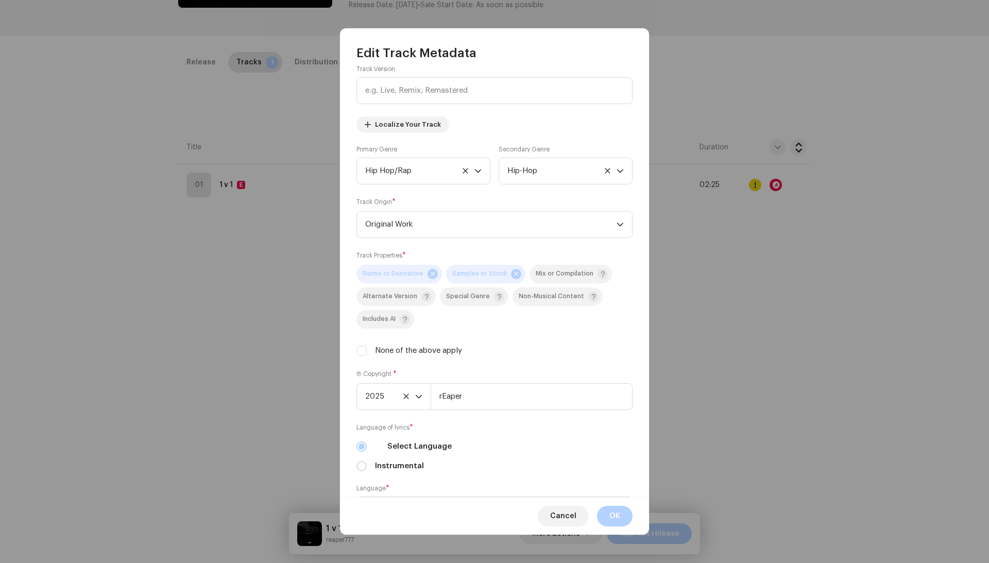
scroll to position [25, 0]
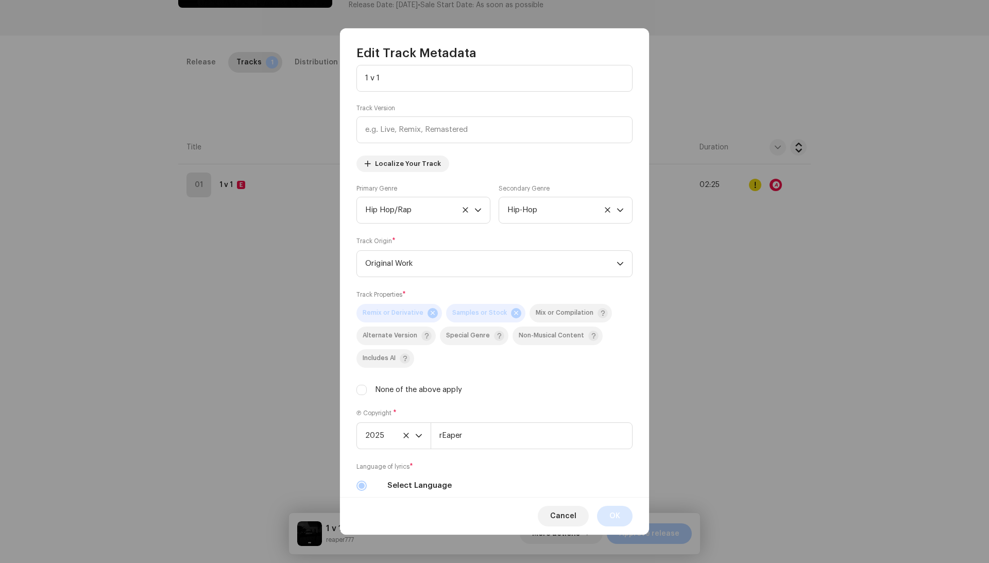
click at [606, 509] on button "OK" at bounding box center [615, 516] width 36 height 21
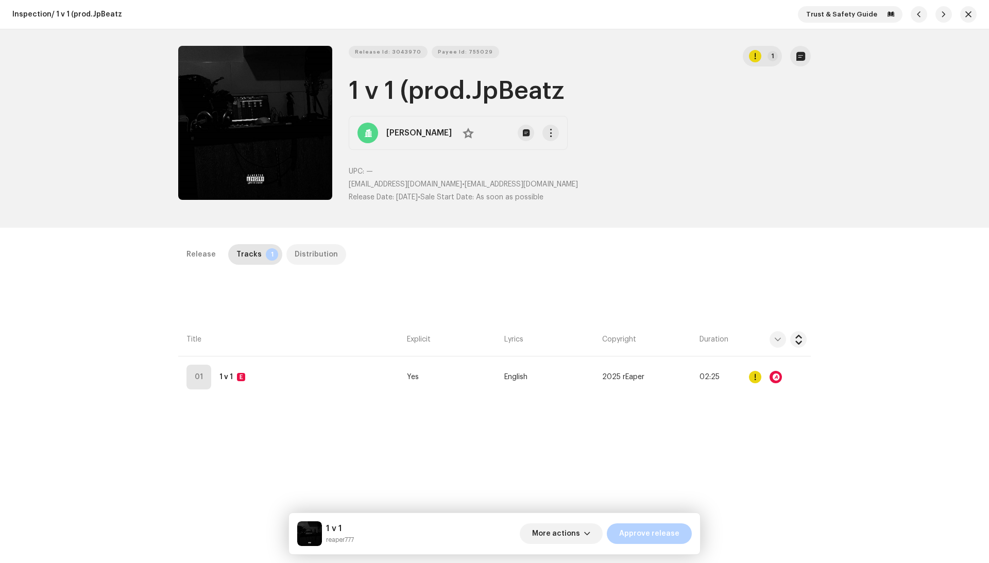
scroll to position [0, 0]
click at [332, 246] on p-tab "Distribution" at bounding box center [317, 254] width 60 height 21
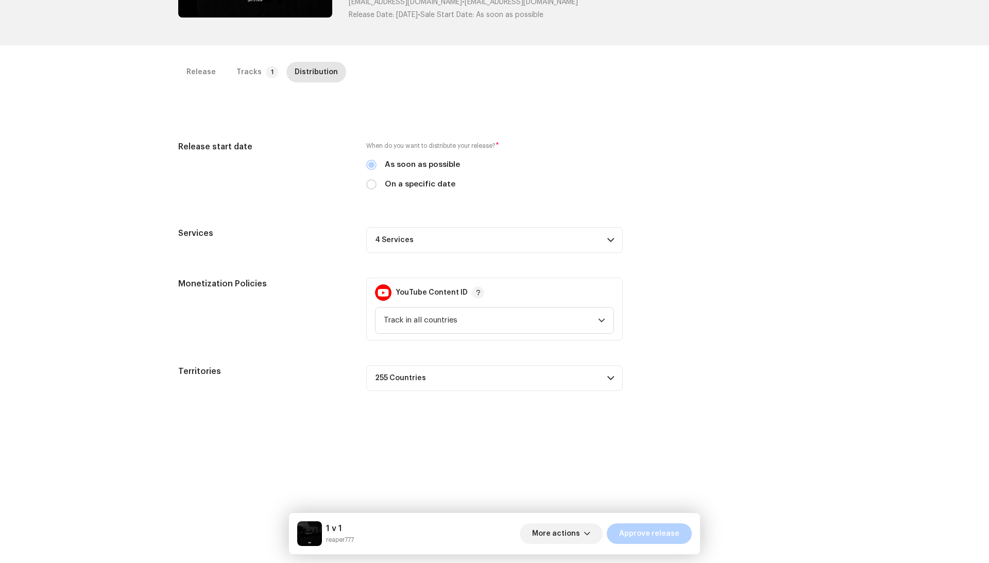
scroll to position [186, 0]
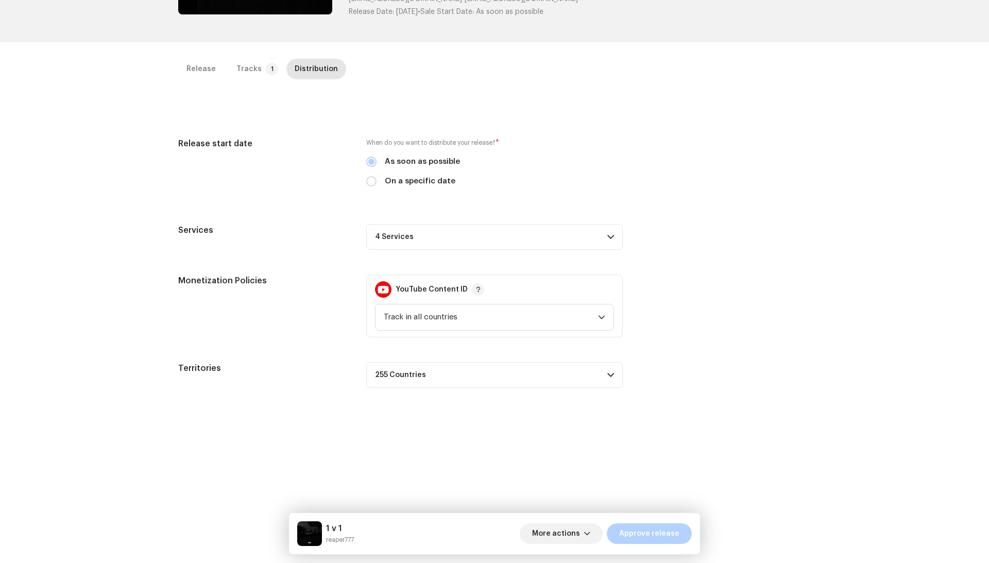
click at [531, 224] on p-accordion-header "4 Services" at bounding box center [494, 237] width 257 height 26
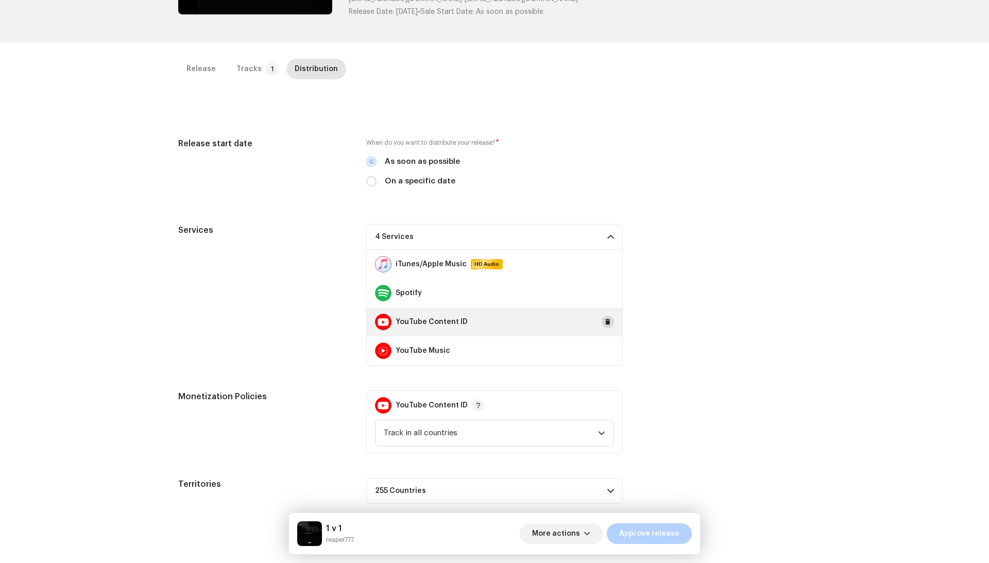
click at [607, 321] on span at bounding box center [608, 322] width 6 height 8
click at [304, 336] on div "Services" at bounding box center [264, 295] width 172 height 142
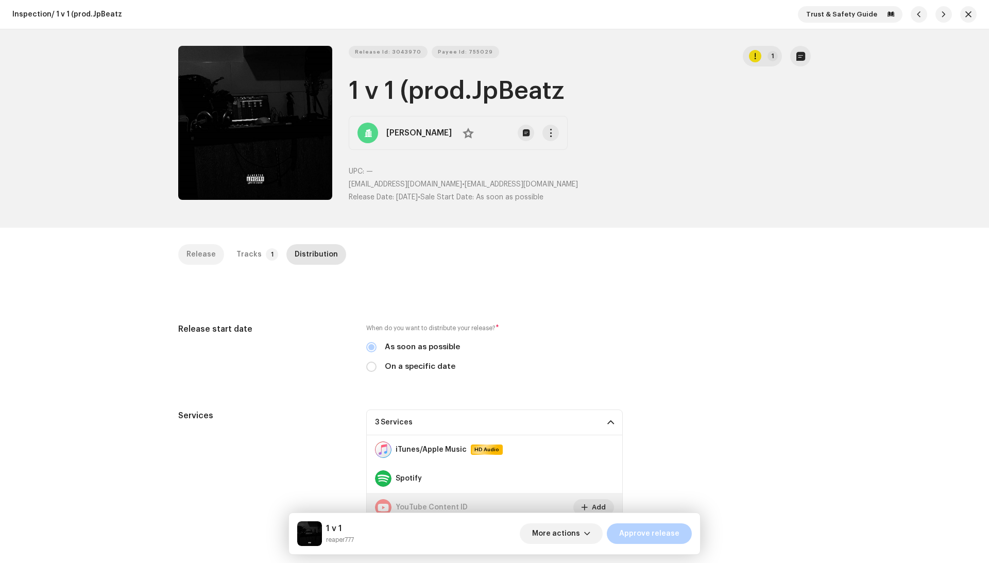
scroll to position [0, 0]
click at [213, 248] on p-tab "Release" at bounding box center [201, 254] width 46 height 21
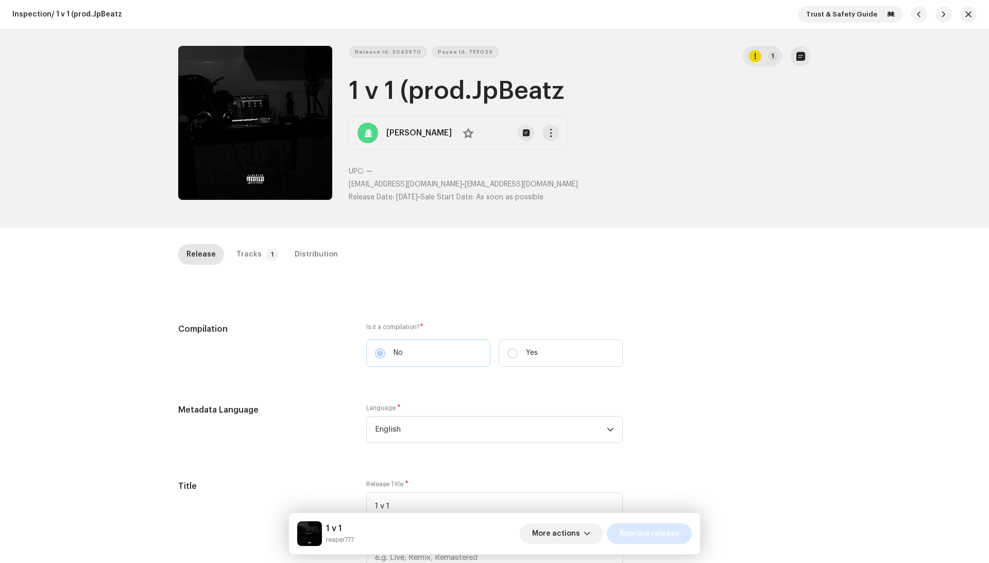
click at [655, 530] on span "Approve release" at bounding box center [649, 534] width 60 height 21
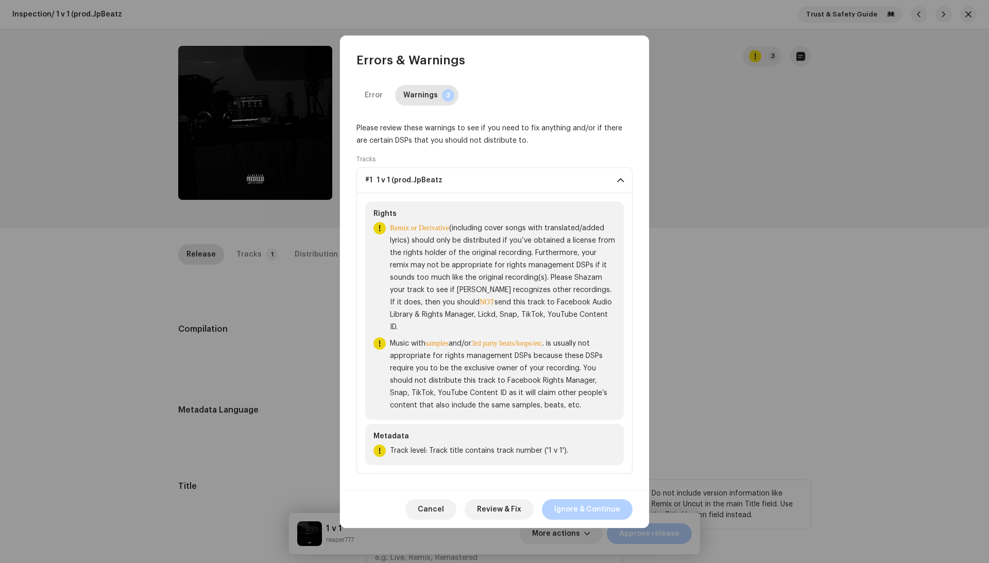
click at [583, 514] on span "Ignore & Continue" at bounding box center [587, 509] width 66 height 21
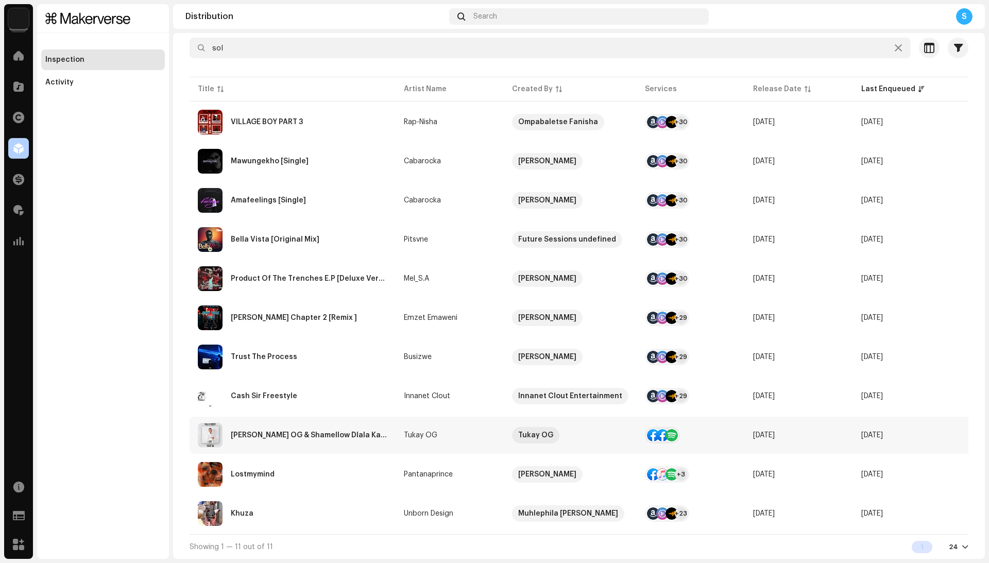
scroll to position [99, 0]
click at [358, 470] on div "Lostmymind" at bounding box center [293, 474] width 190 height 25
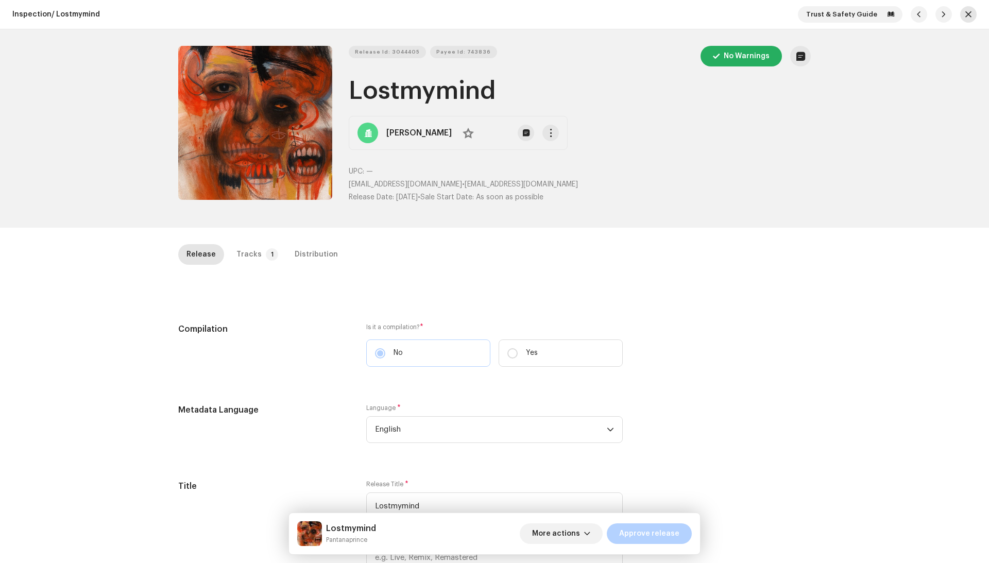
click at [966, 17] on span "button" at bounding box center [969, 14] width 6 height 8
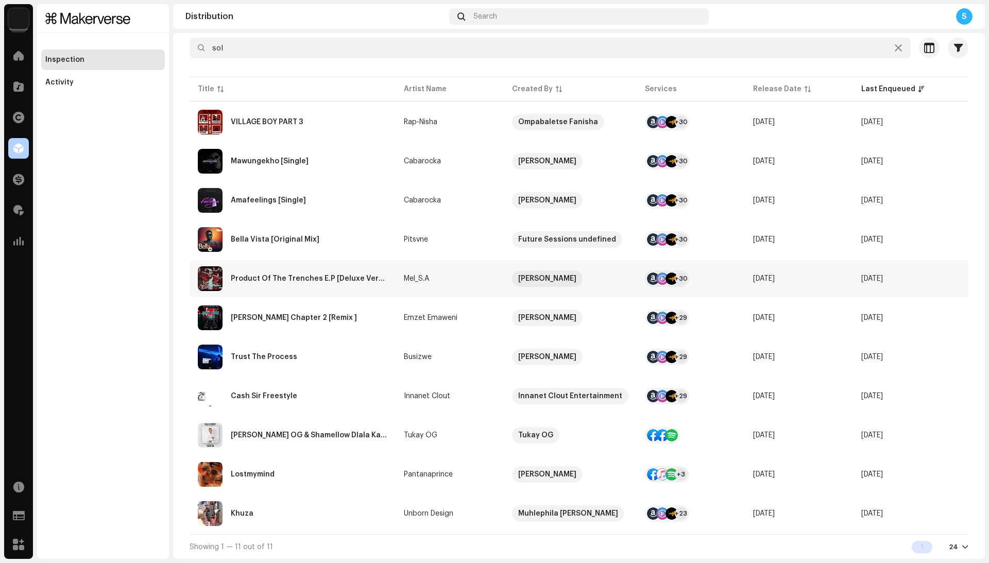
scroll to position [99, 0]
click at [342, 468] on div "Lostmymind" at bounding box center [293, 474] width 190 height 25
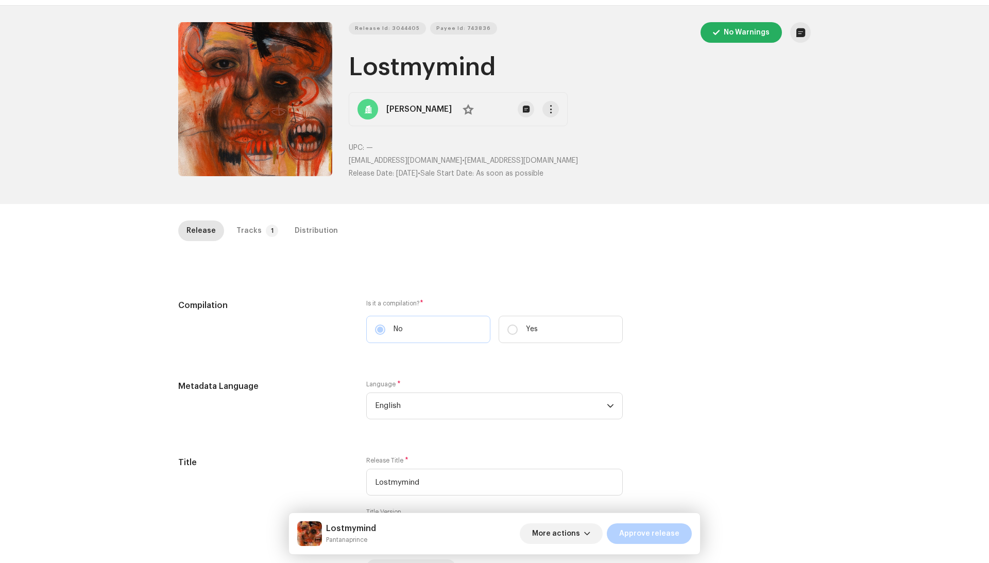
scroll to position [30, 0]
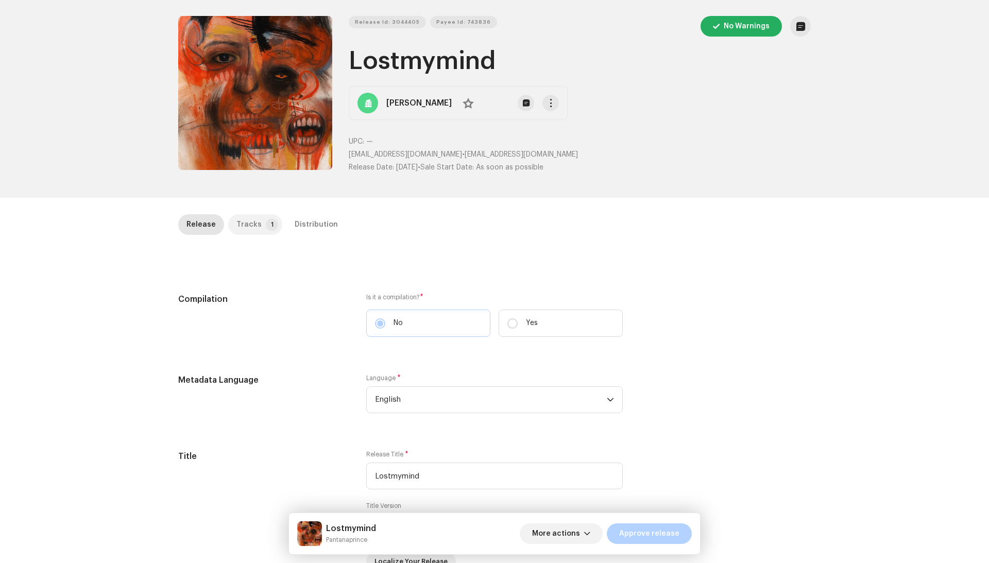
click at [256, 223] on p-tab "Tracks 1" at bounding box center [255, 224] width 54 height 21
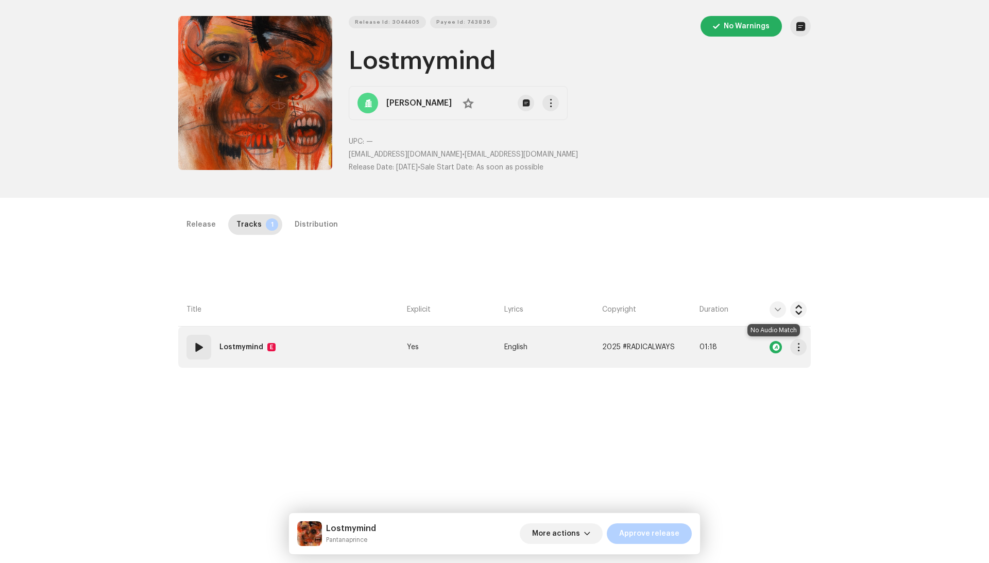
click at [773, 347] on div at bounding box center [776, 347] width 12 height 12
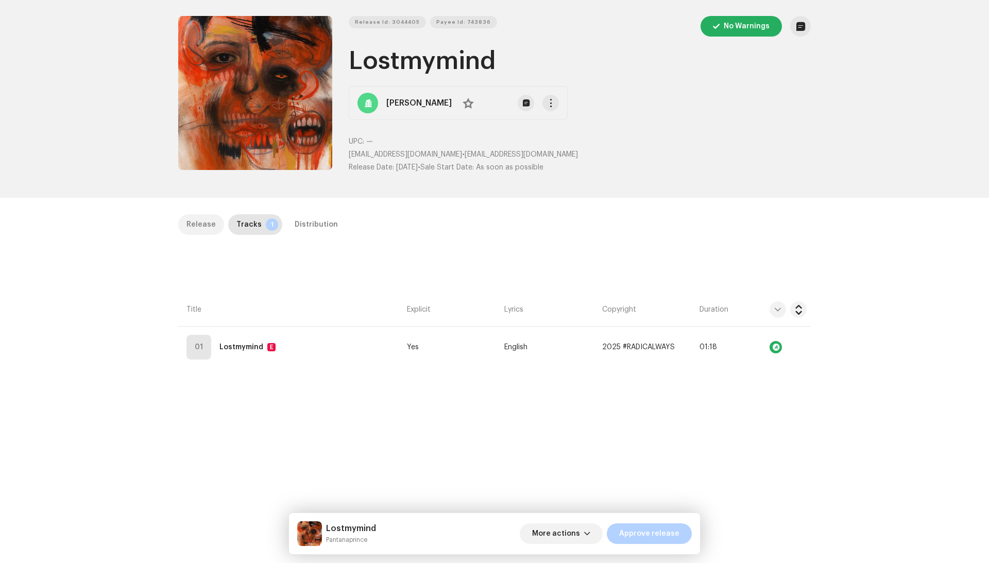
click at [203, 214] on div "Release" at bounding box center [201, 224] width 29 height 21
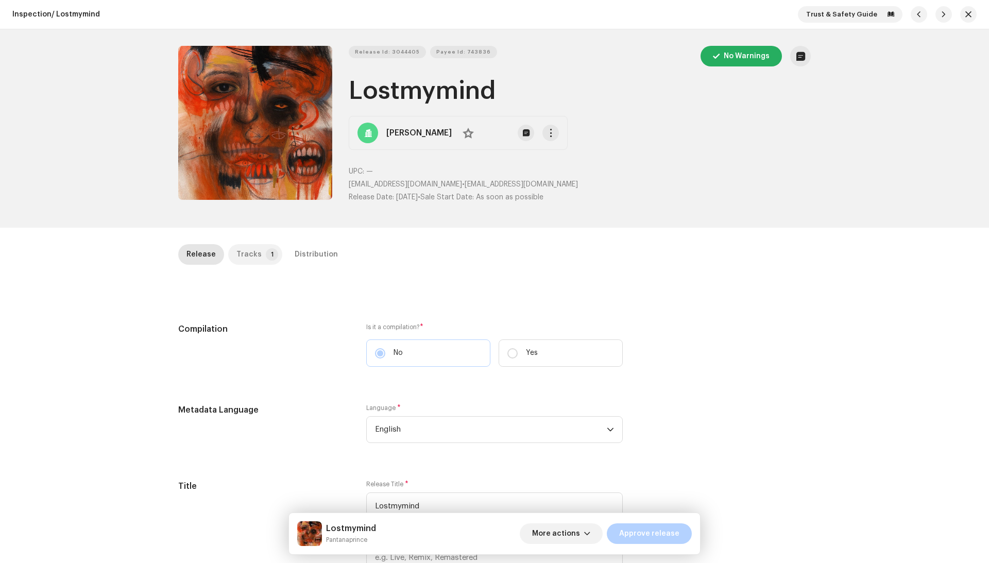
scroll to position [0, 0]
click at [257, 251] on p-tab "Tracks 1" at bounding box center [255, 254] width 54 height 21
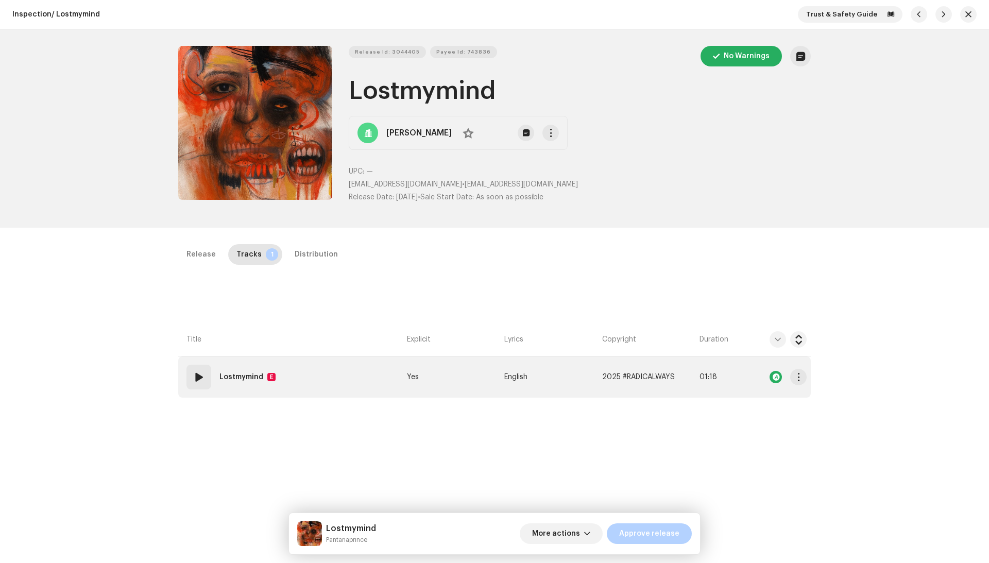
click at [567, 376] on td "English" at bounding box center [548, 377] width 97 height 41
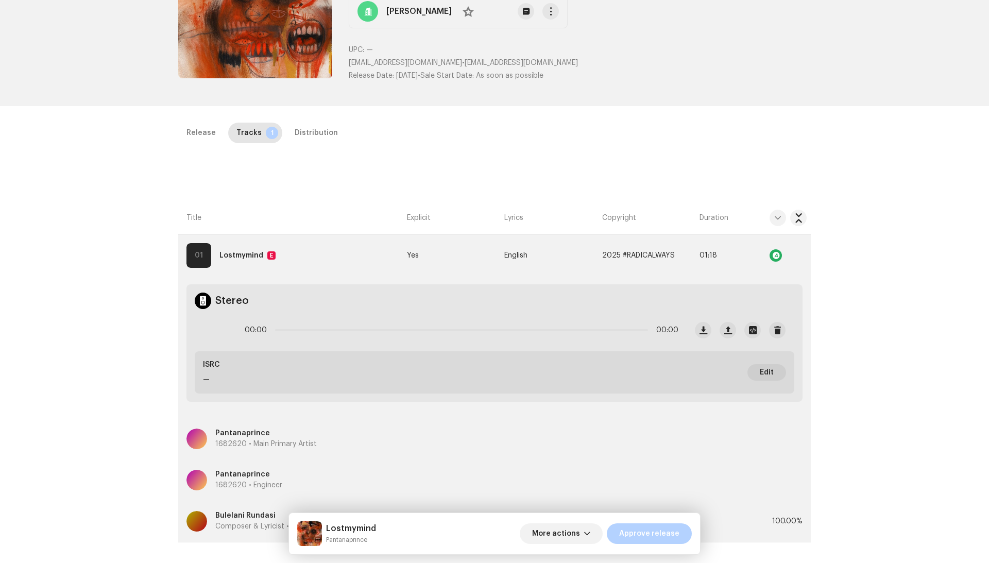
scroll to position [6, 0]
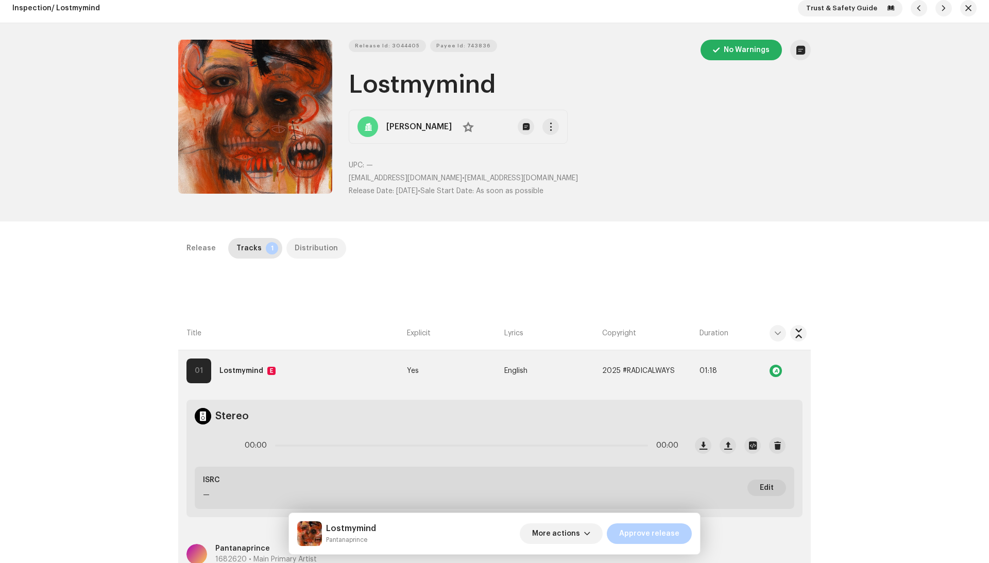
click at [295, 250] on div "Distribution" at bounding box center [316, 248] width 43 height 21
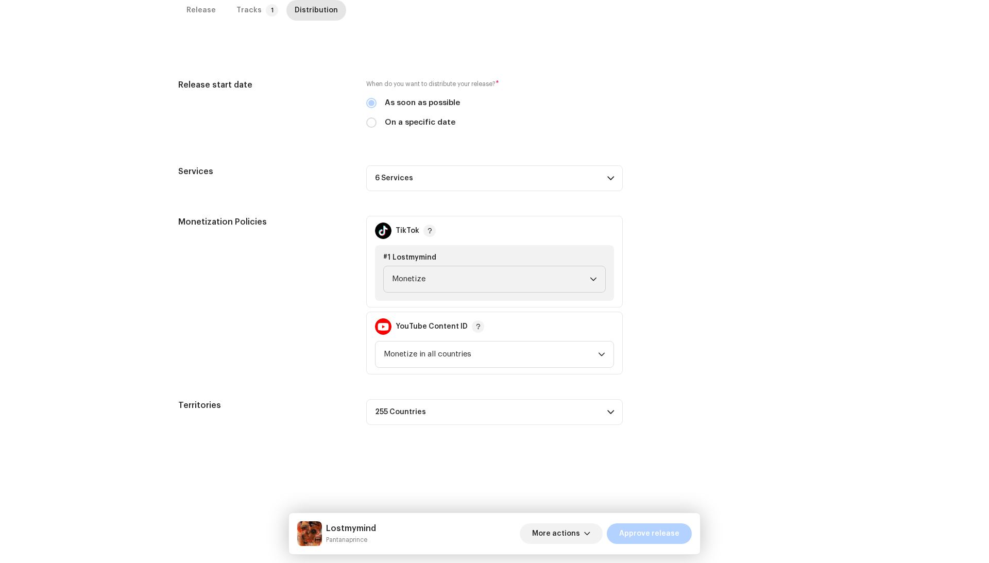
scroll to position [268, 0]
click at [536, 165] on p-accordion-header "6 Services" at bounding box center [494, 178] width 257 height 26
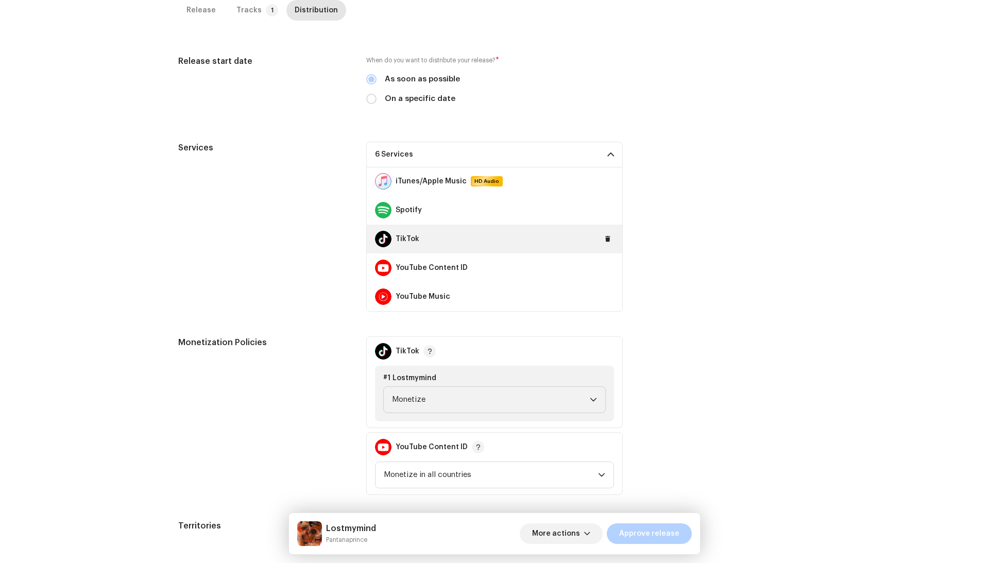
scroll to position [29, 0]
click at [672, 219] on div "Services 6 Services Facebook Audio Library iTunes/Apple Music HD Audio Spotify …" at bounding box center [494, 227] width 633 height 170
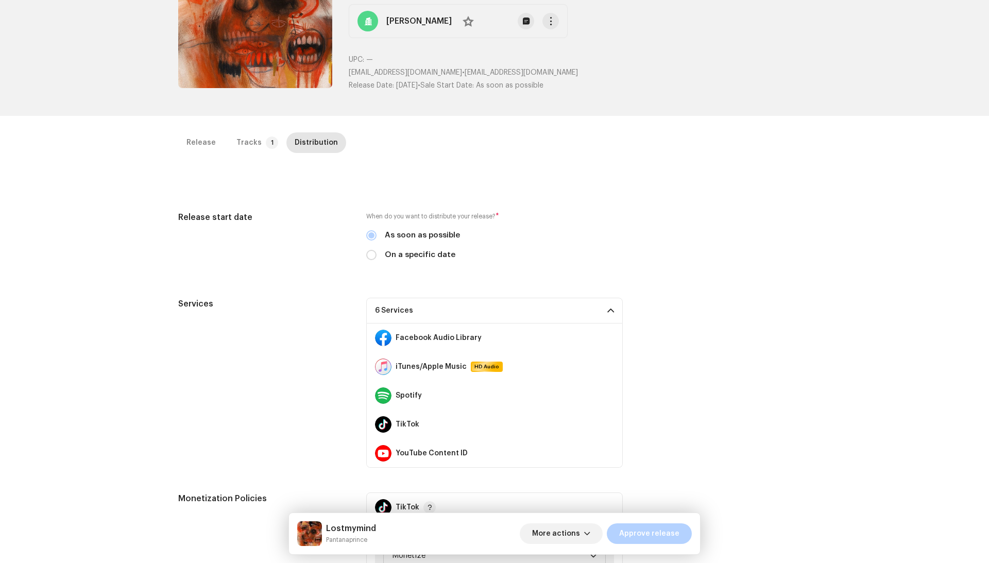
scroll to position [-1, 0]
click at [531, 320] on p-accordion-header "6 Services" at bounding box center [494, 311] width 257 height 26
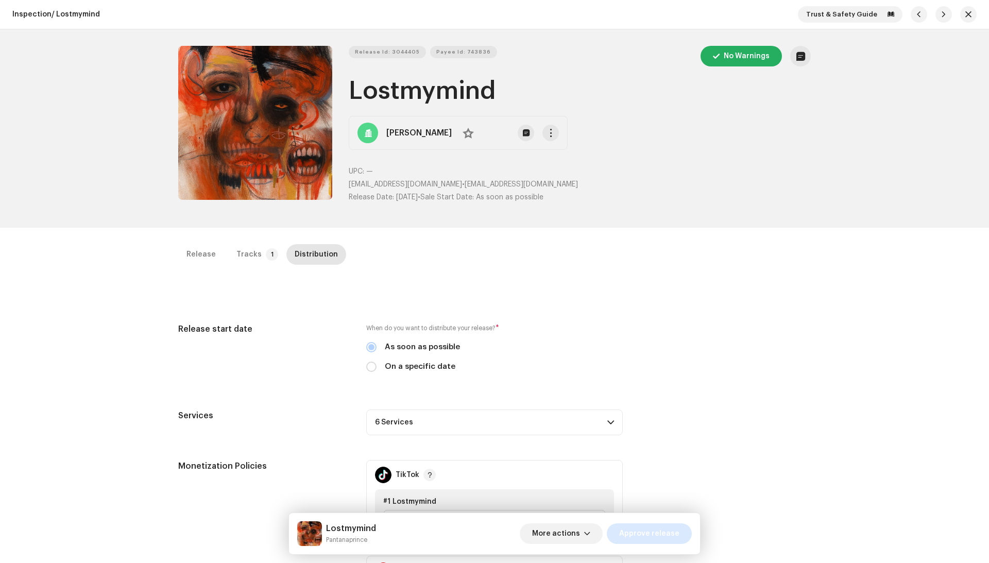
scroll to position [0, 0]
click at [667, 533] on span "Approve release" at bounding box center [649, 534] width 60 height 21
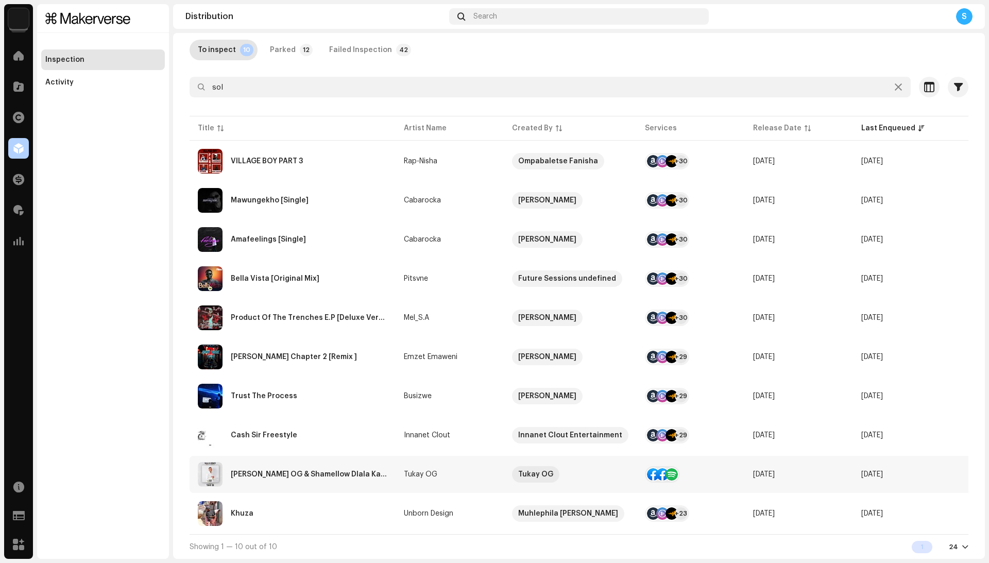
scroll to position [60, 0]
click at [463, 478] on td "Tukay OG" at bounding box center [450, 474] width 108 height 37
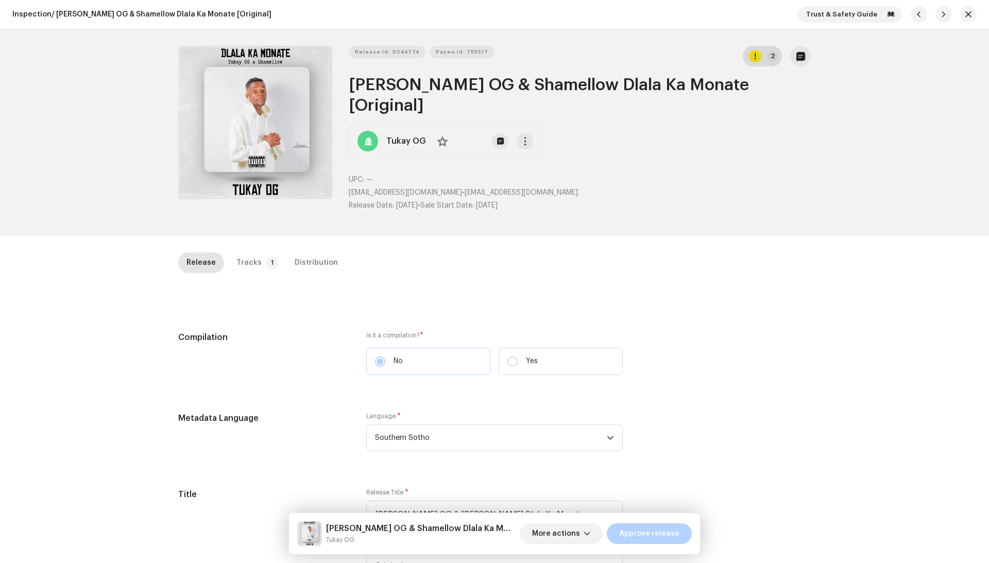
click at [766, 60] on button "2" at bounding box center [762, 56] width 39 height 21
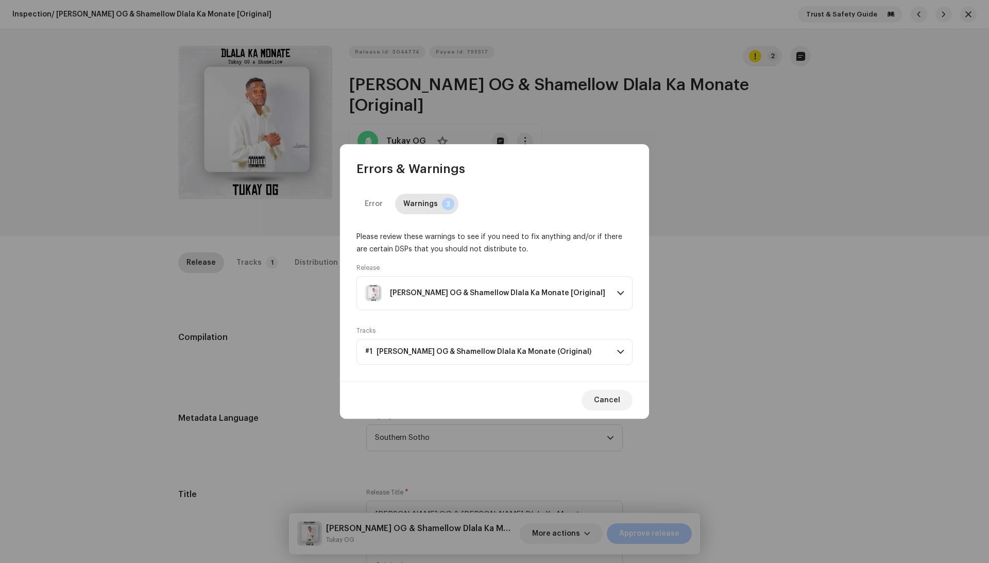
click at [565, 290] on div "Tukay OG & Shamellow Dlala Ka Monate [Original]" at bounding box center [487, 293] width 244 height 16
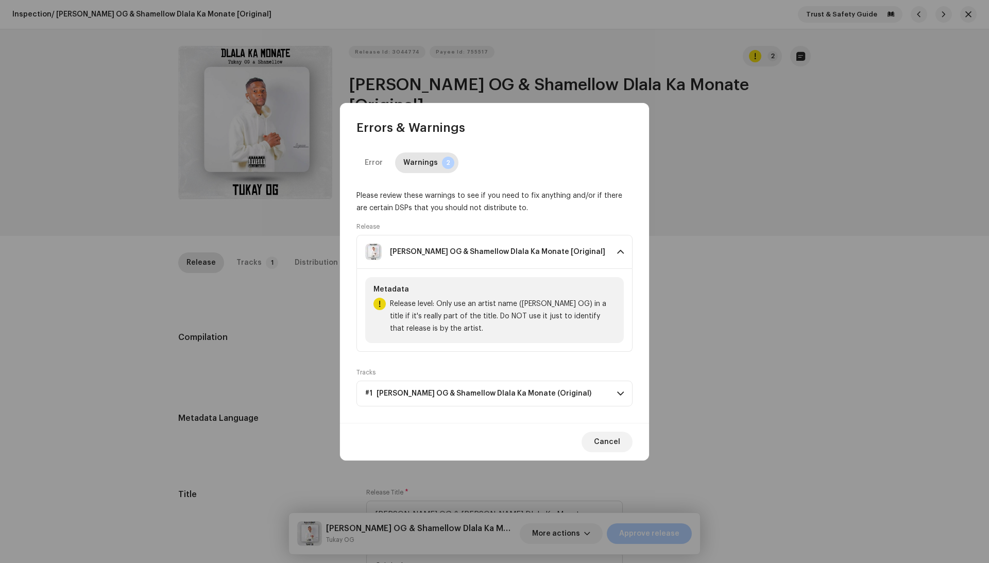
click at [567, 252] on div "Tukay OG & Shamellow Dlala Ka Monate [Original]" at bounding box center [487, 252] width 244 height 16
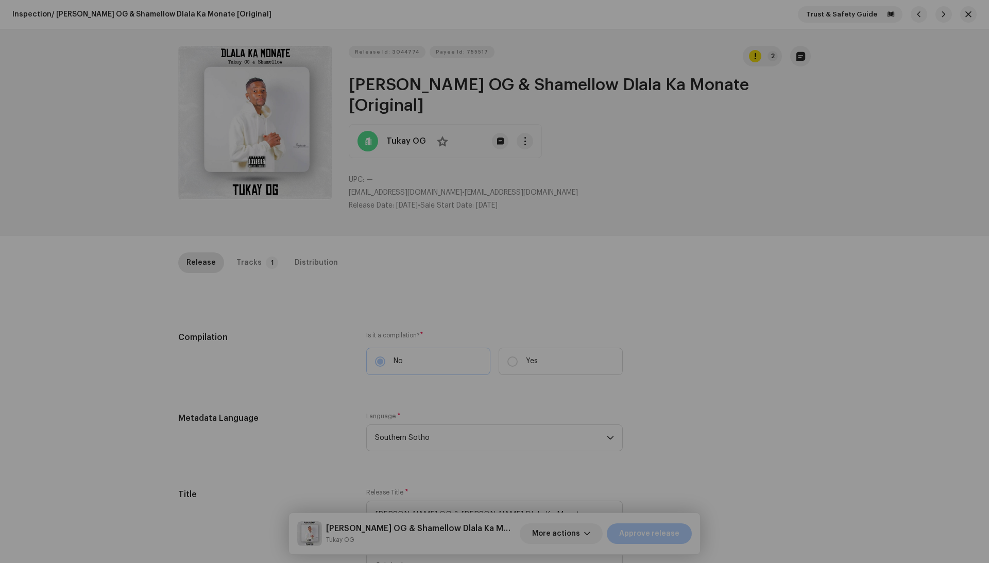
click at [737, 225] on div "Errors & Warnings Error Warnings 2 Please review these warnings to see if you n…" at bounding box center [494, 281] width 989 height 563
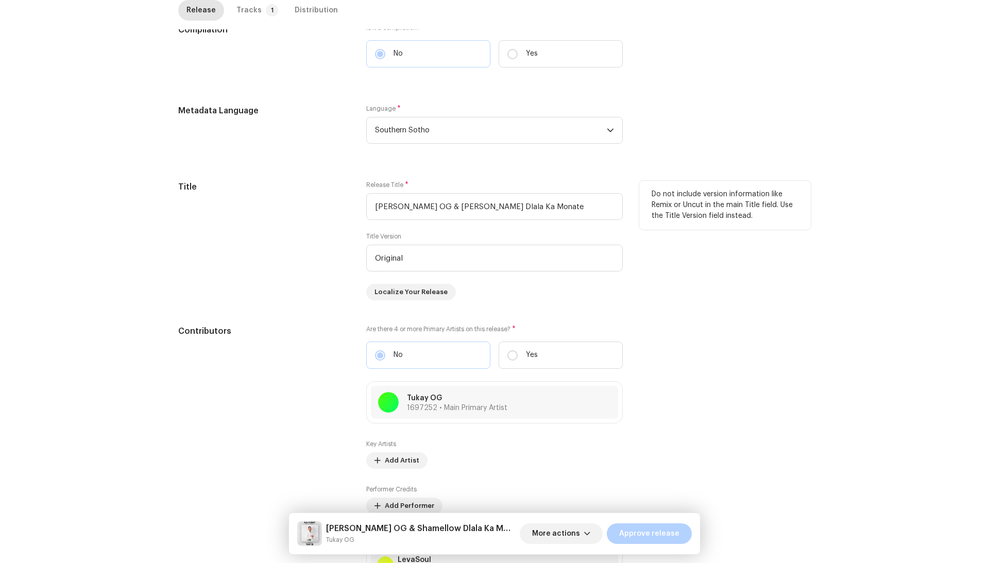
scroll to position [313, 0]
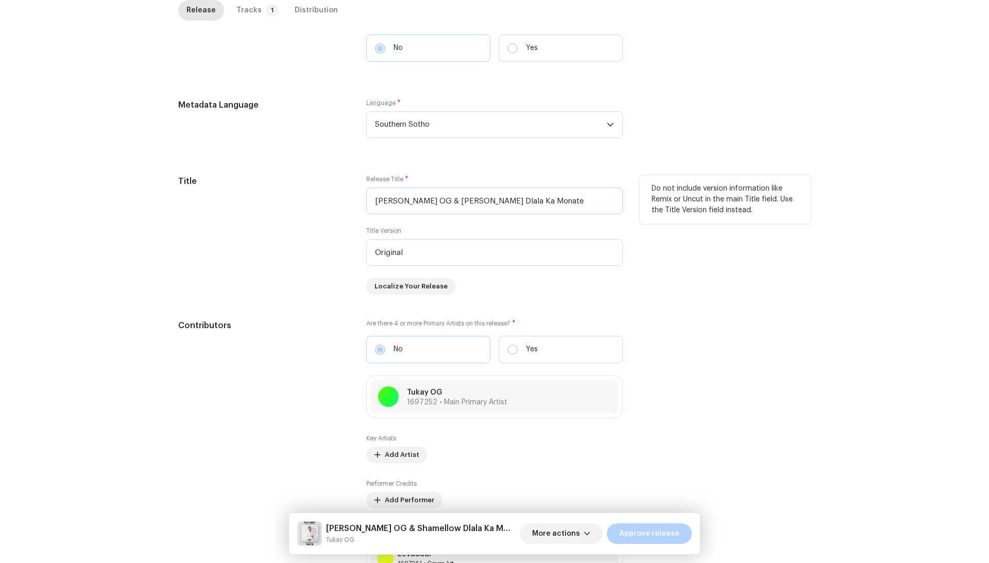
drag, startPoint x: 417, startPoint y: 183, endPoint x: 456, endPoint y: 180, distance: 38.8
click at [456, 188] on input "Tukay OG & Shamellow Dlala Ka Monate" at bounding box center [494, 201] width 257 height 27
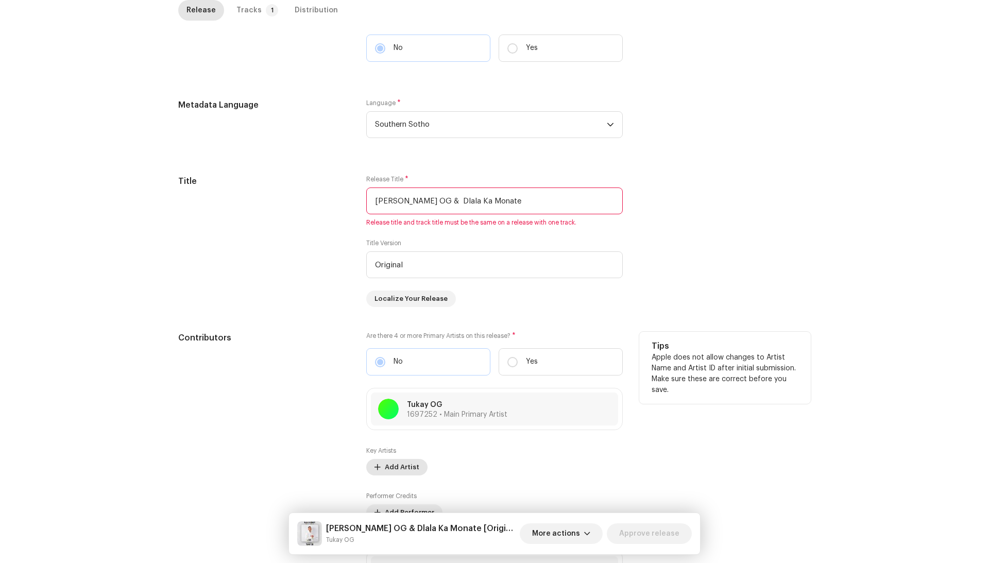
type input "Tukay OG & Dlala Ka Monate"
click at [386, 457] on span "Add Artist" at bounding box center [402, 467] width 35 height 21
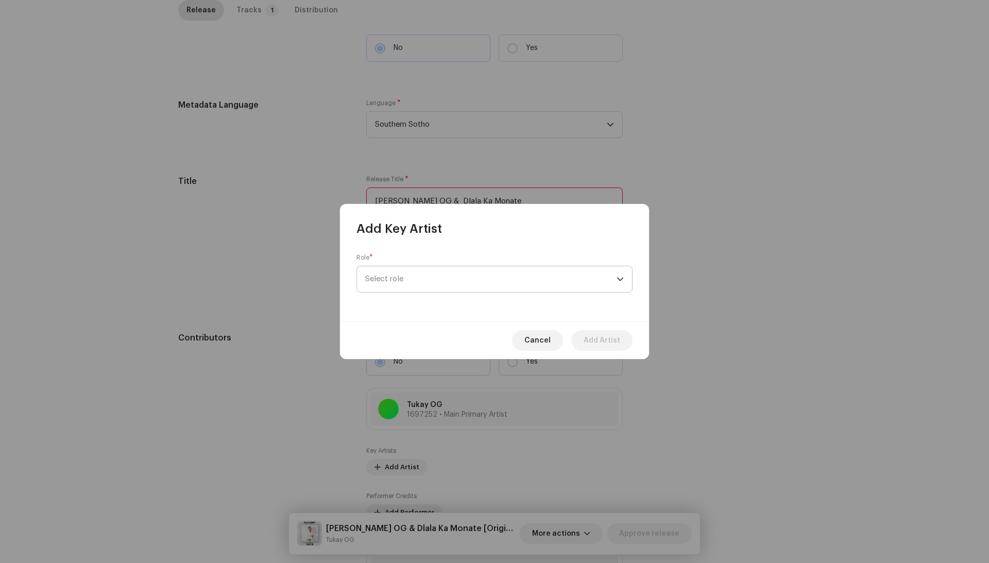
click at [433, 281] on span "Select role" at bounding box center [490, 279] width 251 height 26
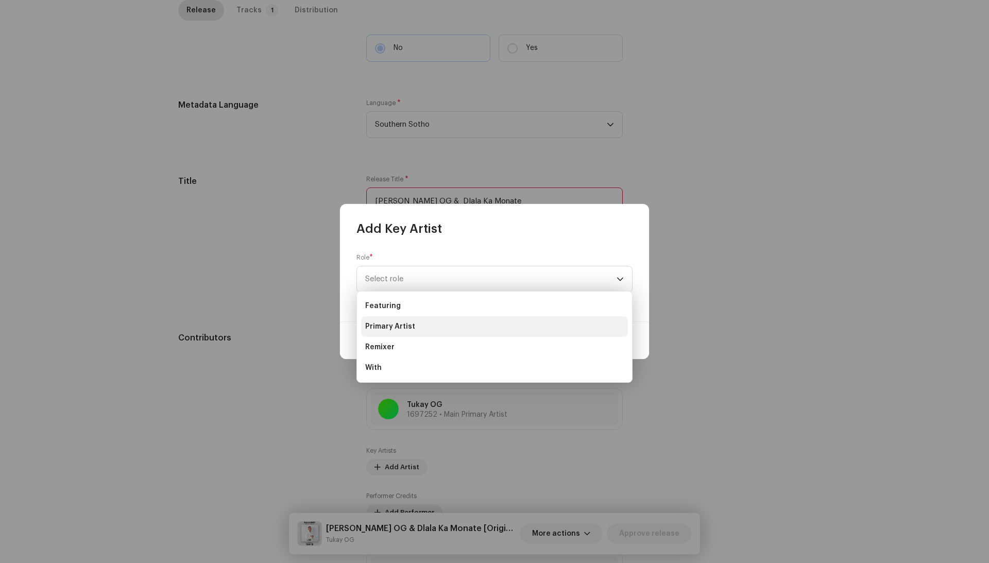
click at [415, 320] on li "Primary Artist" at bounding box center [494, 326] width 267 height 21
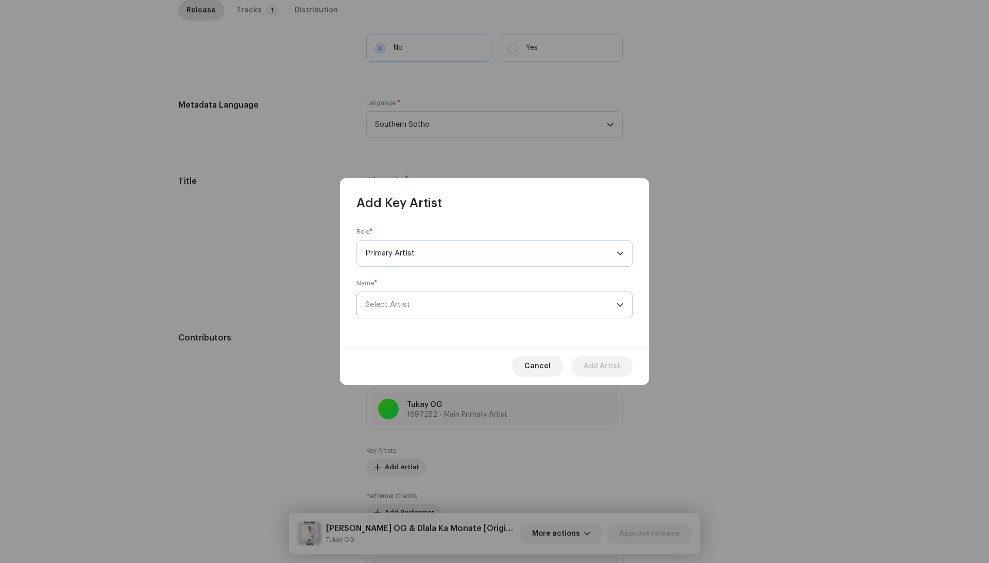
click at [406, 302] on span "Select Artist" at bounding box center [387, 305] width 45 height 8
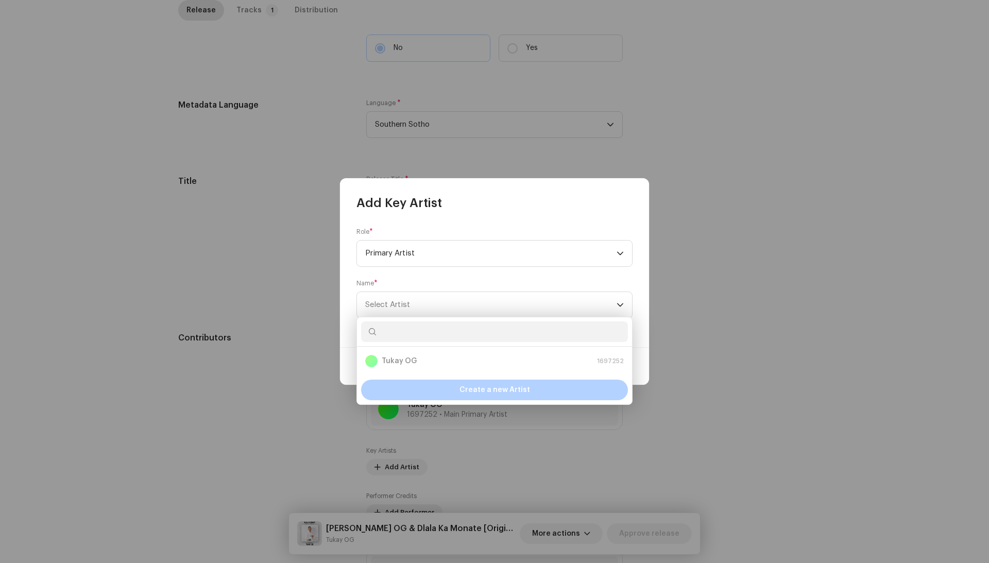
type input "Shamellow"
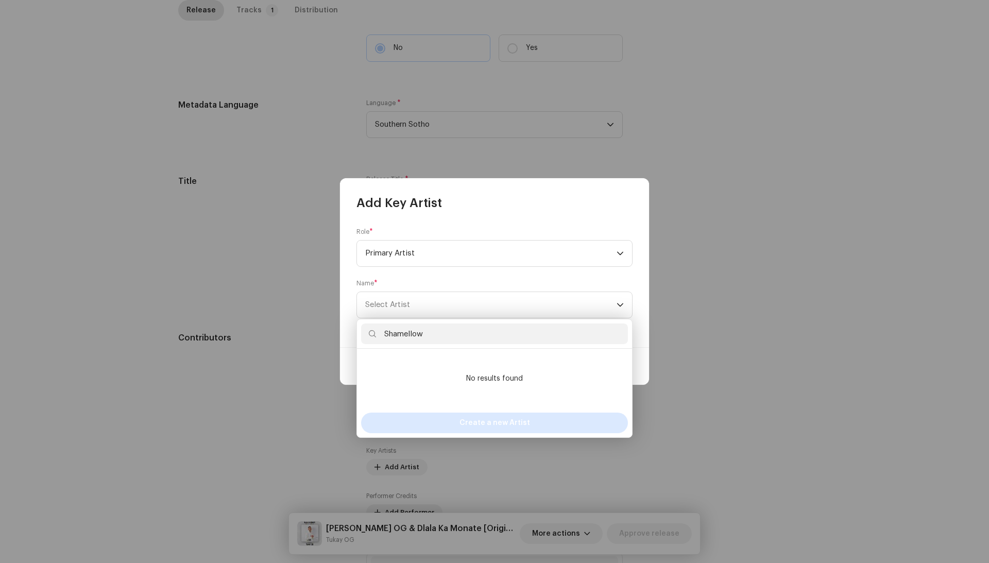
click at [489, 419] on span "Create a new Artist" at bounding box center [495, 423] width 71 height 21
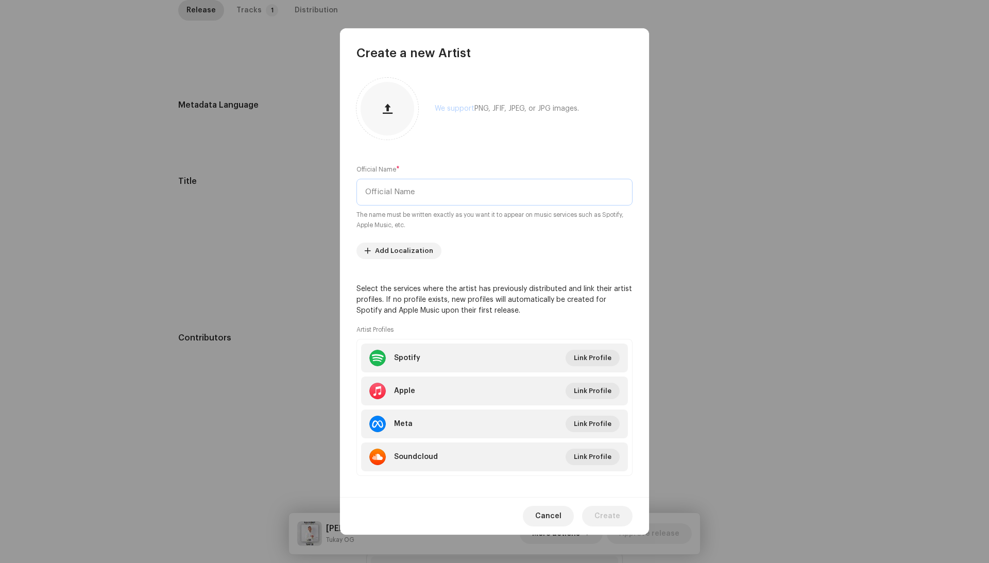
click at [444, 186] on input "text" at bounding box center [495, 192] width 276 height 27
paste input "Shamellow"
type input "Shamellow"
click at [605, 505] on div "Cancel Create" at bounding box center [494, 516] width 309 height 38
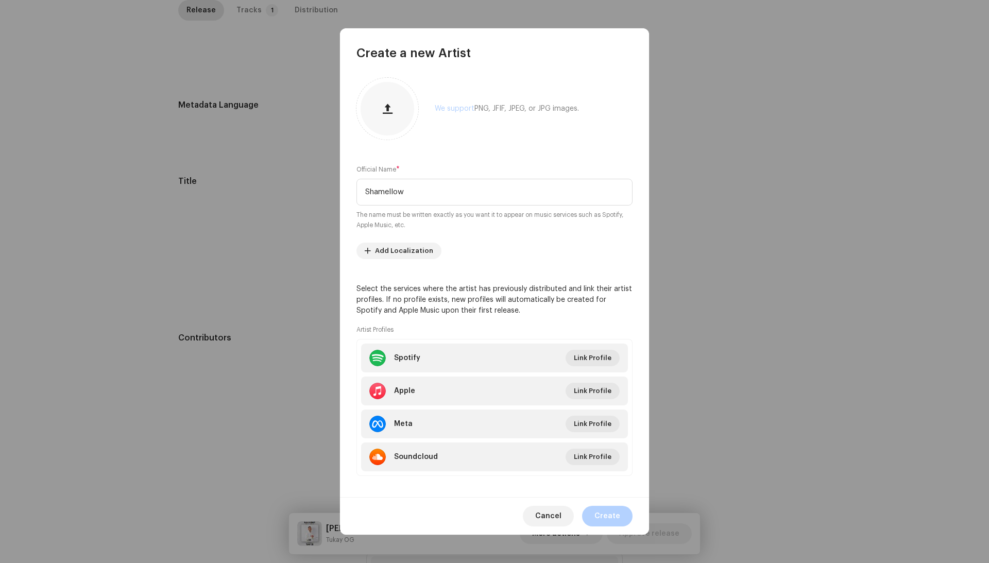
click at [605, 505] on div "Cancel Create" at bounding box center [494, 516] width 309 height 38
click at [604, 510] on span "Create" at bounding box center [608, 516] width 26 height 21
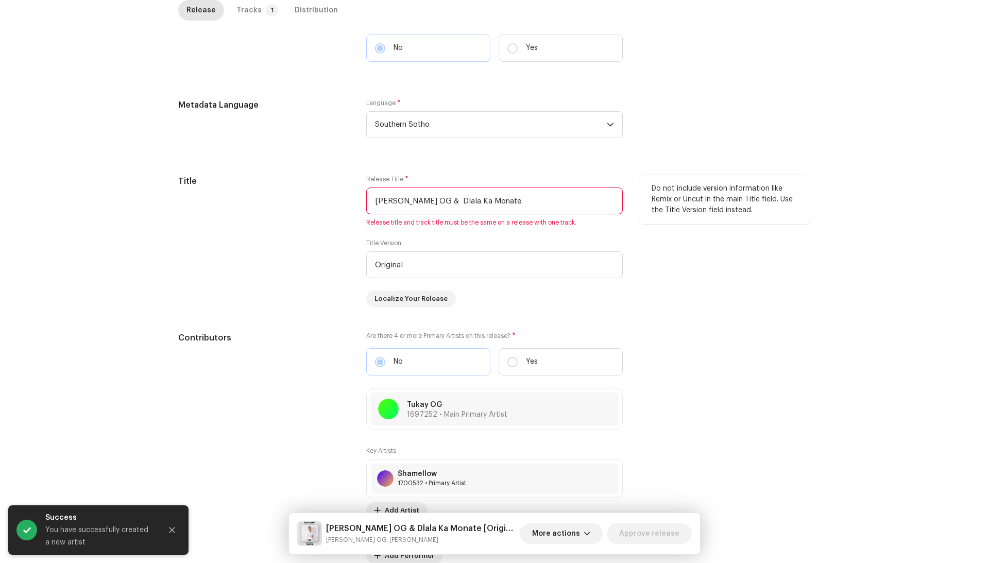
drag, startPoint x: 419, startPoint y: 182, endPoint x: 350, endPoint y: 182, distance: 68.5
click at [350, 182] on div "Title Release Title * Tukay OG & Dlala Ka Monate Release title and track title …" at bounding box center [494, 241] width 633 height 132
click at [409, 188] on input "Dlala Ka Monate" at bounding box center [494, 201] width 257 height 27
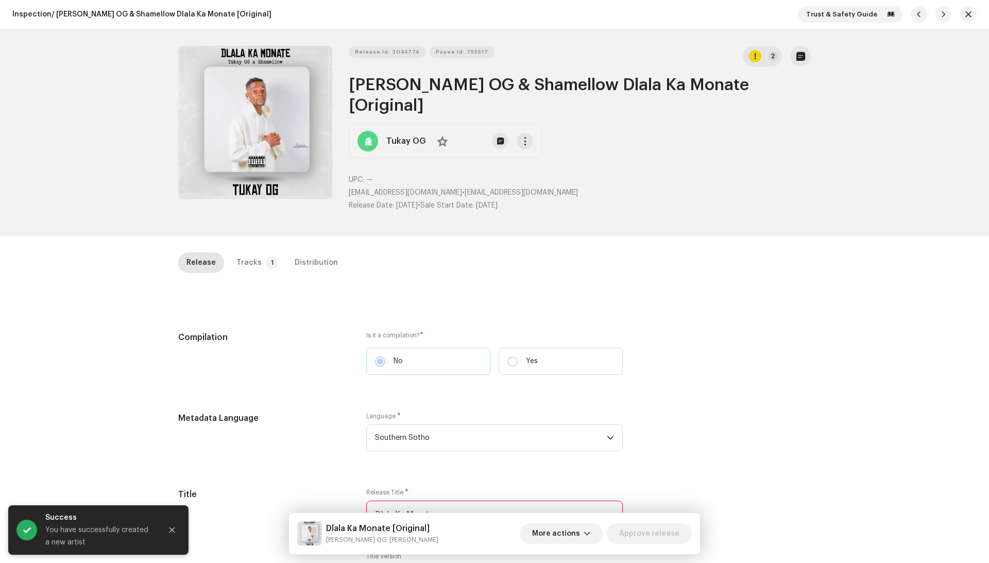
scroll to position [0, 0]
type input "Dlala Ka Monate"
click at [246, 252] on div "Tracks" at bounding box center [249, 262] width 25 height 21
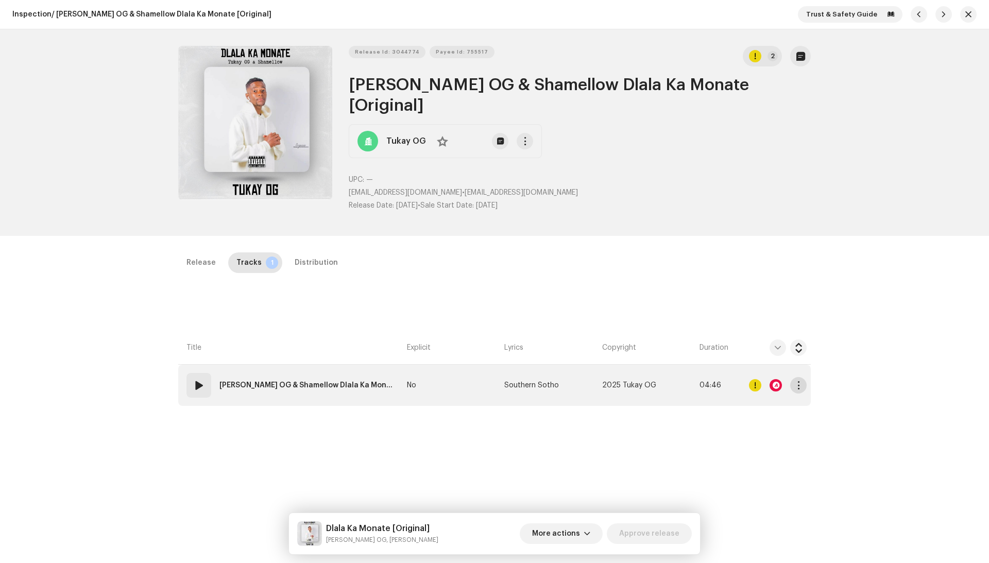
click at [792, 377] on button "button" at bounding box center [798, 385] width 16 height 16
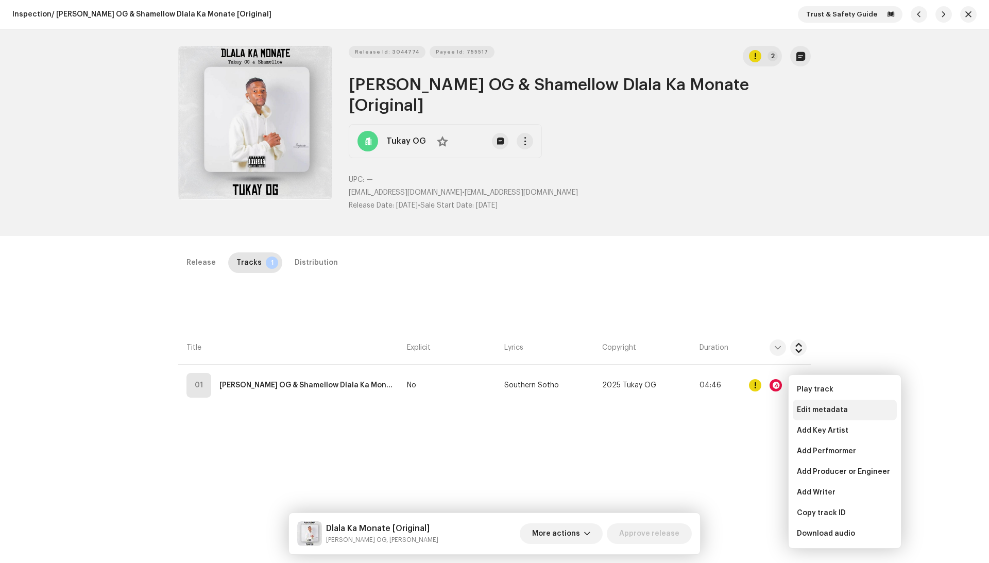
click at [813, 415] on div "Edit metadata" at bounding box center [845, 410] width 104 height 21
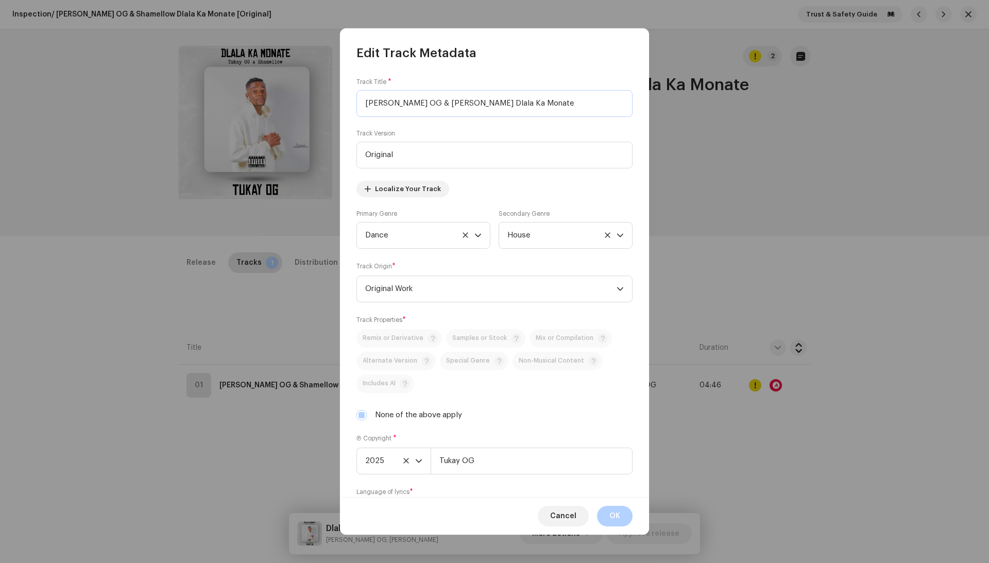
click at [456, 108] on input "Tukay OG & Shamellow Dlala Ka Monate" at bounding box center [495, 103] width 276 height 27
paste input "text"
type input "Dlala Ka Monate"
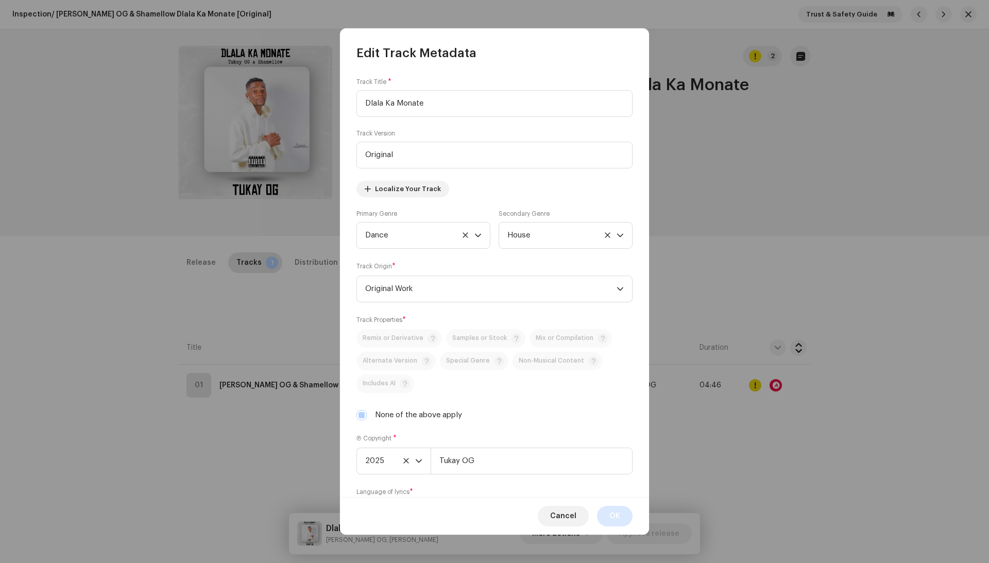
click at [611, 512] on span "OK" at bounding box center [615, 516] width 11 height 21
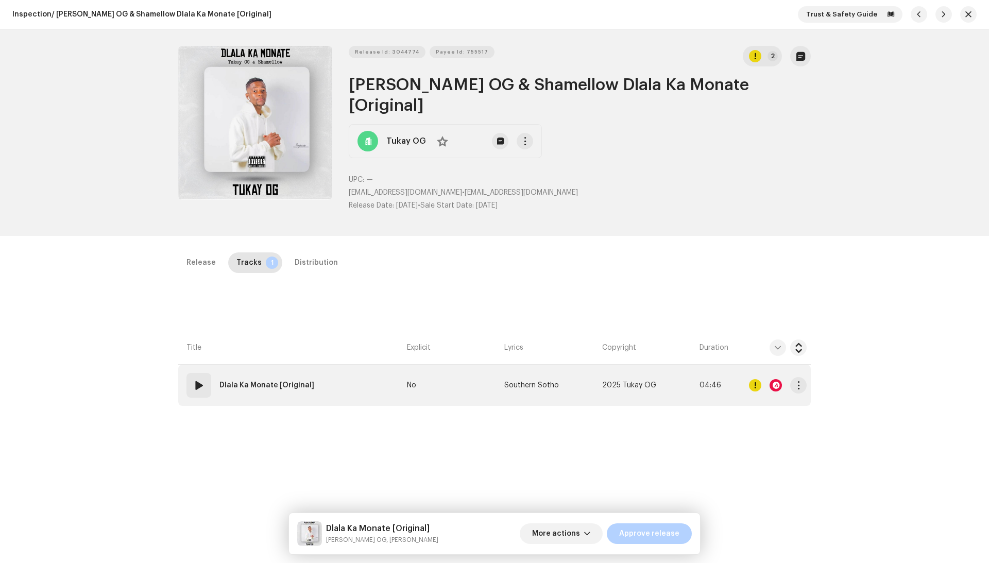
click at [773, 379] on div at bounding box center [776, 385] width 12 height 12
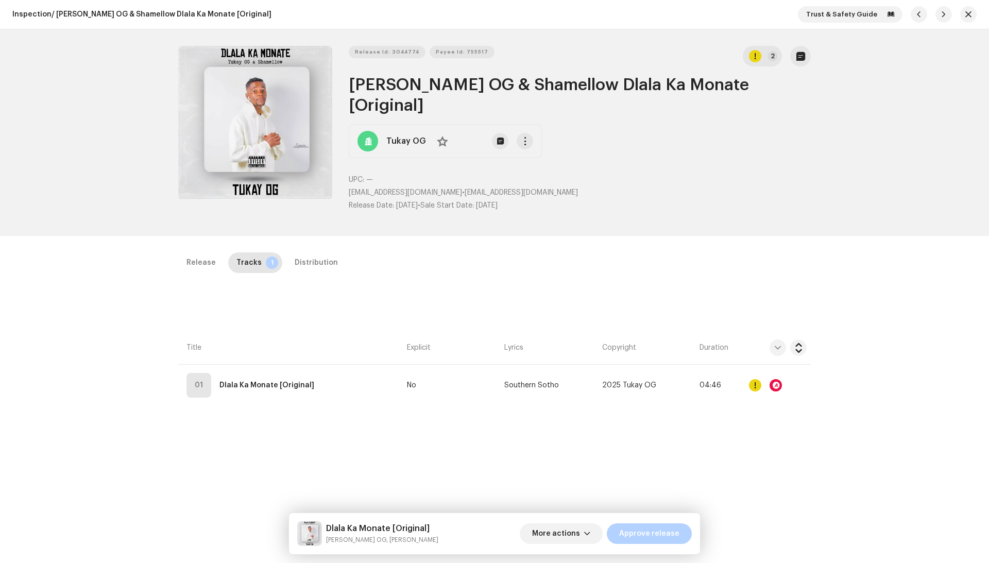
drag, startPoint x: 793, startPoint y: 236, endPoint x: 650, endPoint y: 243, distance: 142.9
click at [793, 236] on div "Audio Recognition by Remix/Sample 130 Cover Song 6 All results require review/l…" at bounding box center [494, 281] width 989 height 563
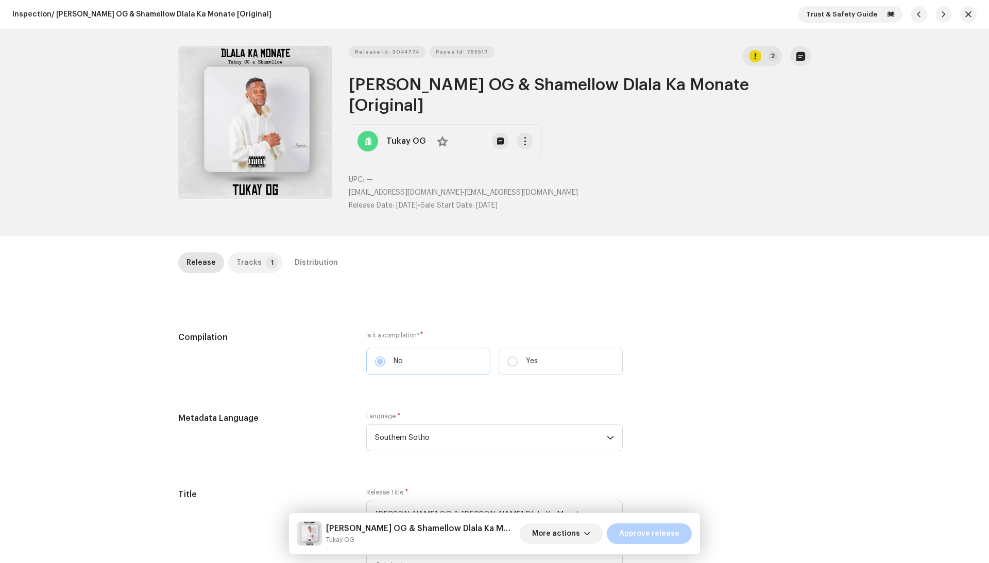
click at [240, 252] on div "Tracks" at bounding box center [249, 262] width 25 height 21
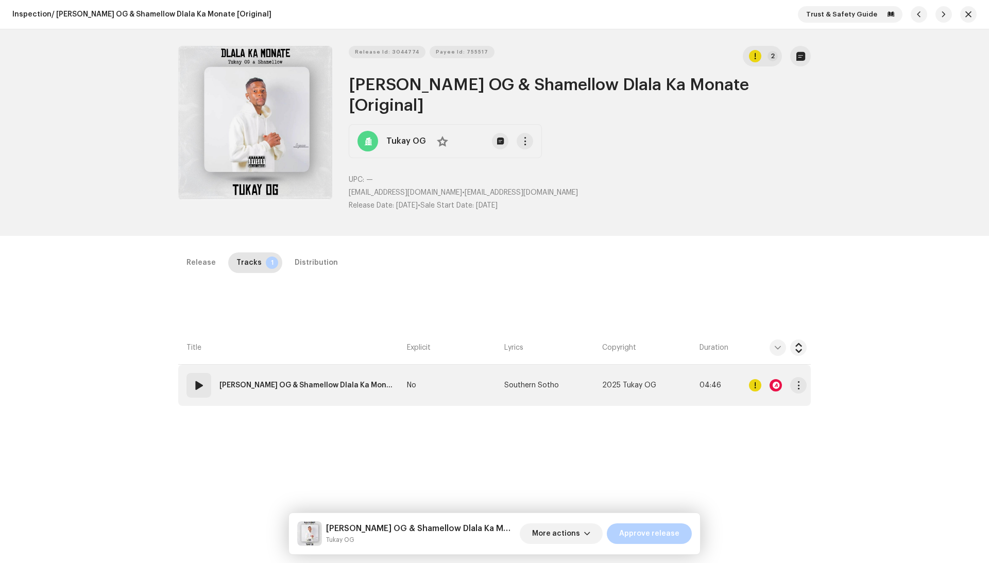
click at [777, 379] on div at bounding box center [776, 385] width 12 height 12
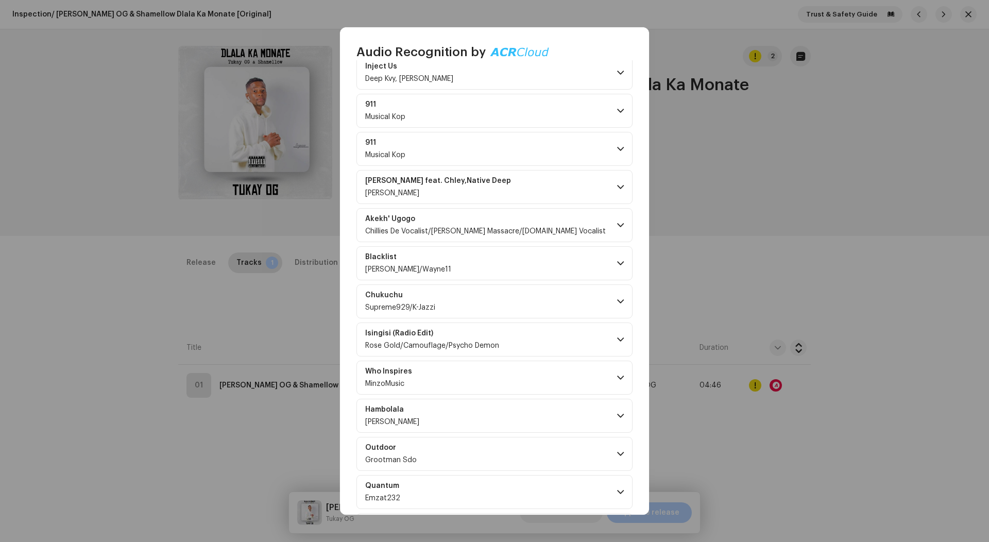
scroll to position [1023, 0]
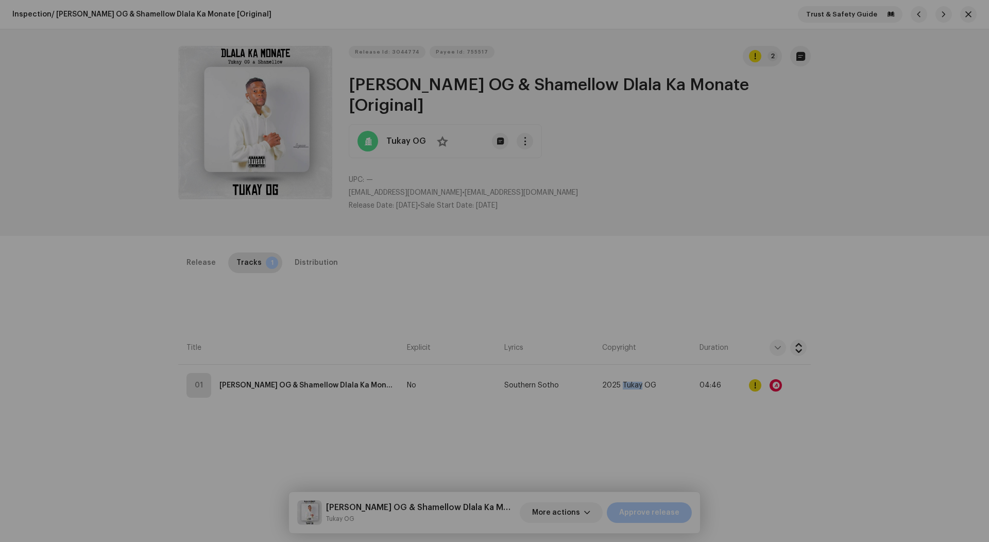
click at [788, 161] on div "Audio Recognition by Remix/Sample 130 Cover Song 6 All results require review/l…" at bounding box center [494, 271] width 989 height 542
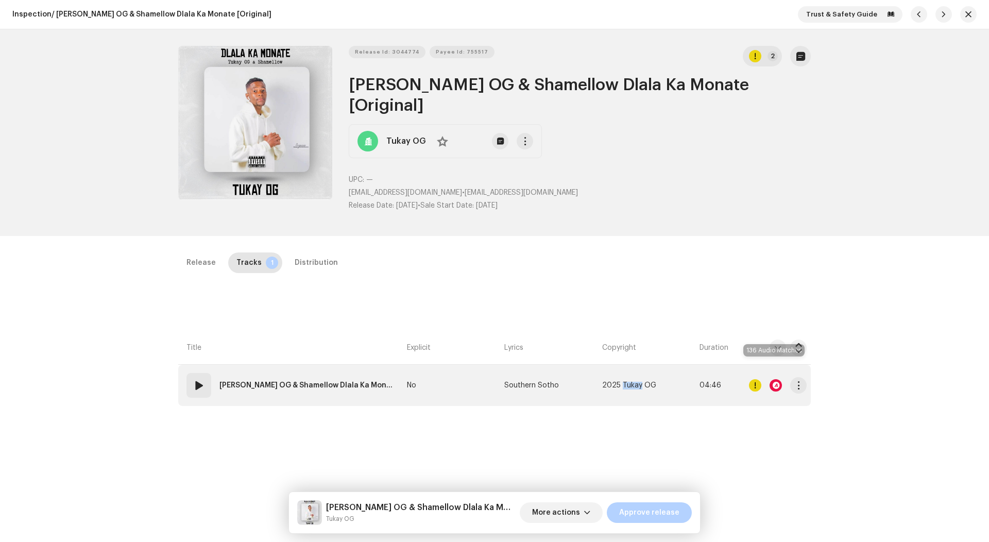
click at [771, 379] on div at bounding box center [776, 385] width 12 height 12
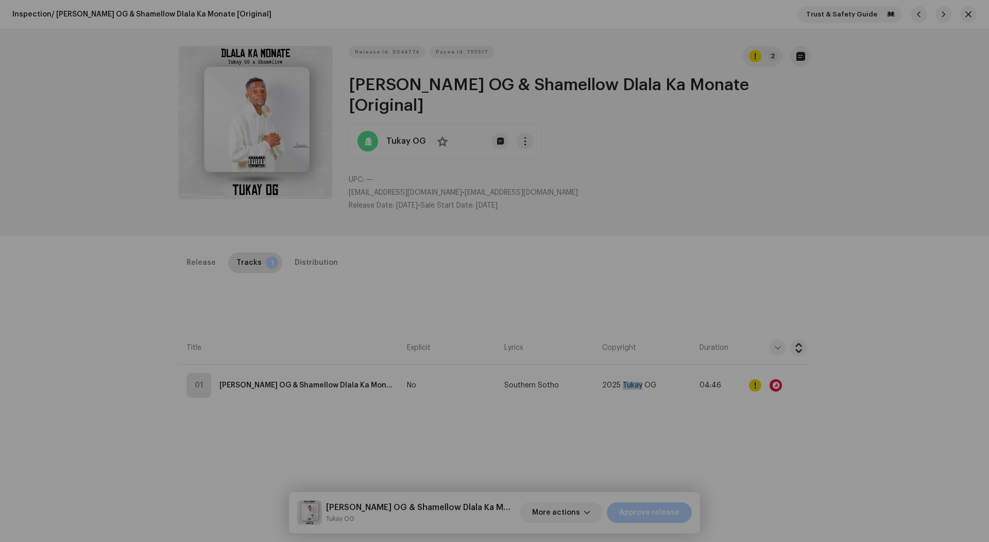
click at [732, 402] on div "Audio Recognition by Remix/Sample 130 Cover Song 6 All results require review/l…" at bounding box center [494, 271] width 989 height 542
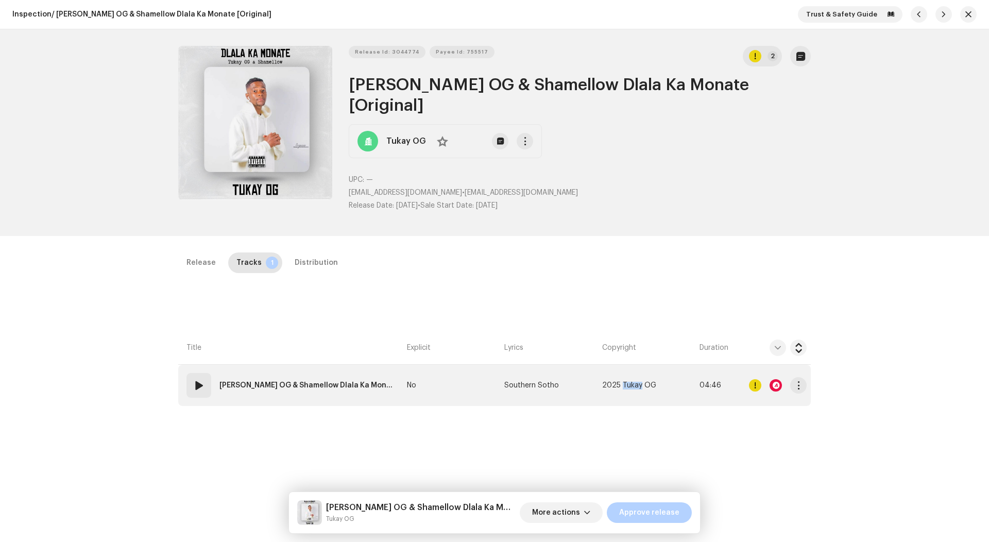
click at [751, 379] on div at bounding box center [755, 385] width 12 height 12
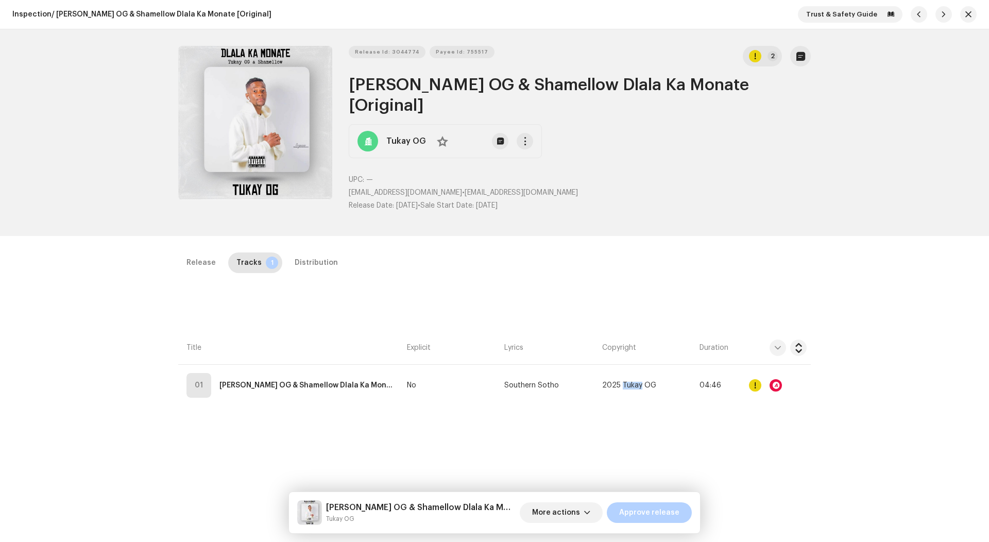
click at [685, 394] on div "Errors & Warnings Error Warnings 1 Please review these warnings to see if you n…" at bounding box center [494, 271] width 989 height 542
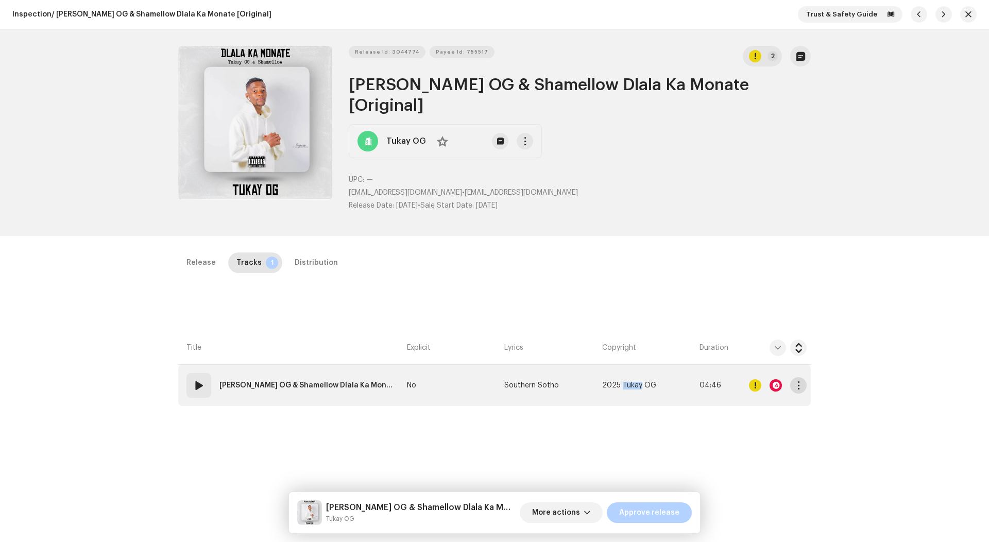
click at [799, 381] on span "button" at bounding box center [799, 385] width 8 height 8
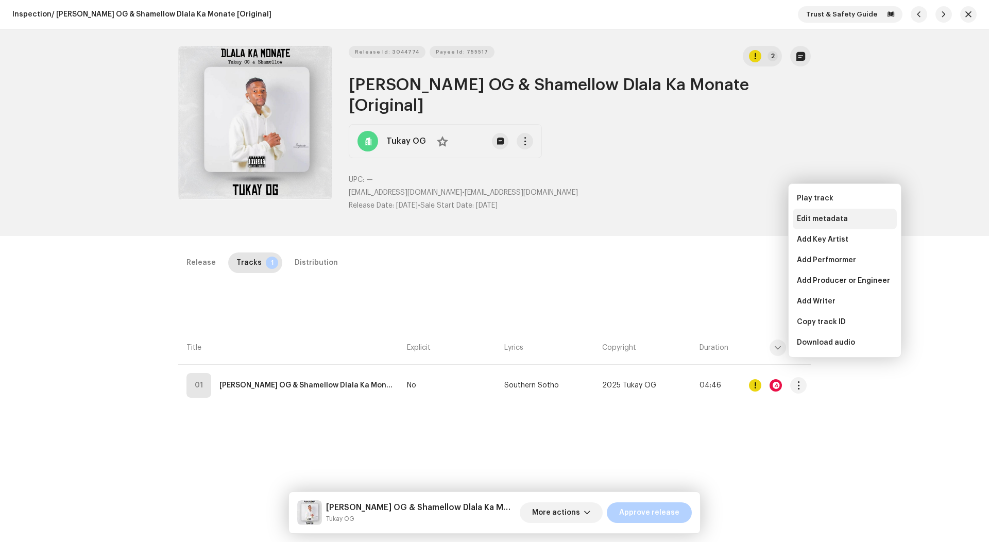
click at [816, 220] on span "Edit metadata" at bounding box center [822, 219] width 51 height 8
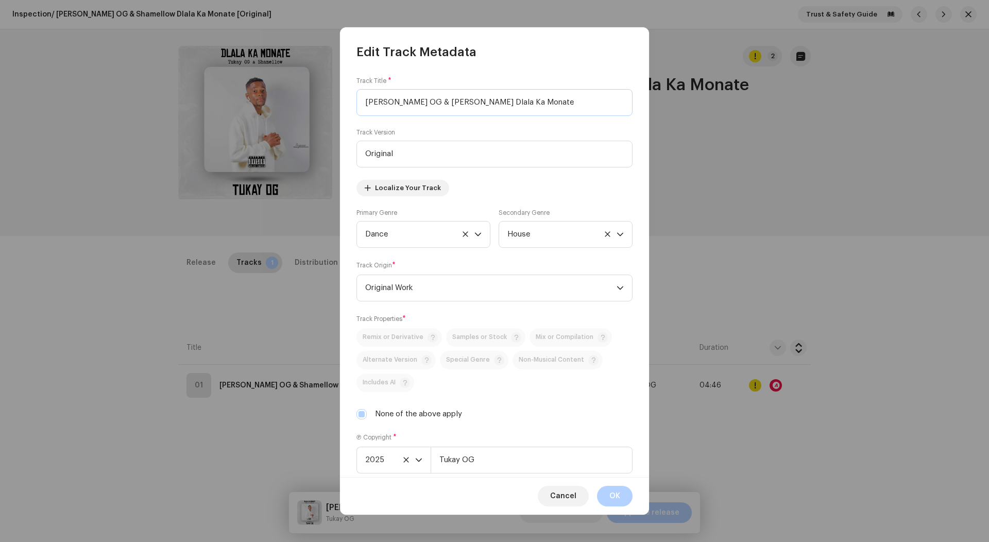
drag, startPoint x: 452, startPoint y: 99, endPoint x: 345, endPoint y: 95, distance: 107.8
click at [345, 96] on div "Track Title * Tukay OG & Shamellow Dlala Ka Monate Track Version Original Local…" at bounding box center [494, 268] width 309 height 417
type input "Dlala Ka Monate"
click at [394, 415] on label "None of the above apply" at bounding box center [418, 414] width 87 height 11
click at [367, 415] on input "None of the above apply" at bounding box center [362, 414] width 10 height 10
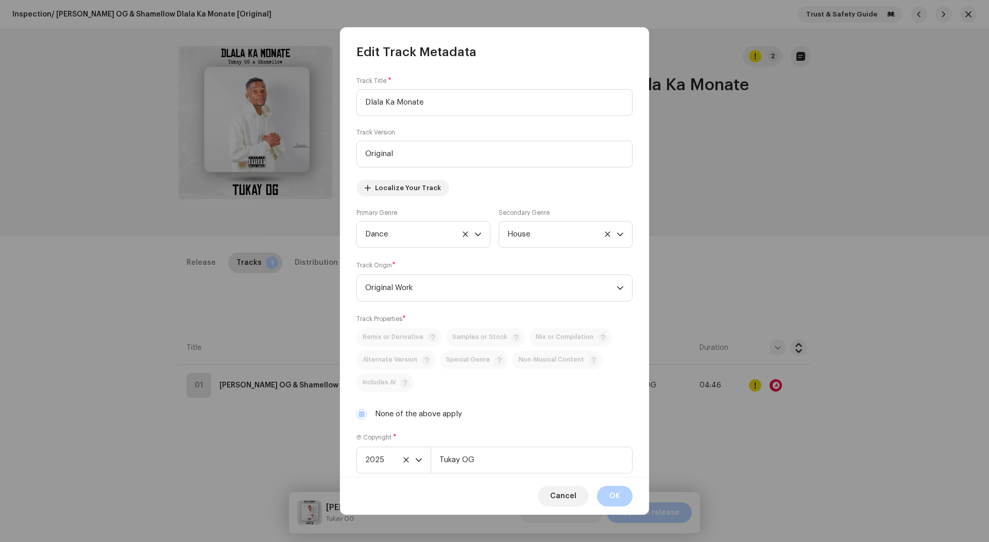
checkbox input "false"
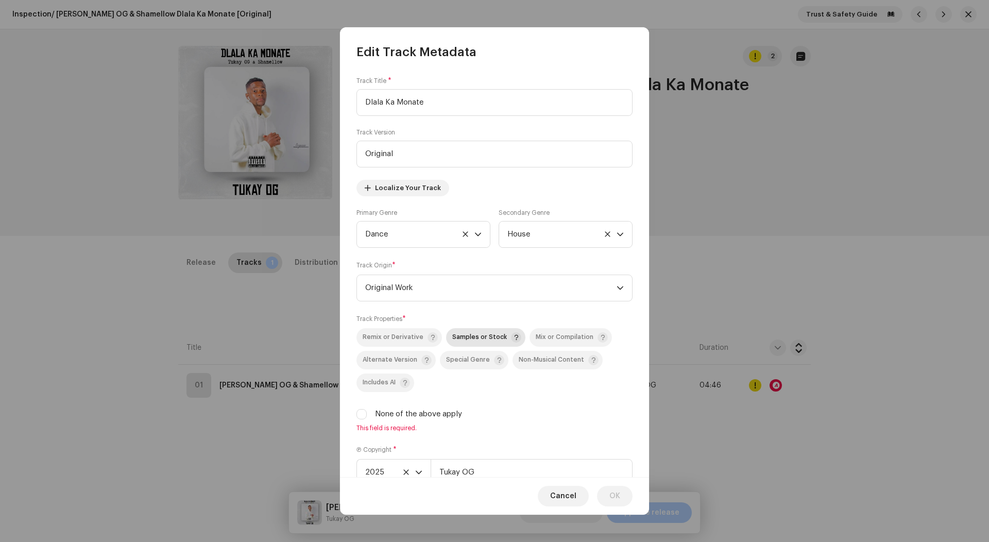
click at [480, 341] on span "Samples or Stock" at bounding box center [479, 337] width 55 height 7
click at [401, 341] on span "Remix or Derivative" at bounding box center [393, 337] width 61 height 7
click at [623, 499] on button "OK" at bounding box center [615, 496] width 36 height 21
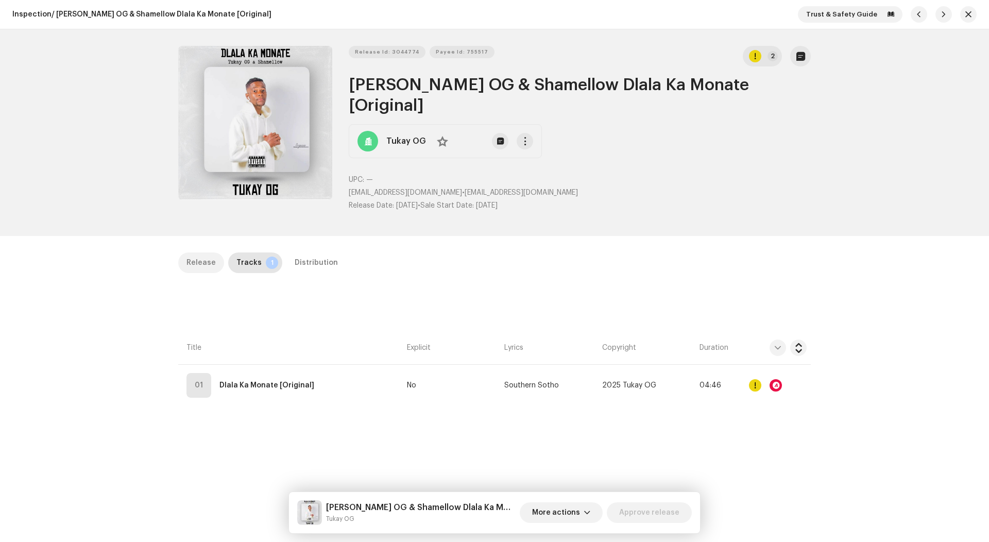
click at [205, 252] on div "Release" at bounding box center [201, 262] width 29 height 21
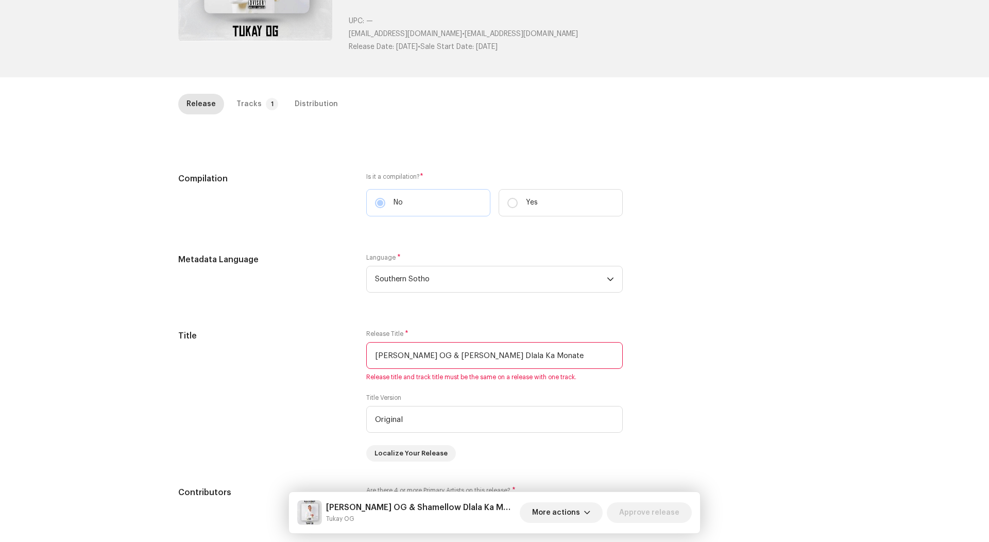
scroll to position [158, 0]
drag, startPoint x: 459, startPoint y: 335, endPoint x: 435, endPoint y: 338, distance: 23.9
click at [435, 343] on input "Tukay OG & Shamellow Dlala Ka Monate" at bounding box center [494, 356] width 257 height 27
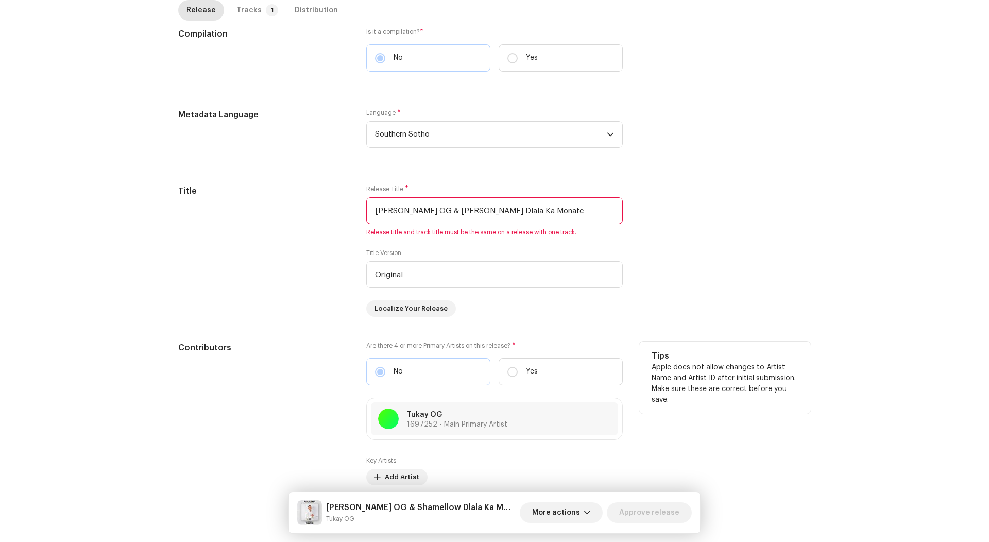
scroll to position [264, 0]
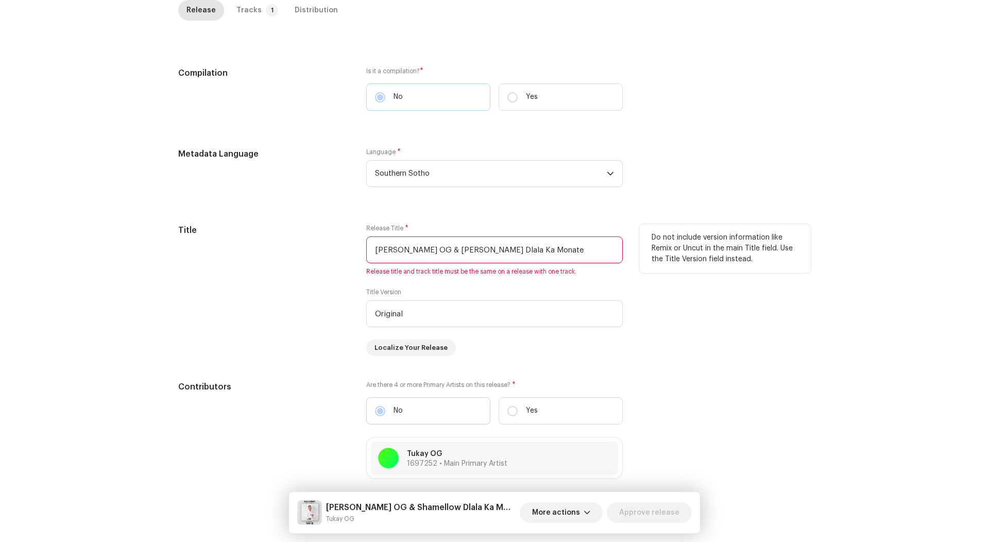
click at [449, 237] on input "Tukay OG & Shamellow Dlala Ka Monate" at bounding box center [494, 250] width 257 height 27
drag, startPoint x: 459, startPoint y: 230, endPoint x: 419, endPoint y: 230, distance: 39.7
click at [419, 237] on input "Tukay OG & Shamellow Dlala Ka Monate" at bounding box center [494, 250] width 257 height 27
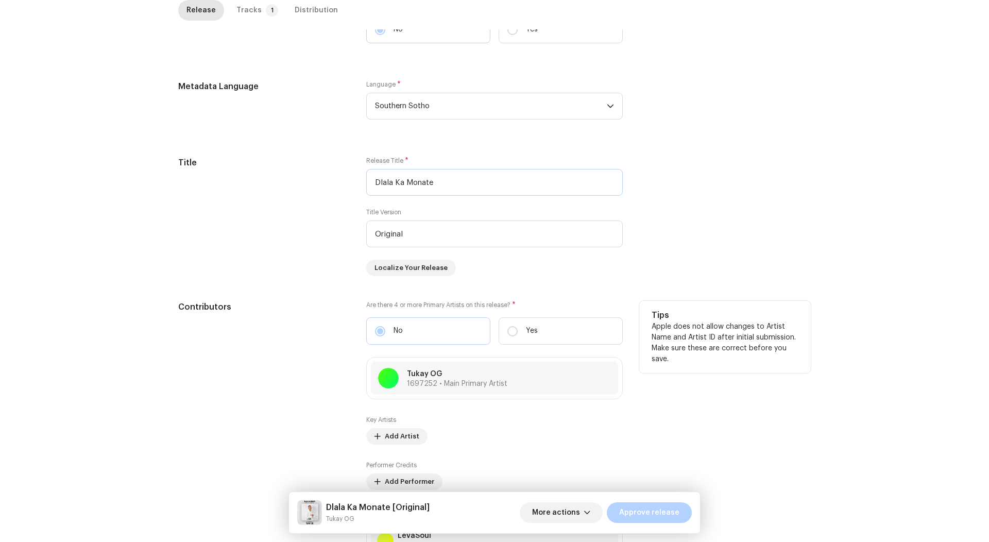
scroll to position [347, 0]
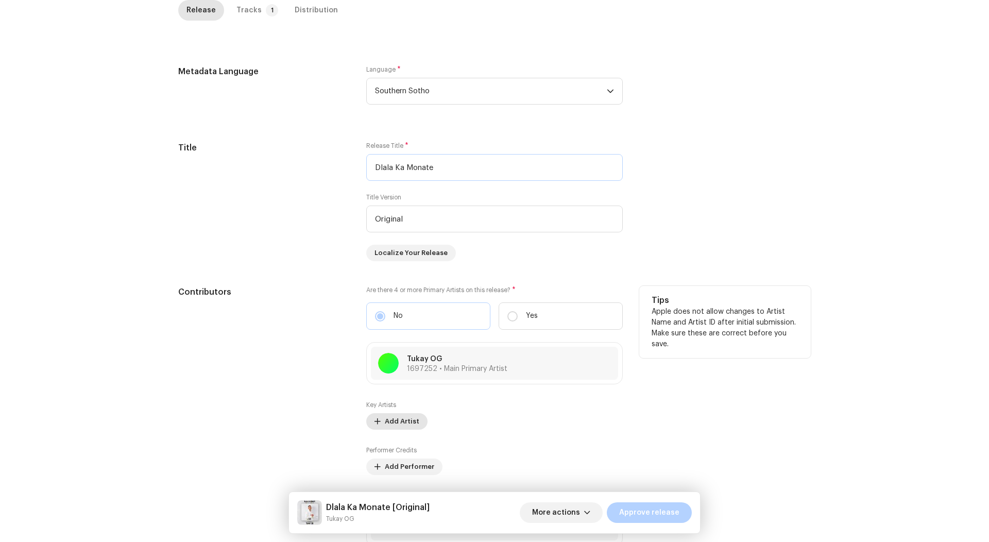
type input "Dlala Ka Monate"
click at [386, 411] on span "Add Artist" at bounding box center [402, 421] width 35 height 21
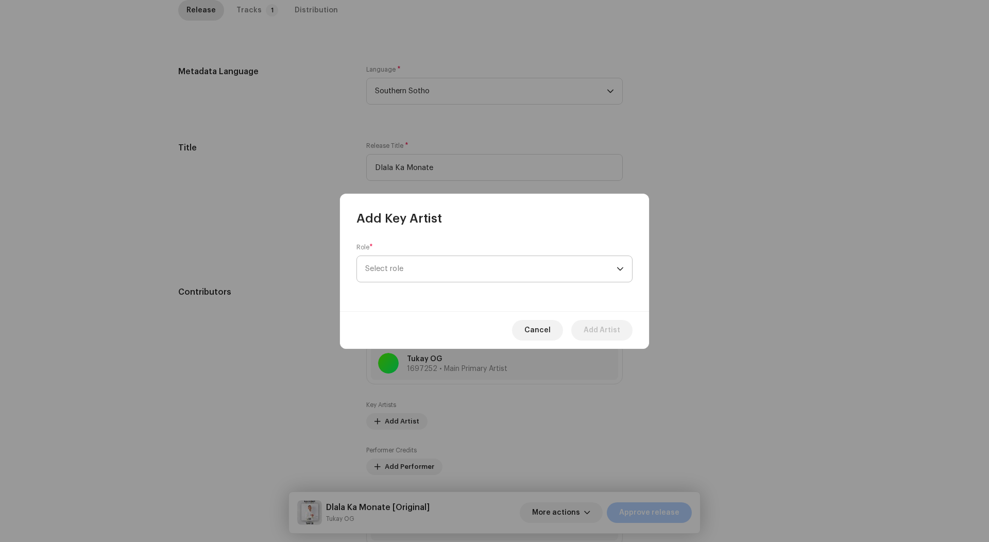
click at [443, 264] on span "Select role" at bounding box center [490, 269] width 251 height 26
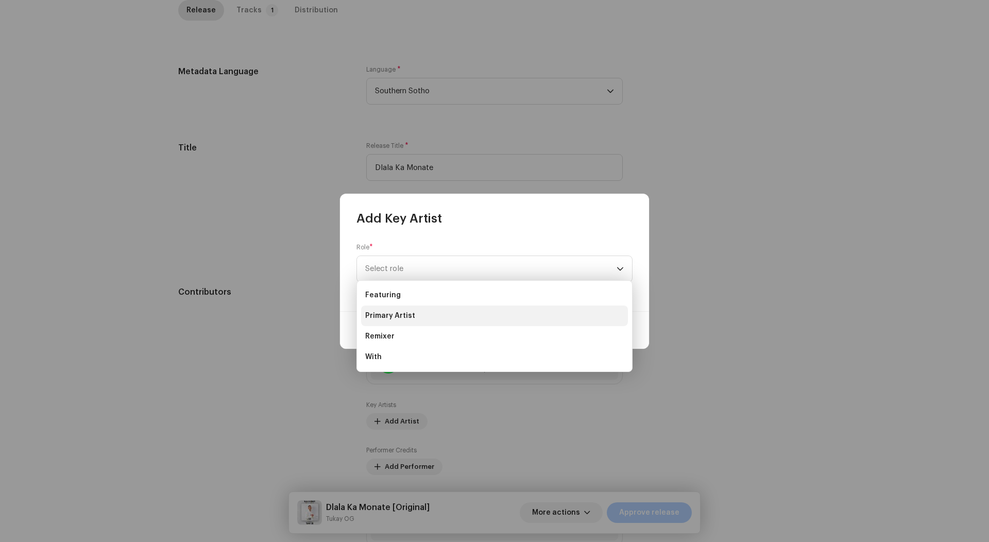
click at [425, 316] on li "Primary Artist" at bounding box center [494, 316] width 267 height 21
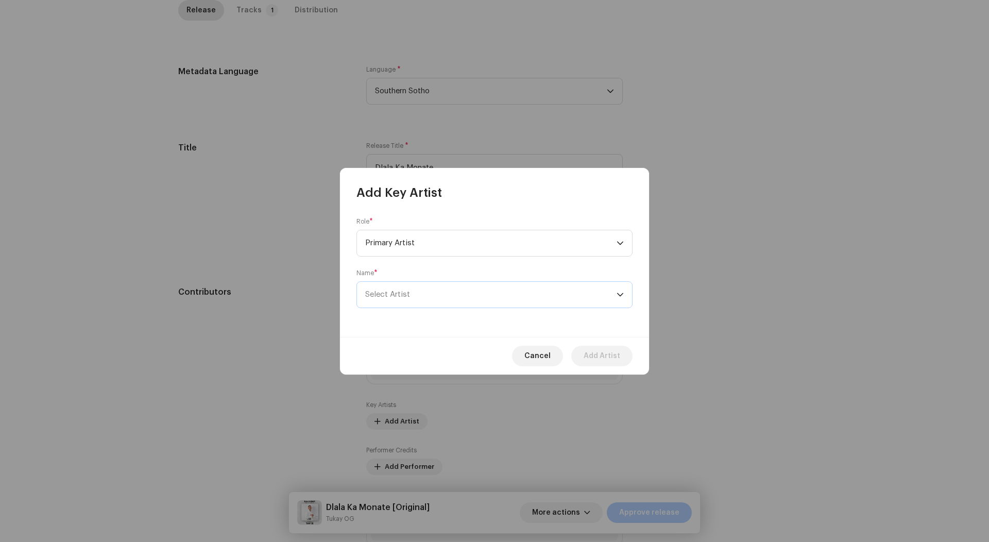
click at [404, 283] on span "Select Artist" at bounding box center [490, 295] width 251 height 26
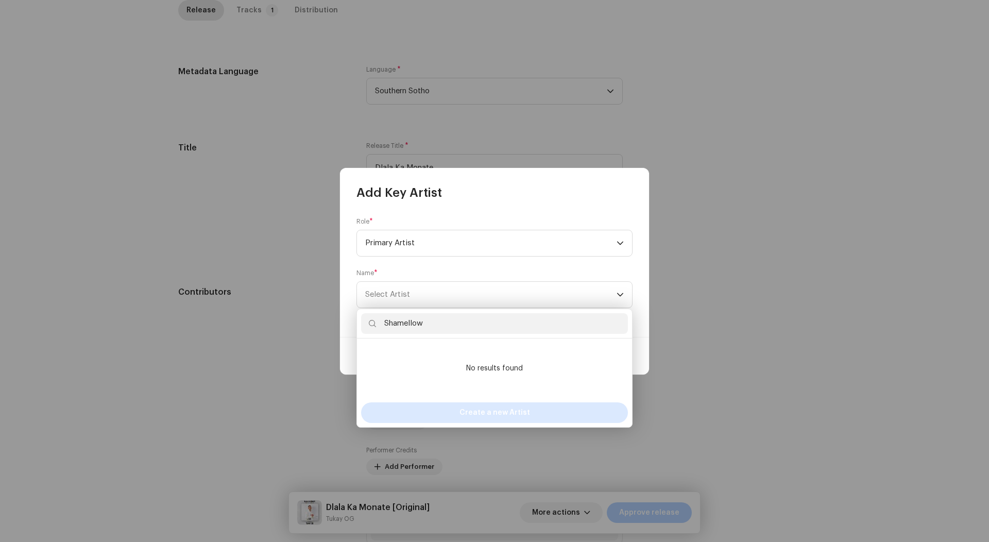
type input "Shamellow"
click at [485, 419] on span "Create a new Artist" at bounding box center [495, 412] width 71 height 21
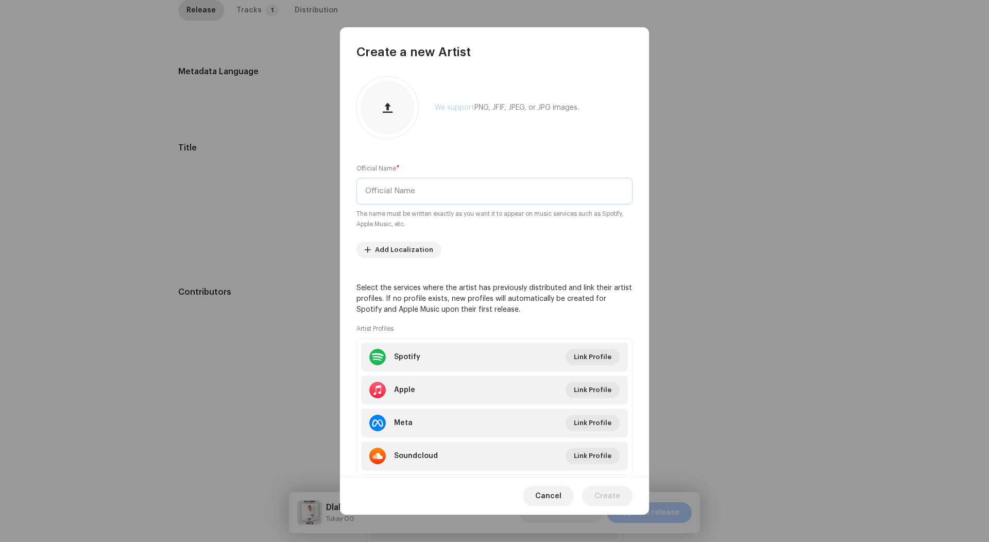
click at [440, 181] on input "text" at bounding box center [495, 191] width 276 height 27
paste input "Shamellow"
type input "Shamellow"
click at [604, 496] on span "Create" at bounding box center [608, 496] width 26 height 21
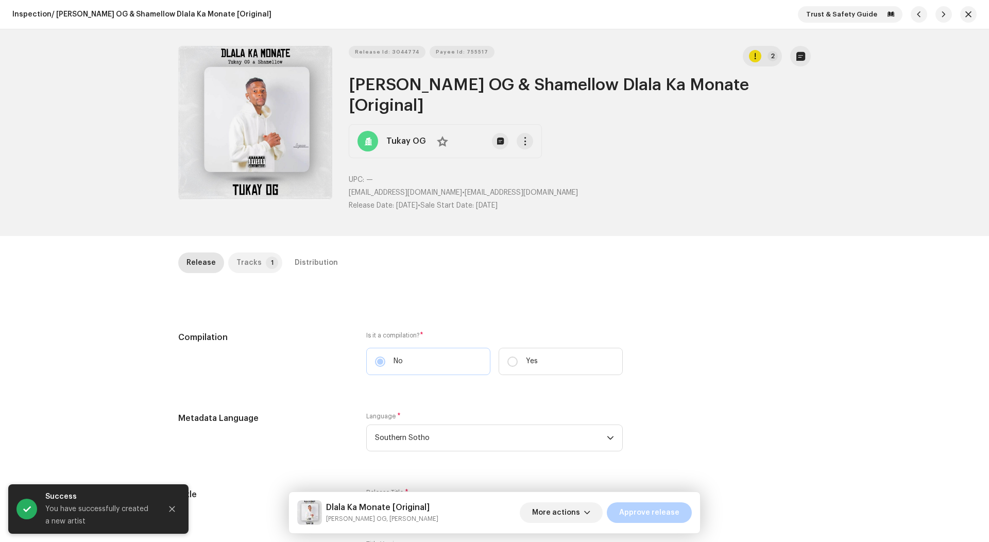
scroll to position [0, 0]
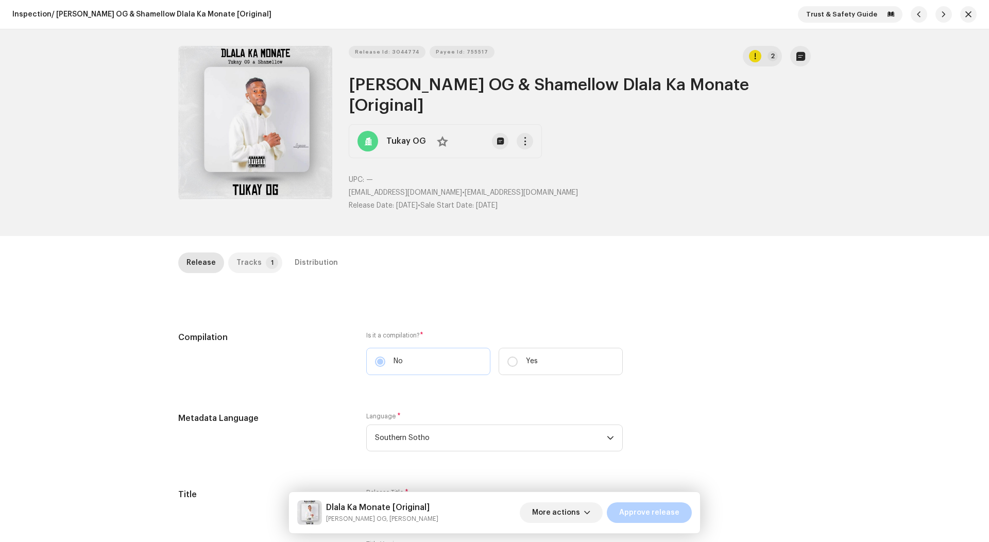
click at [266, 257] on p-badge "1" at bounding box center [272, 263] width 12 height 12
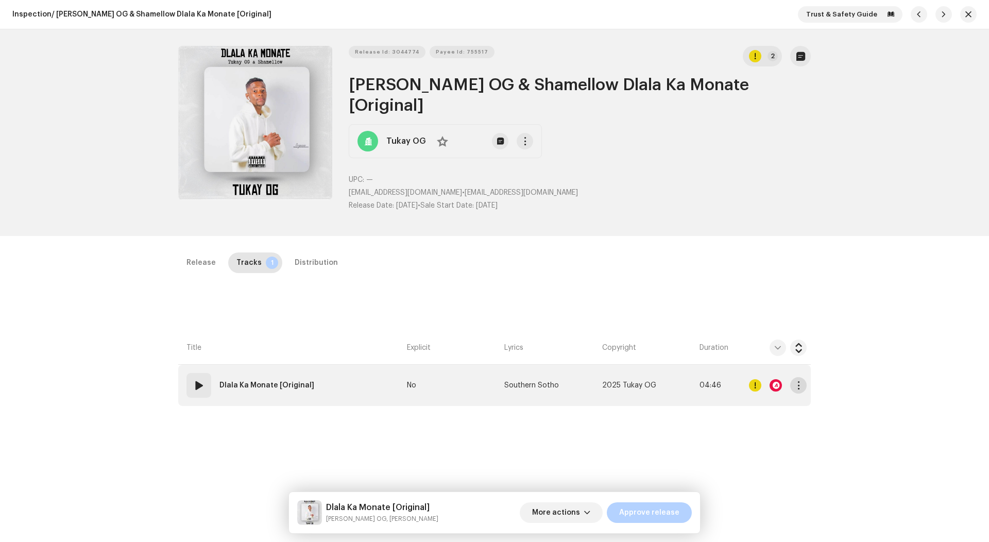
click at [795, 381] on span "button" at bounding box center [799, 385] width 8 height 8
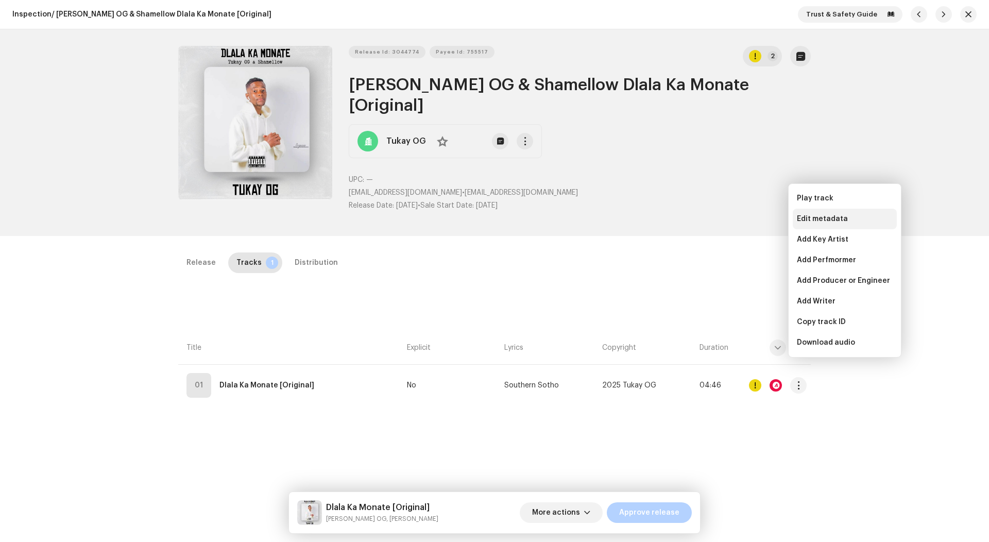
click at [818, 217] on span "Edit metadata" at bounding box center [822, 219] width 51 height 8
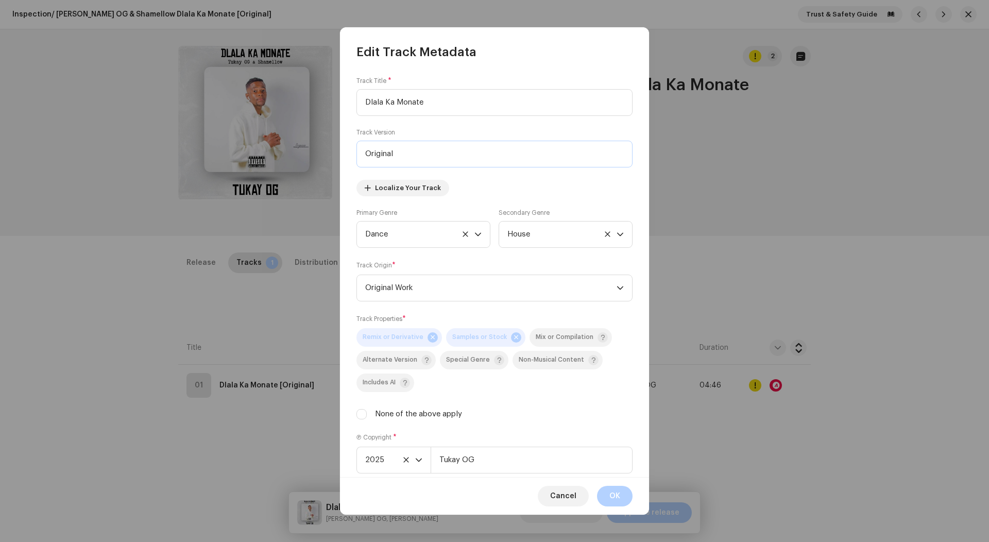
click at [397, 148] on input "Original" at bounding box center [495, 154] width 276 height 27
click at [614, 495] on span "OK" at bounding box center [615, 496] width 11 height 21
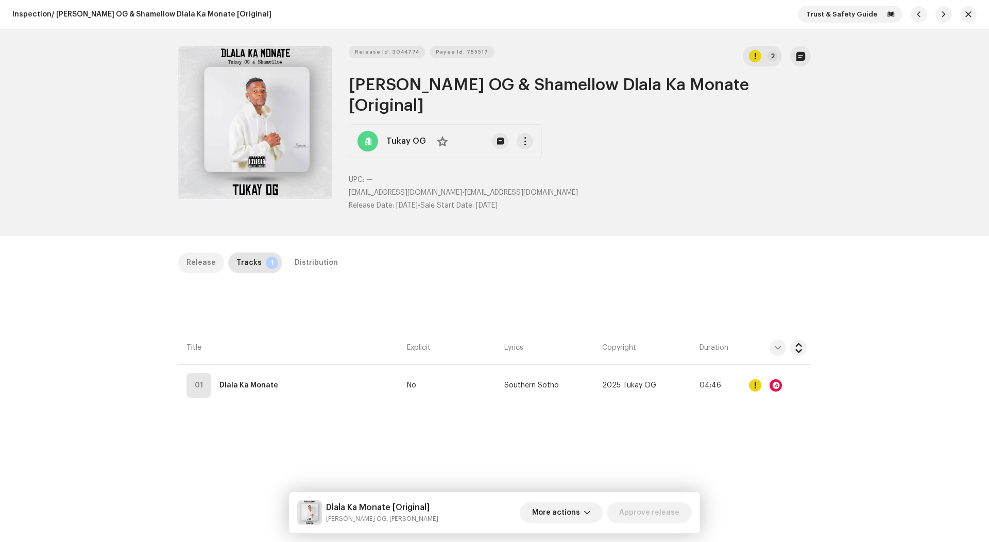
click at [211, 252] on div "Release" at bounding box center [201, 262] width 29 height 21
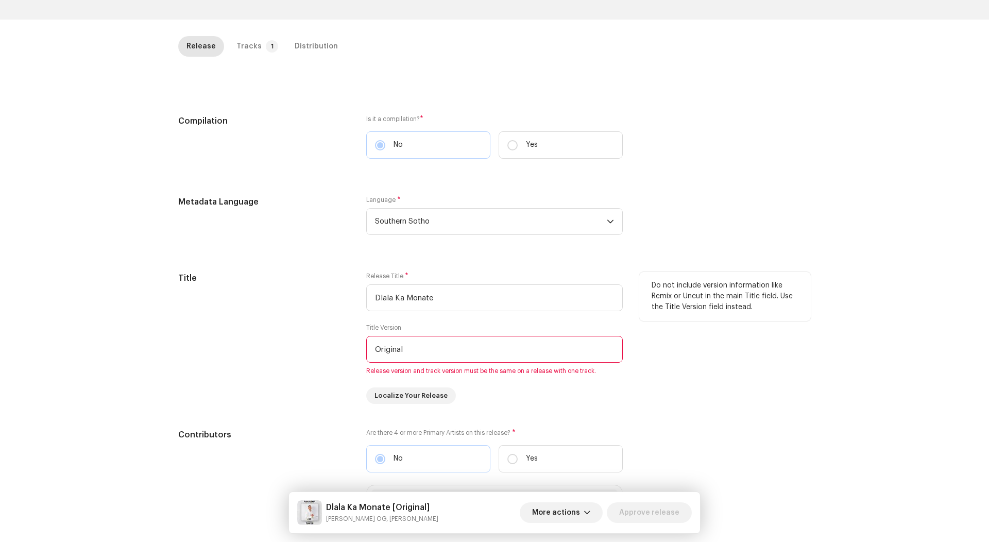
scroll to position [235, 0]
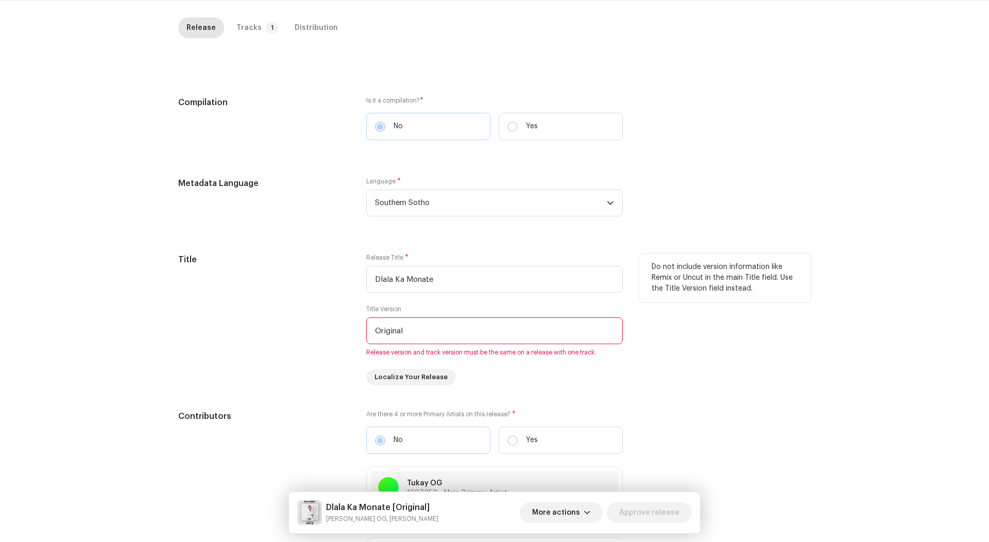
click at [372, 317] on input "Original" at bounding box center [494, 330] width 257 height 27
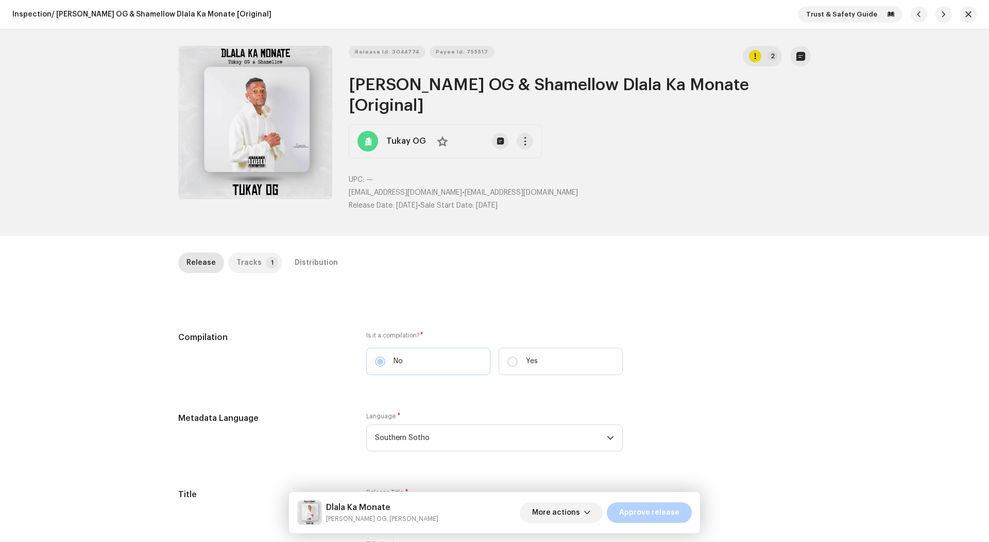
scroll to position [0, 0]
click at [242, 252] on div "Tracks" at bounding box center [249, 262] width 25 height 21
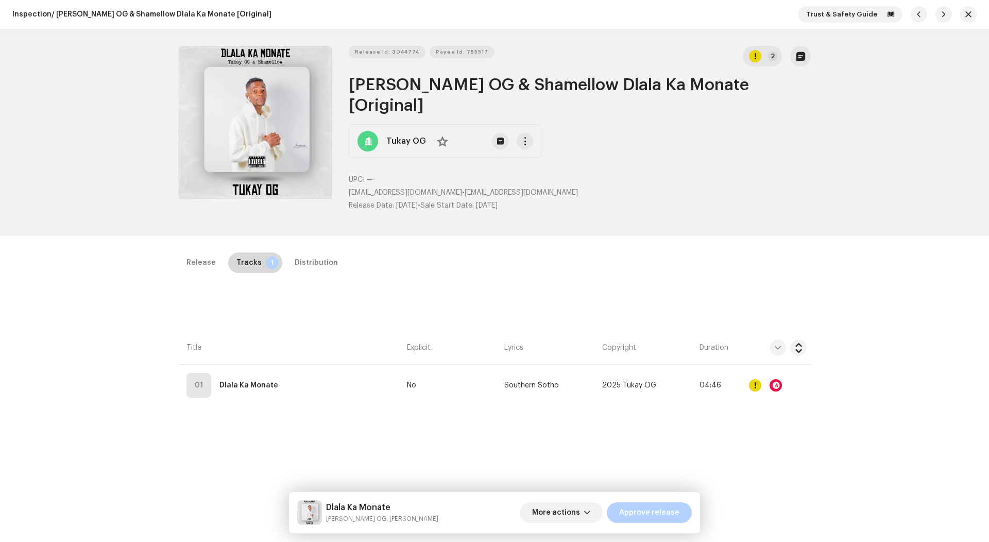
click at [273, 252] on p-tab "Tracks 1" at bounding box center [255, 262] width 54 height 21
click at [295, 252] on div "Distribution" at bounding box center [316, 262] width 43 height 21
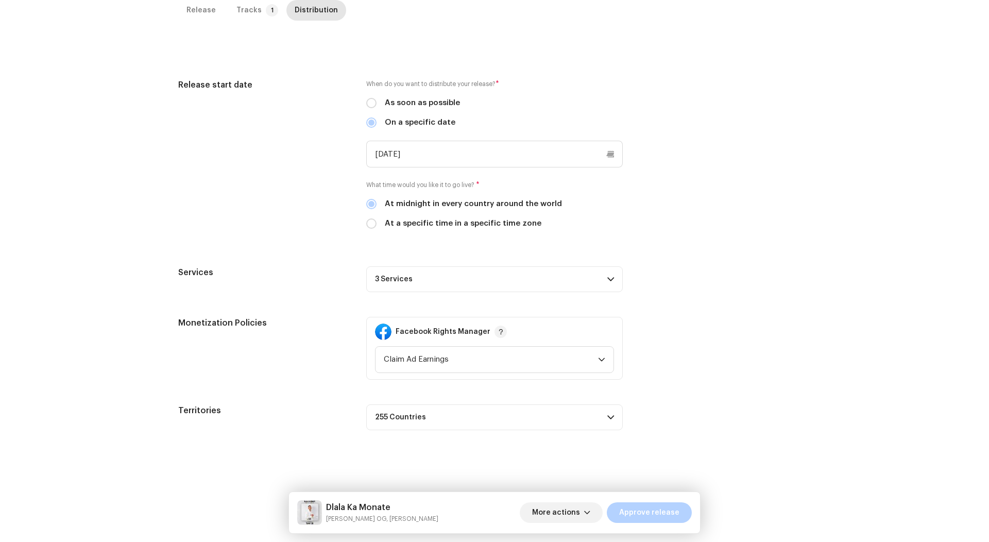
scroll to position [254, 0]
click at [520, 292] on div "Release start date When do you want to distribute your release? * As soon as po…" at bounding box center [494, 254] width 633 height 351
click at [520, 269] on p-accordion-header "3 Services" at bounding box center [494, 279] width 257 height 26
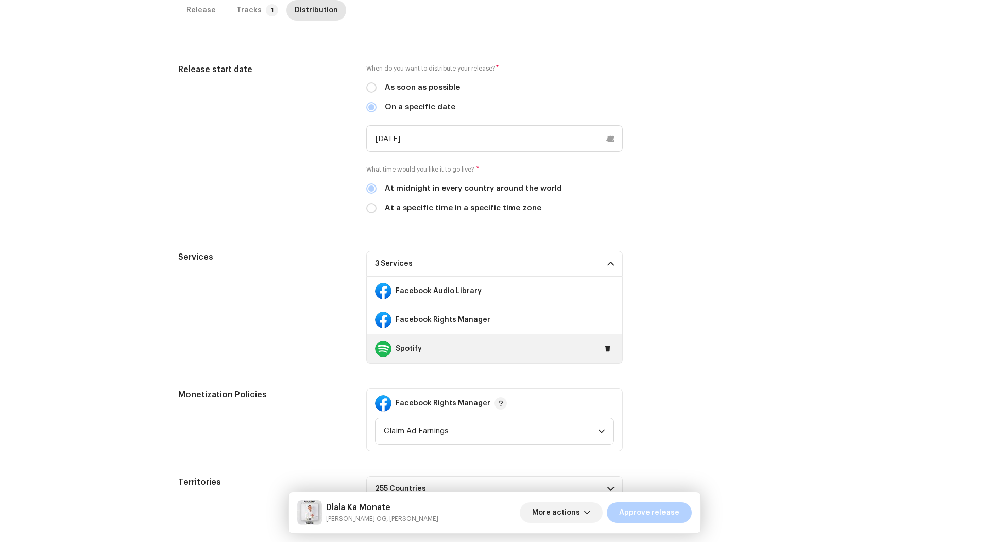
scroll to position [280, 0]
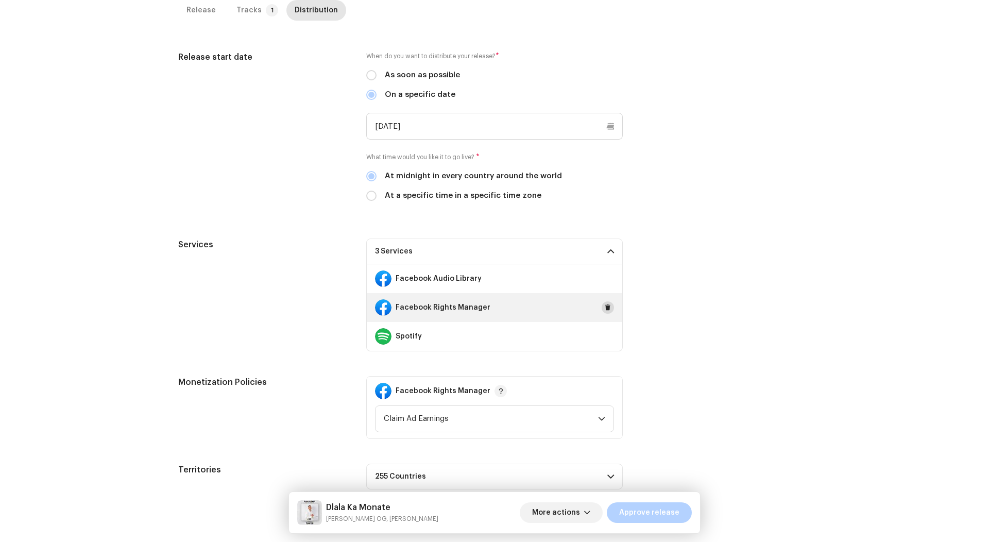
click at [606, 304] on span at bounding box center [608, 308] width 6 height 8
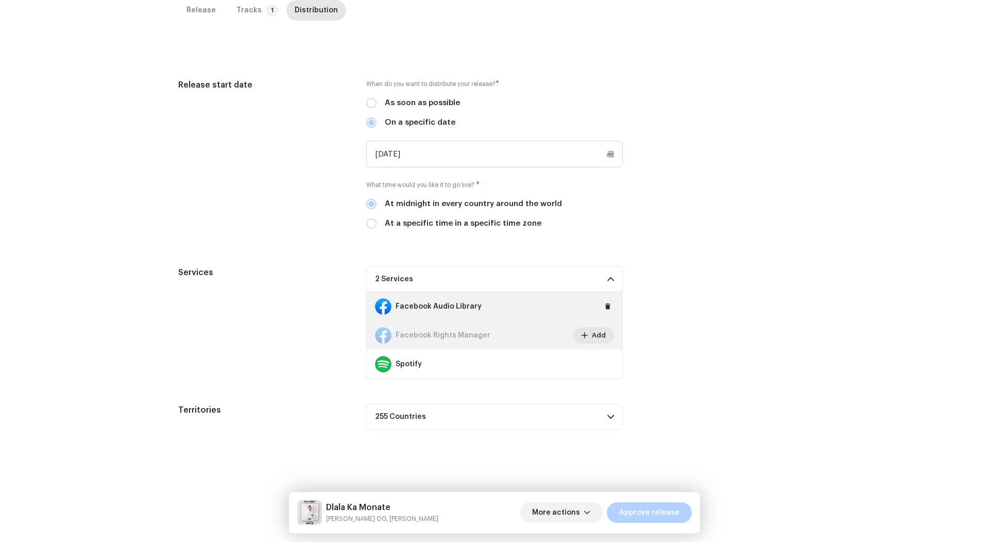
scroll to position [258, 0]
click at [606, 266] on p-accordion-header "2 Services" at bounding box center [494, 279] width 257 height 26
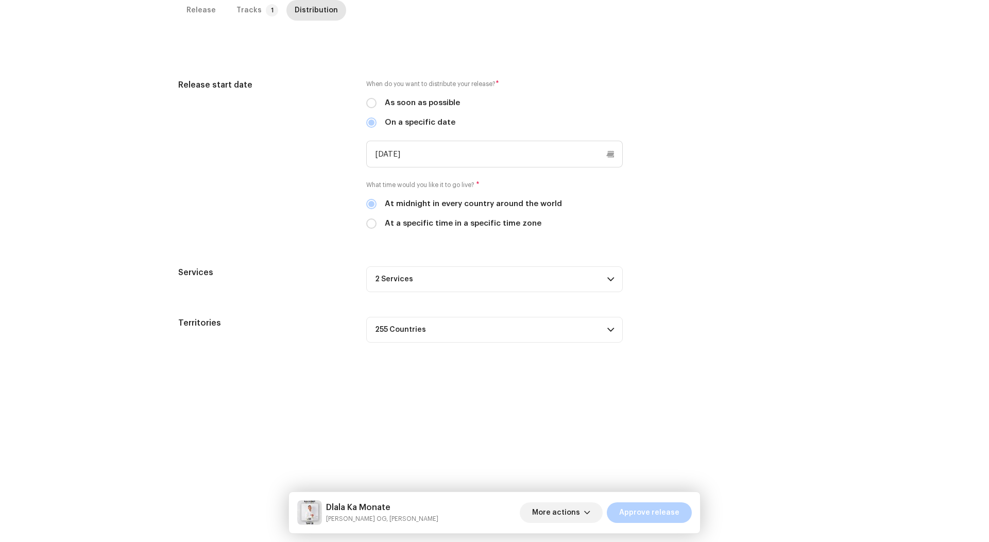
click at [576, 268] on div "Release start date When do you want to distribute your release? * As soon as po…" at bounding box center [494, 211] width 633 height 264
click at [584, 266] on p-accordion-header "2 Services" at bounding box center [494, 279] width 257 height 26
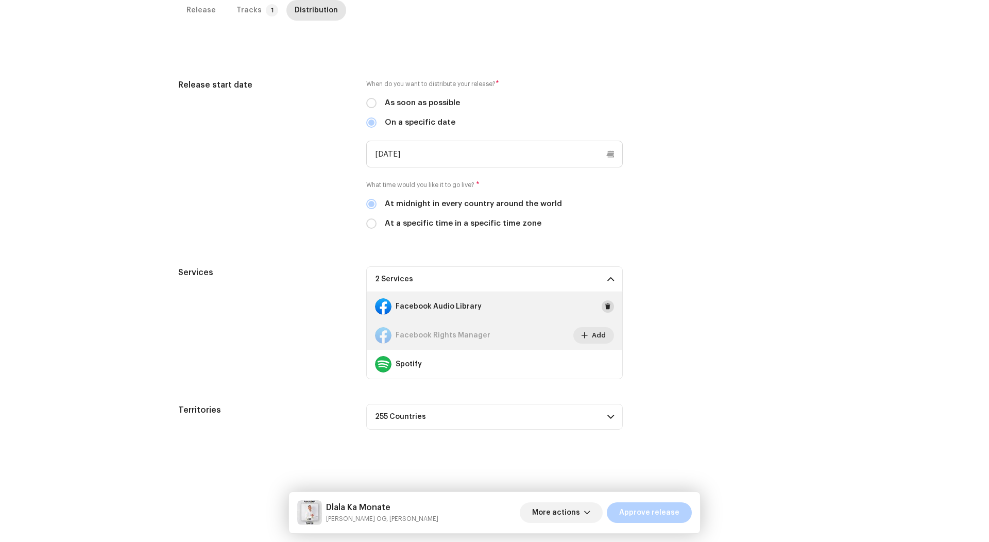
click at [605, 302] on span at bounding box center [608, 306] width 6 height 8
click at [591, 499] on span "button" at bounding box center [587, 513] width 6 height 8
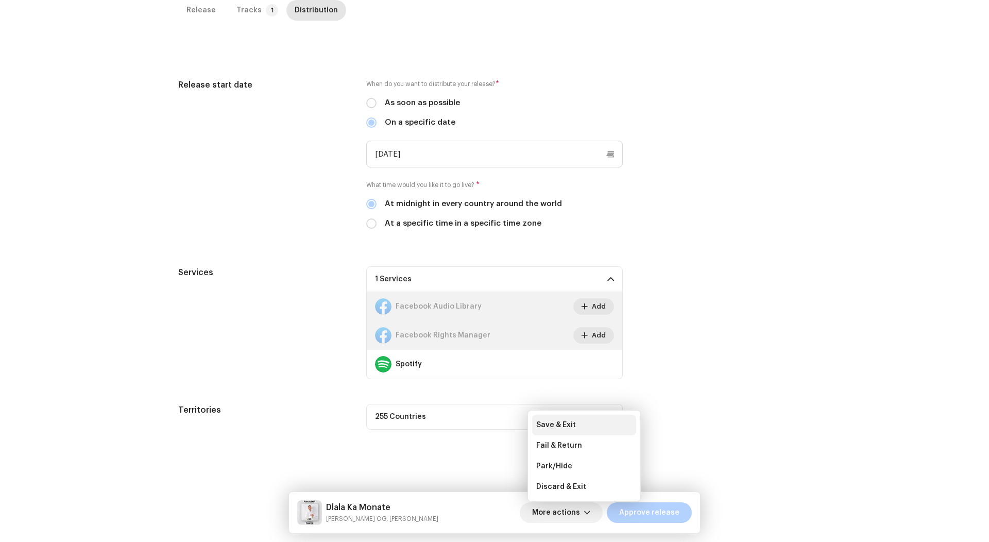
click at [598, 422] on div "Save & Exit" at bounding box center [584, 425] width 96 height 8
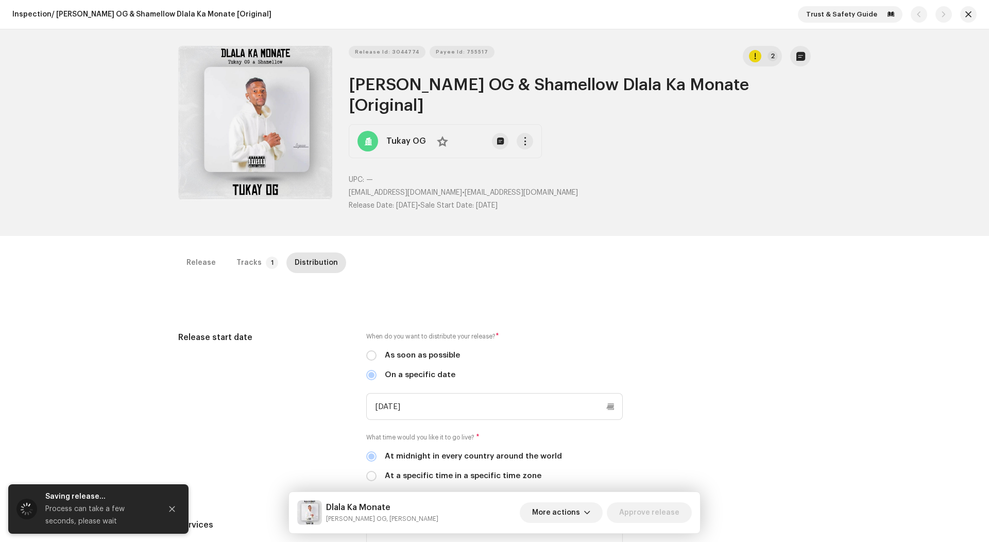
scroll to position [0, 0]
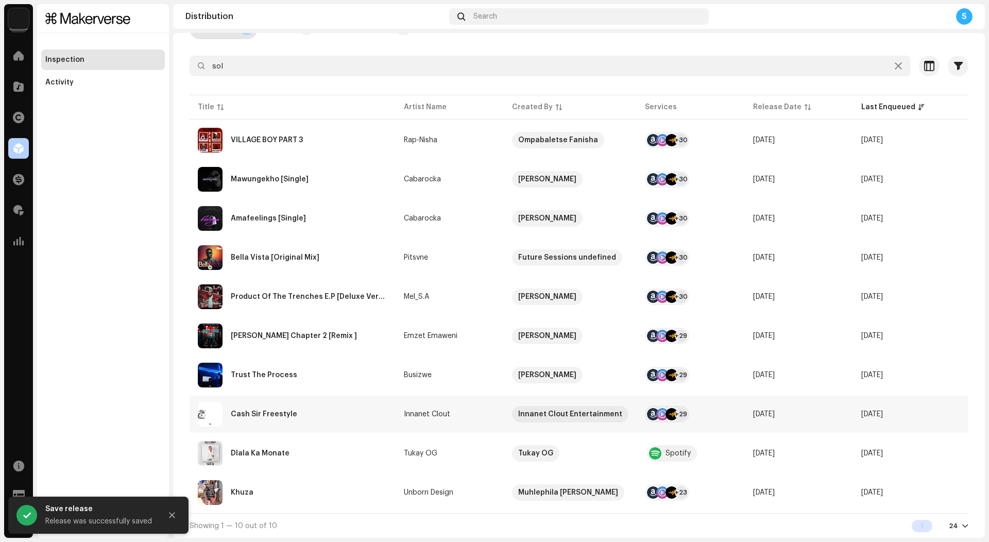
scroll to position [81, 0]
click at [334, 441] on div "Dlala Ka Monate" at bounding box center [293, 453] width 190 height 25
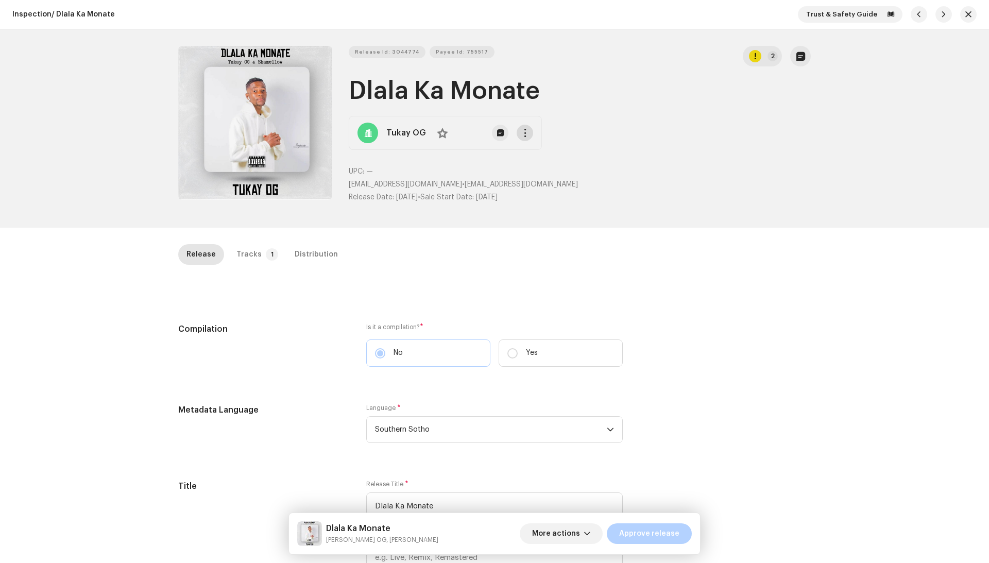
click at [523, 128] on button "button" at bounding box center [525, 133] width 16 height 16
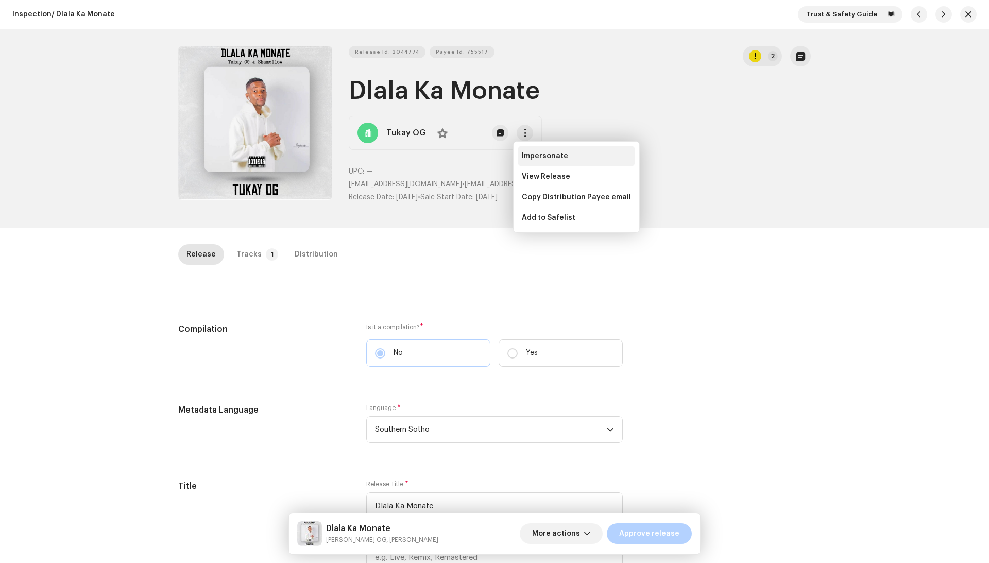
click at [534, 156] on span "Impersonate" at bounding box center [545, 156] width 46 height 8
